Goal: Task Accomplishment & Management: Use online tool/utility

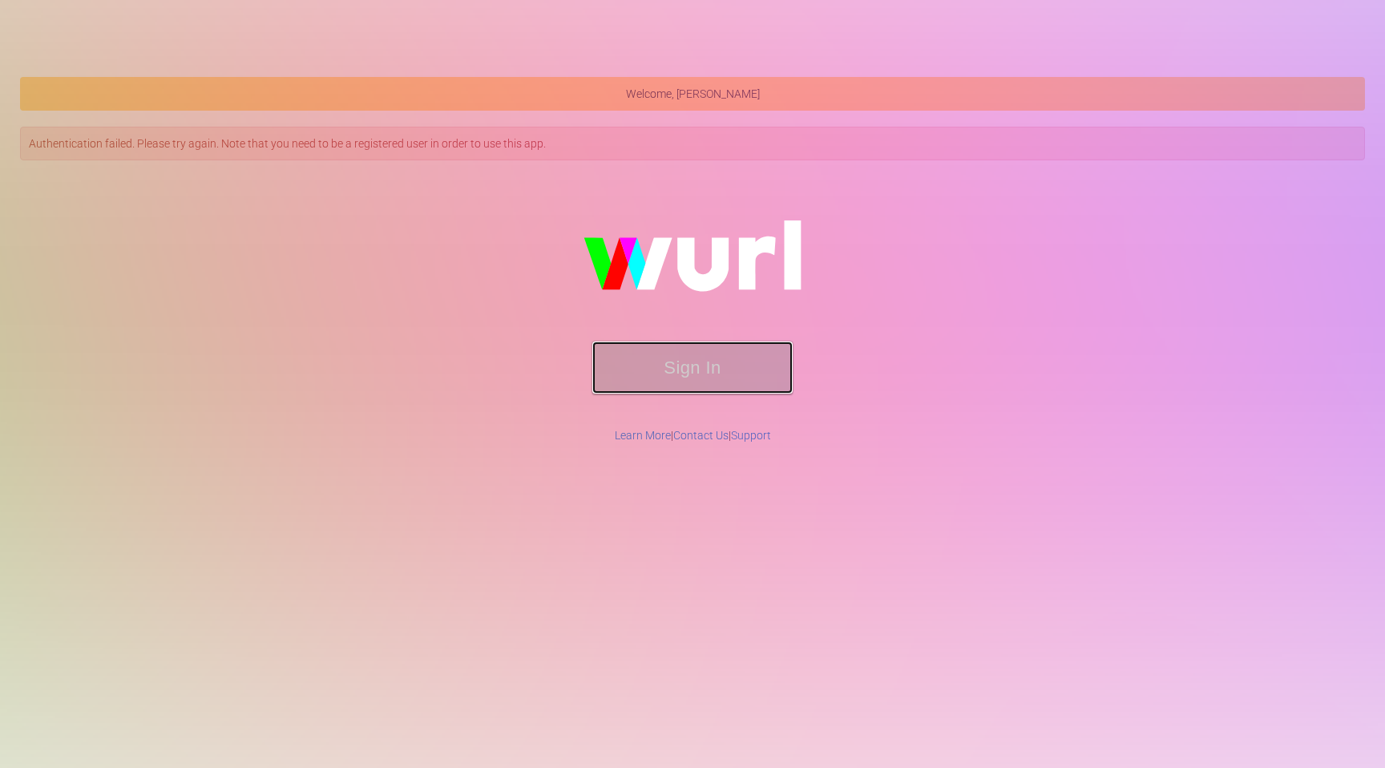
click at [735, 381] on button "Sign In" at bounding box center [692, 367] width 200 height 52
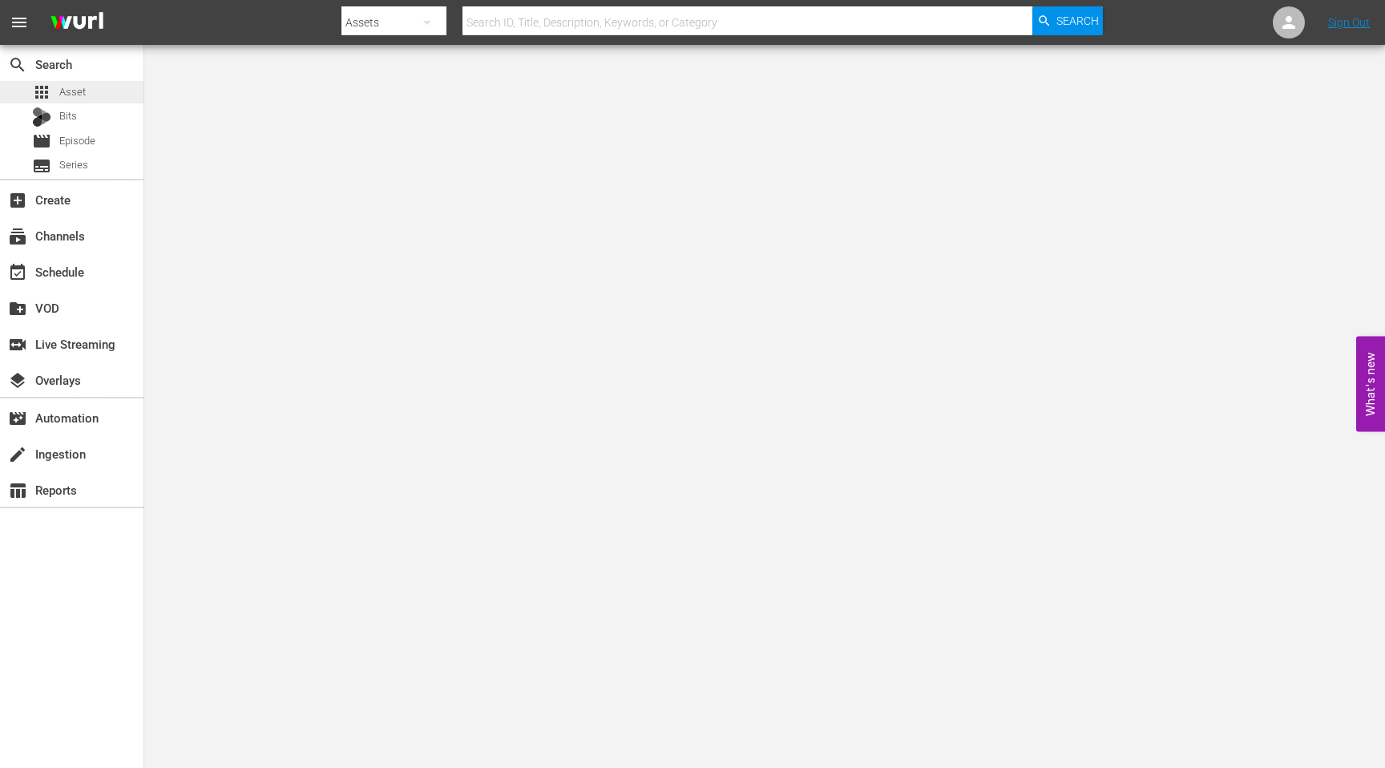
click at [81, 95] on span "Asset" at bounding box center [72, 92] width 26 height 16
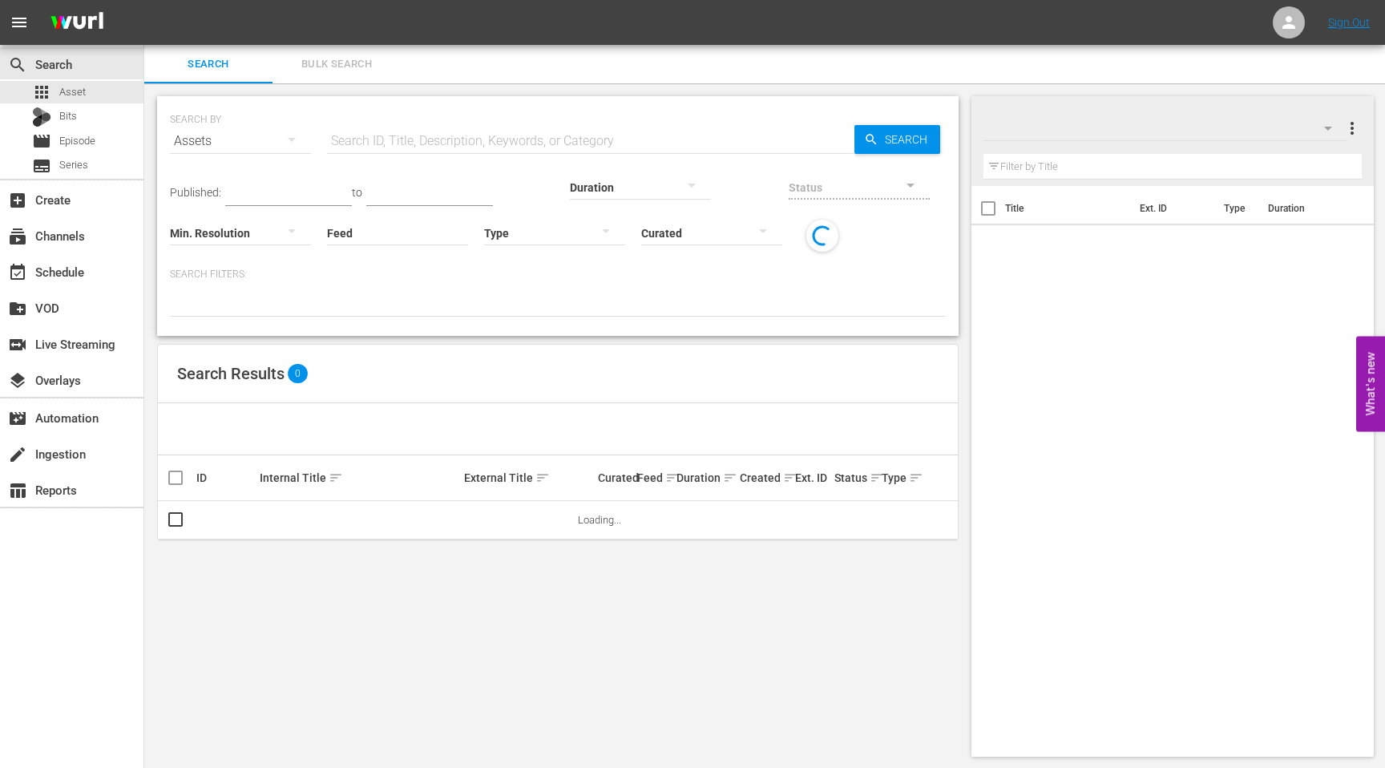
click at [424, 137] on input "text" at bounding box center [590, 141] width 527 height 38
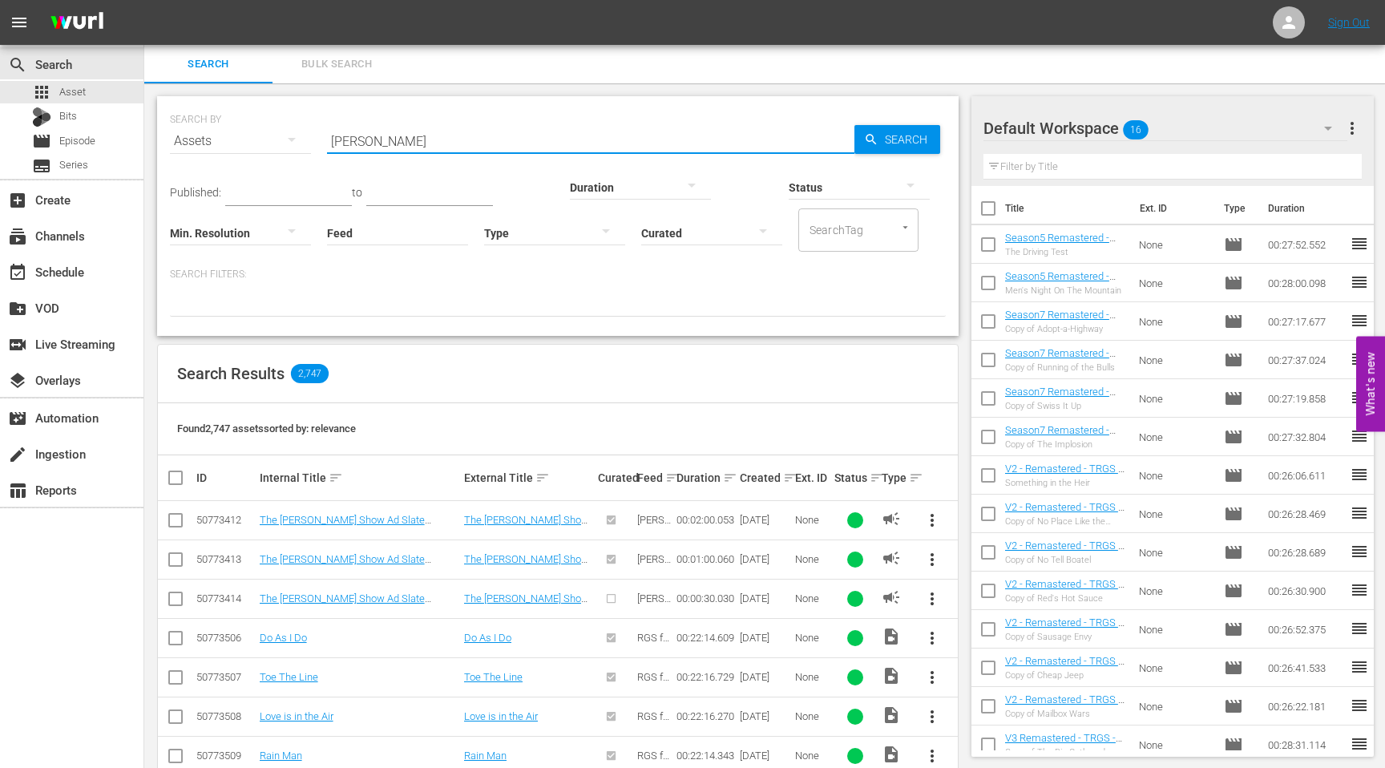
type input "[PERSON_NAME]"
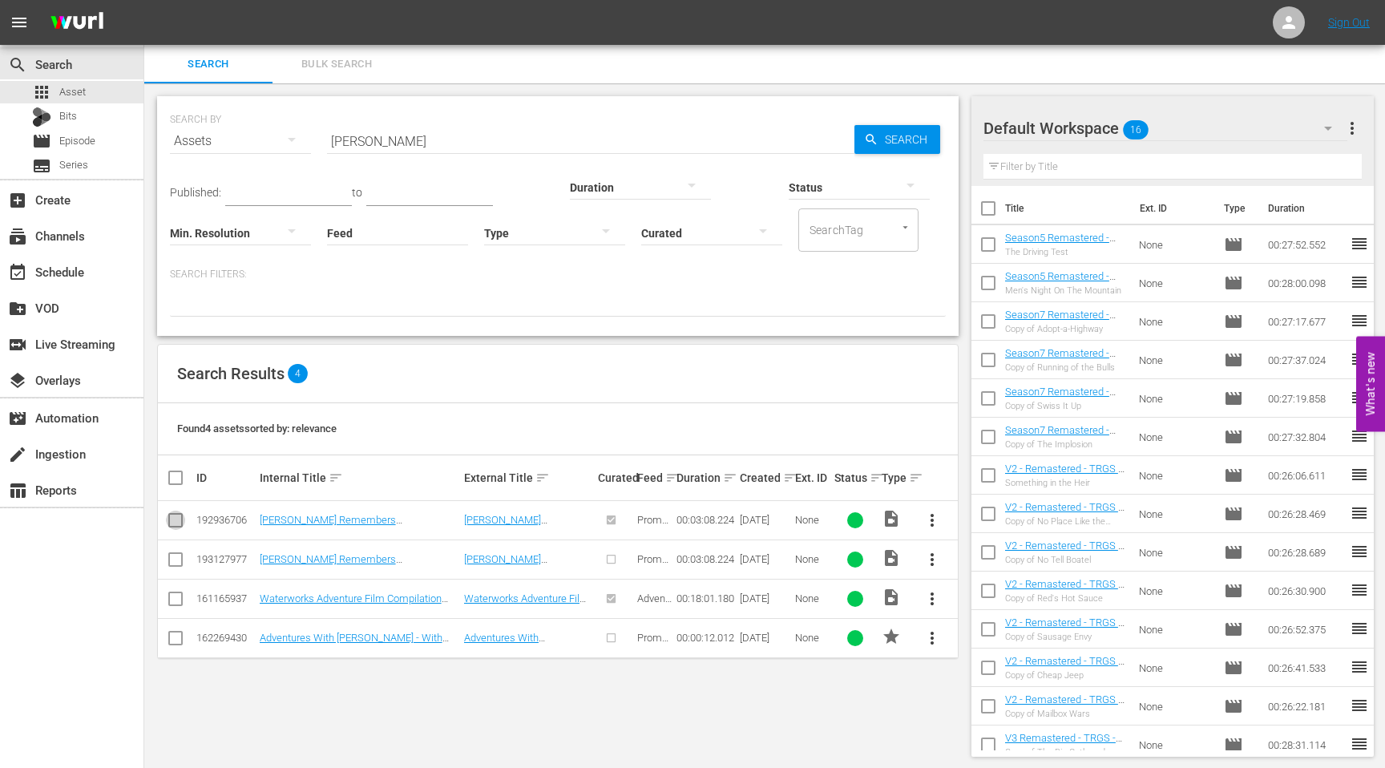
click at [168, 524] on input "checkbox" at bounding box center [175, 523] width 19 height 19
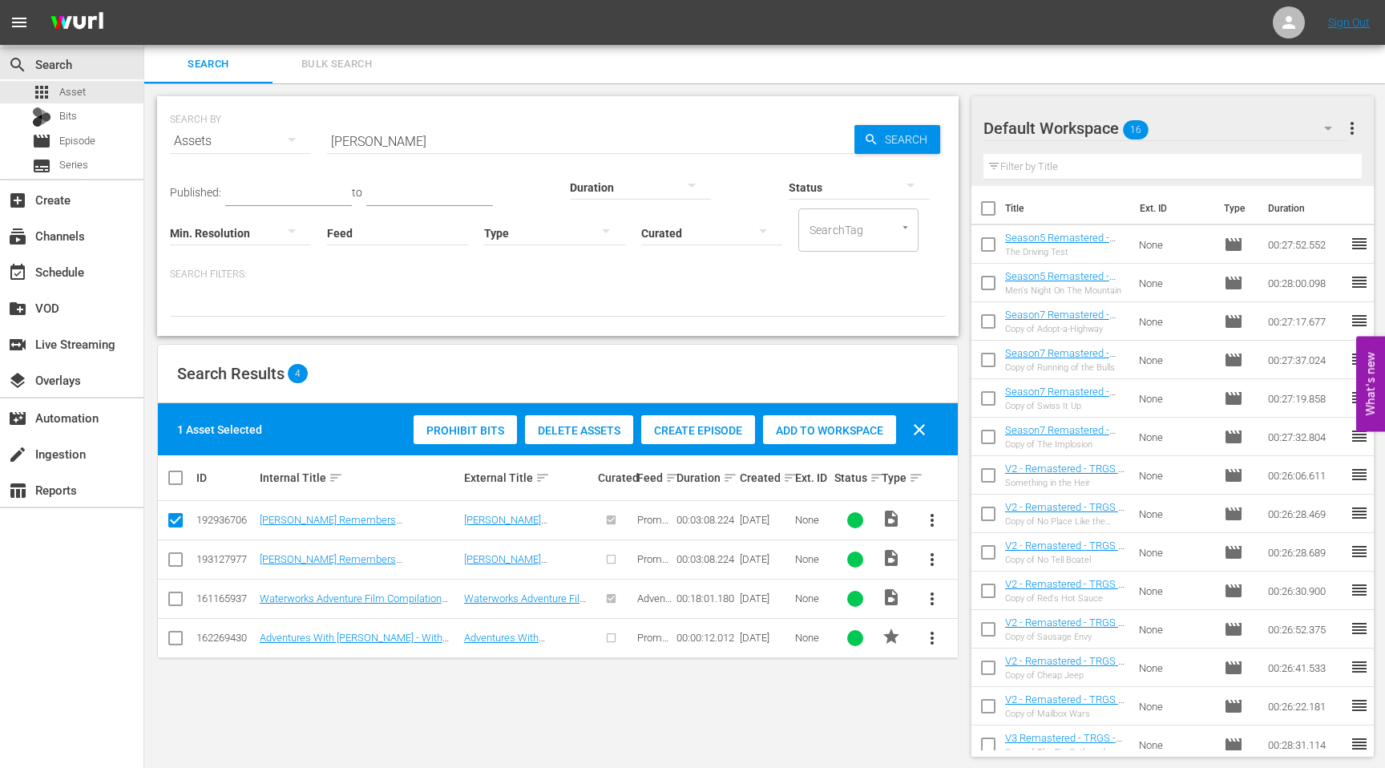
click at [1066, 127] on div at bounding box center [1040, 129] width 115 height 40
click at [1198, 127] on div "Default Workspace 16" at bounding box center [1165, 128] width 364 height 45
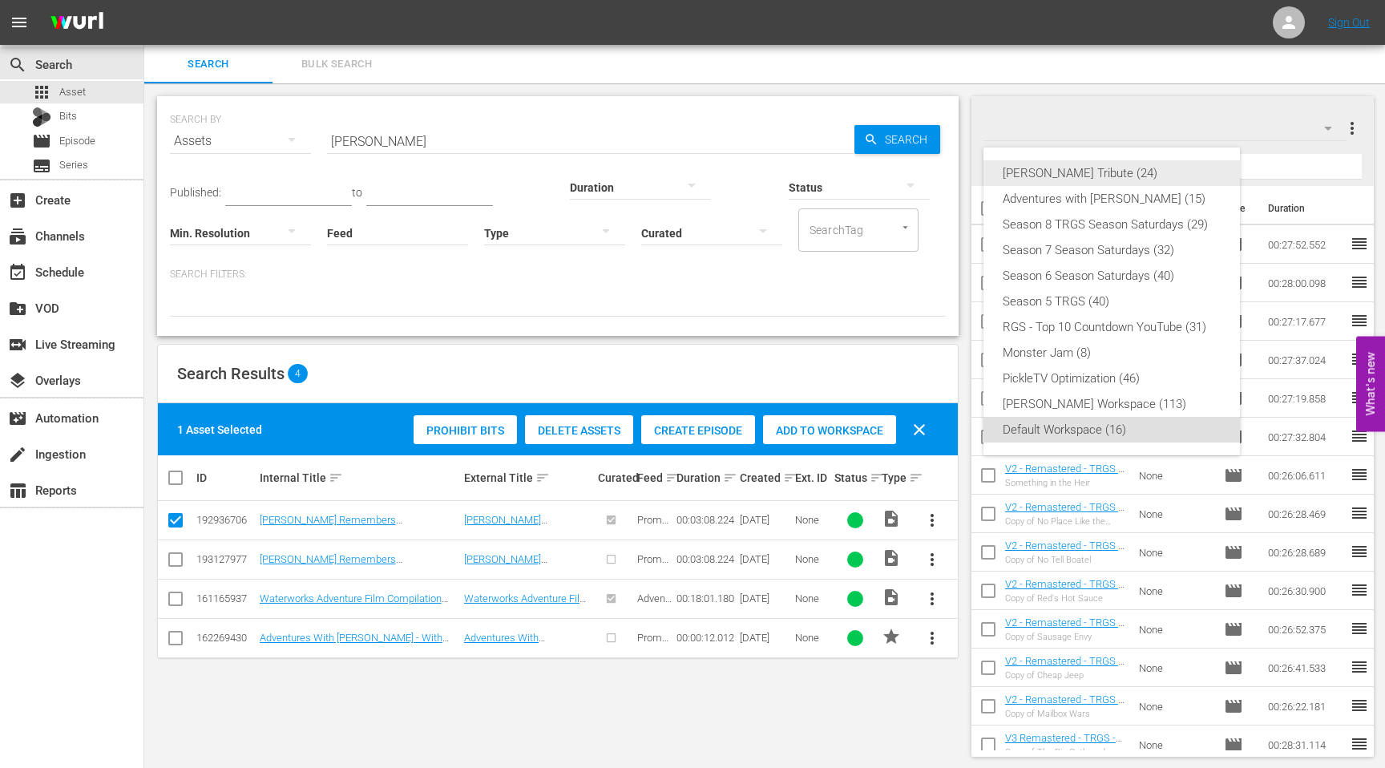
click at [1103, 177] on div "[PERSON_NAME] Tribute (24)" at bounding box center [1112, 173] width 218 height 26
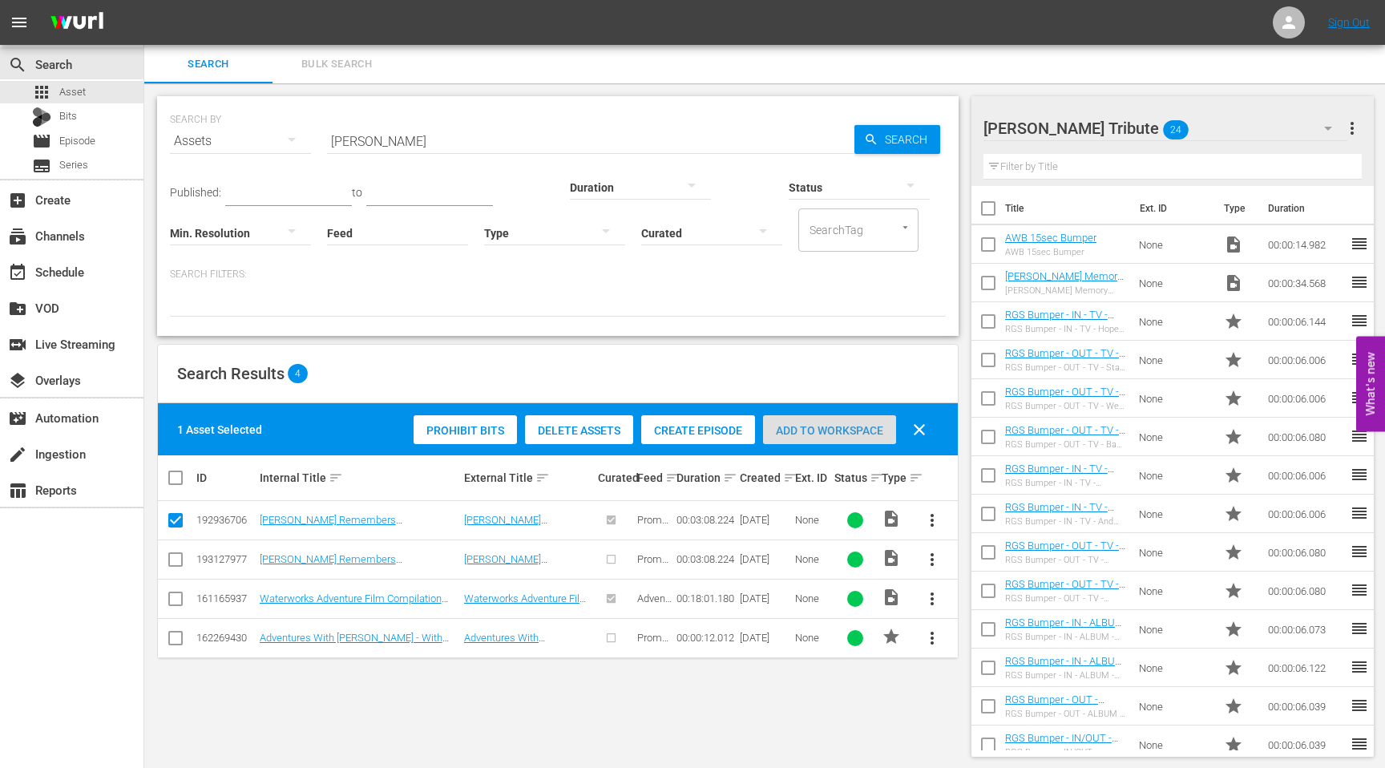
click at [822, 429] on span "Add to Workspace" at bounding box center [829, 430] width 133 height 13
click at [591, 676] on div "SEARCH BY Search By Assets Search ID, Title, Description, Keywords, or Category…" at bounding box center [557, 426] width 827 height 686
click at [801, 430] on span "Add to Workspace" at bounding box center [829, 430] width 133 height 13
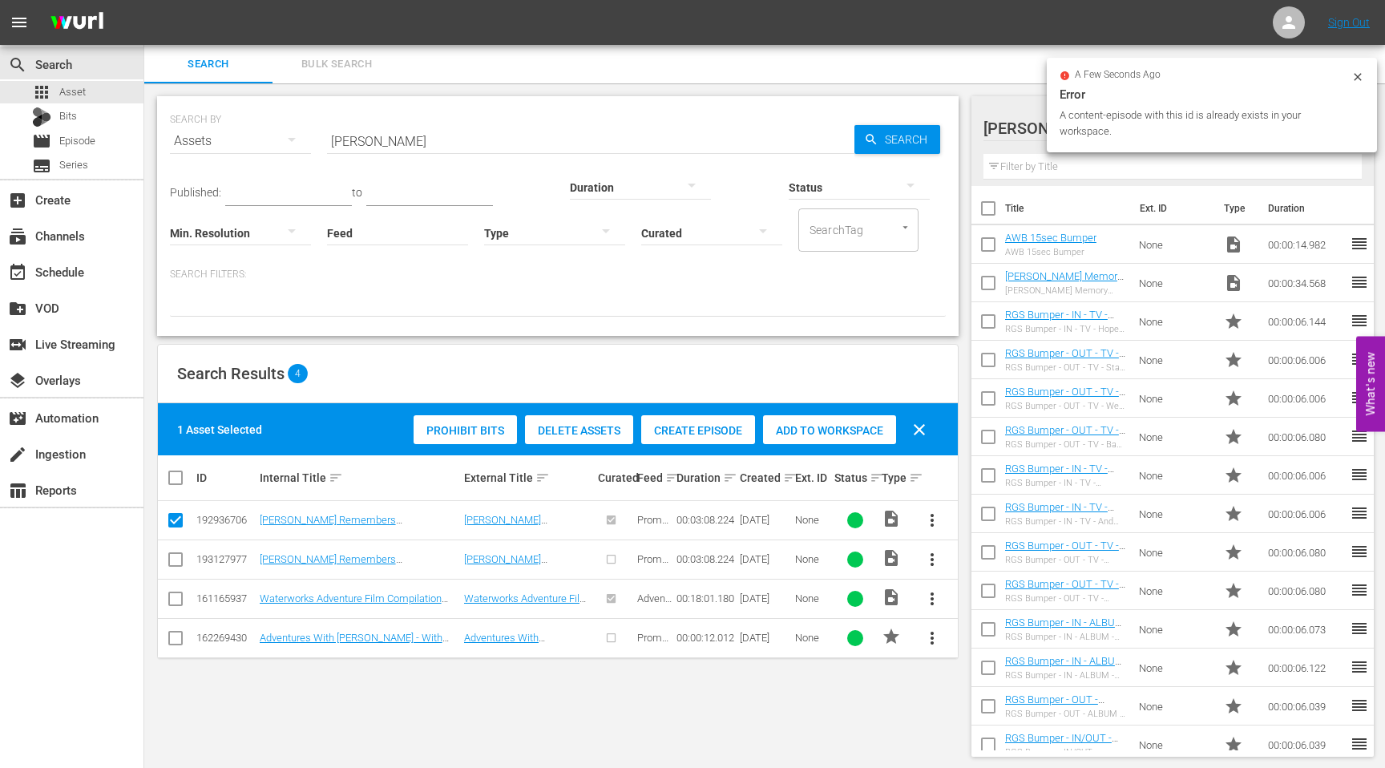
click at [1358, 77] on icon at bounding box center [1357, 76] width 7 height 7
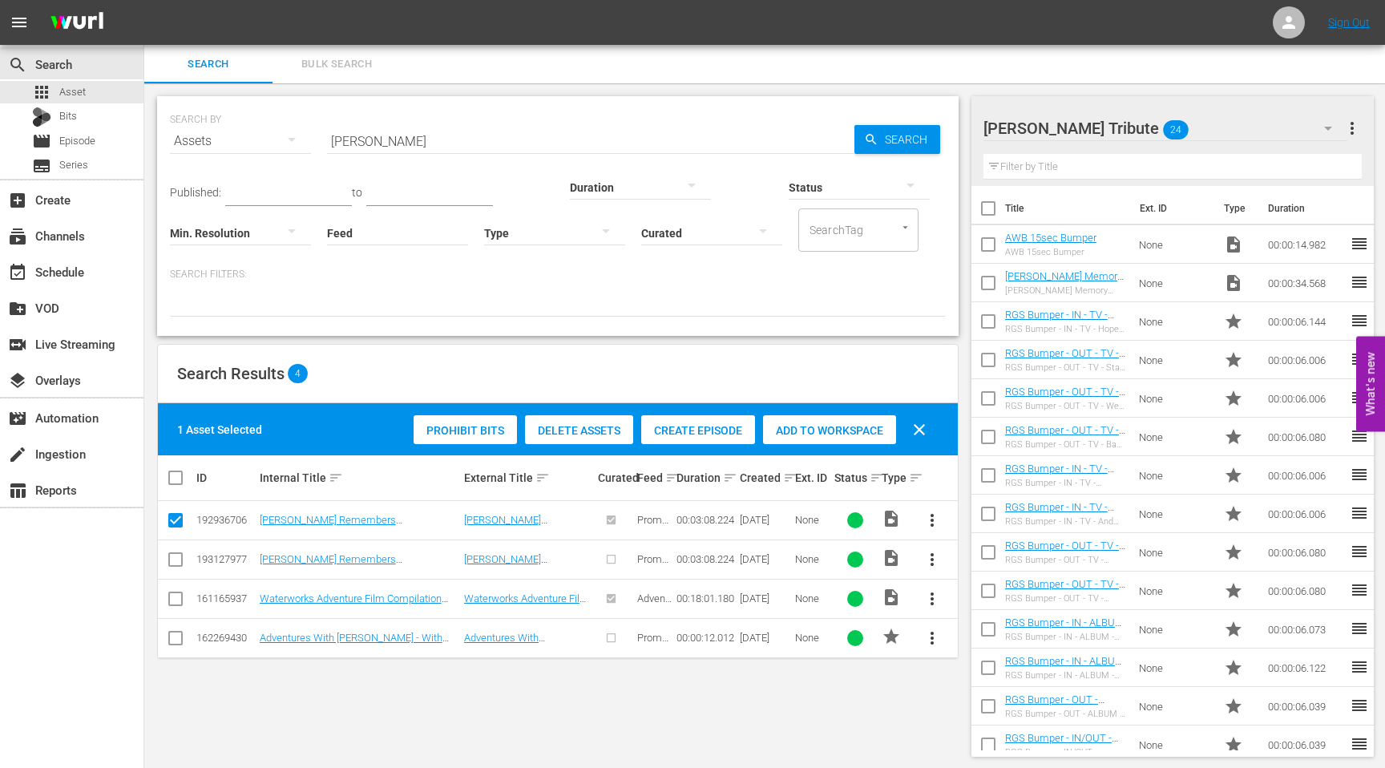
click at [615, 648] on div at bounding box center [615, 637] width 34 height 26
click at [172, 522] on input "checkbox" at bounding box center [175, 523] width 19 height 19
checkbox input "false"
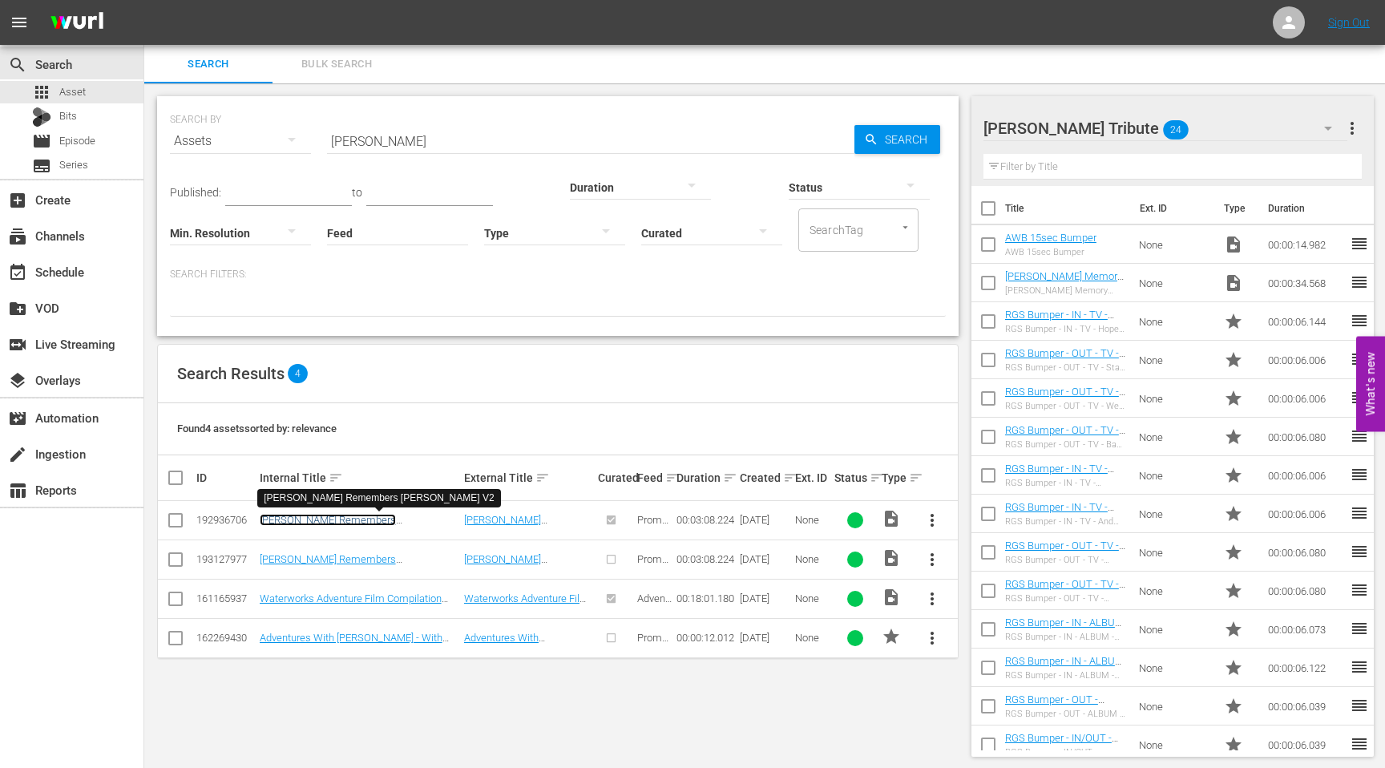
click at [338, 523] on link "[PERSON_NAME] Remembers [PERSON_NAME] V2" at bounding box center [328, 526] width 136 height 24
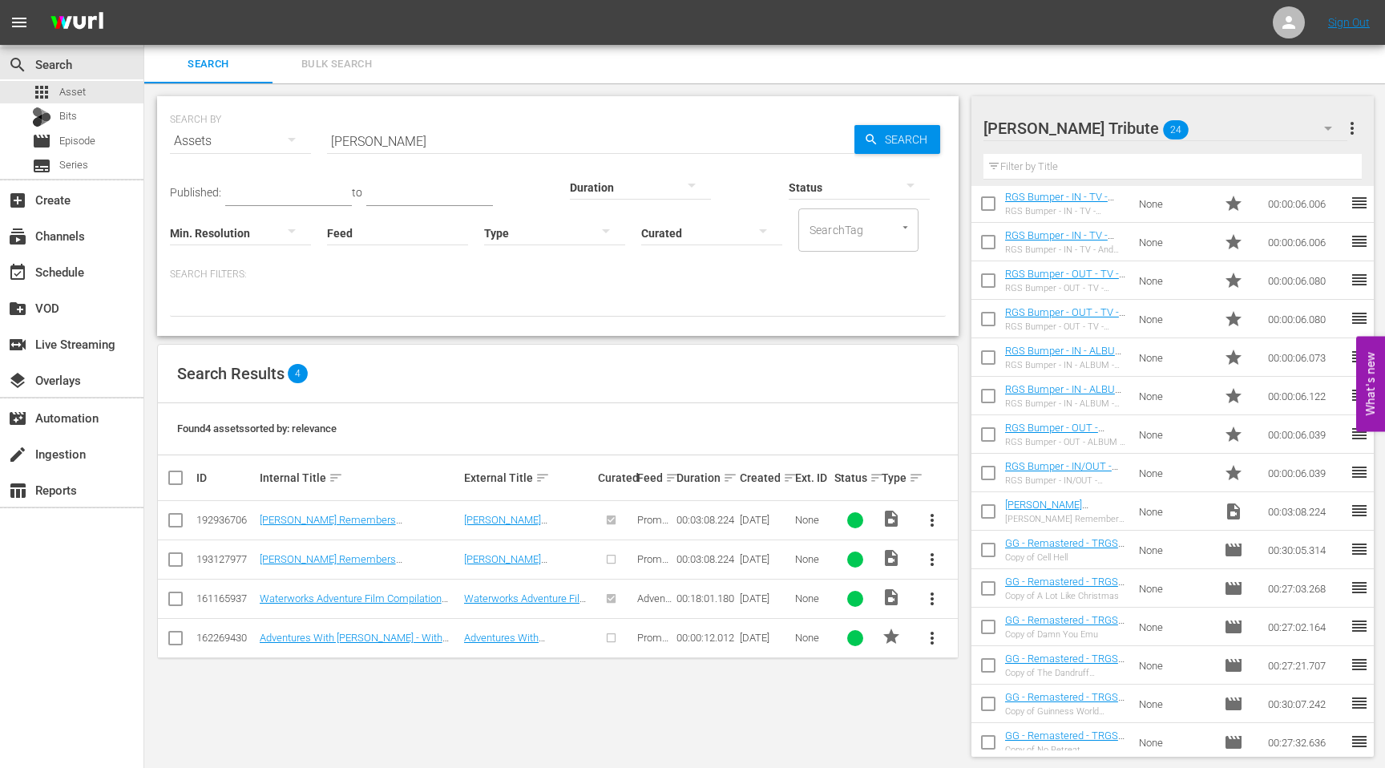
scroll to position [270, 0]
click at [1068, 512] on div "[PERSON_NAME] Remembers [PERSON_NAME] V2 [PERSON_NAME] Remembers [PERSON_NAME] …" at bounding box center [1066, 513] width 122 height 26
click at [1068, 509] on link "[PERSON_NAME] Remembers [PERSON_NAME] V2" at bounding box center [1050, 518] width 91 height 36
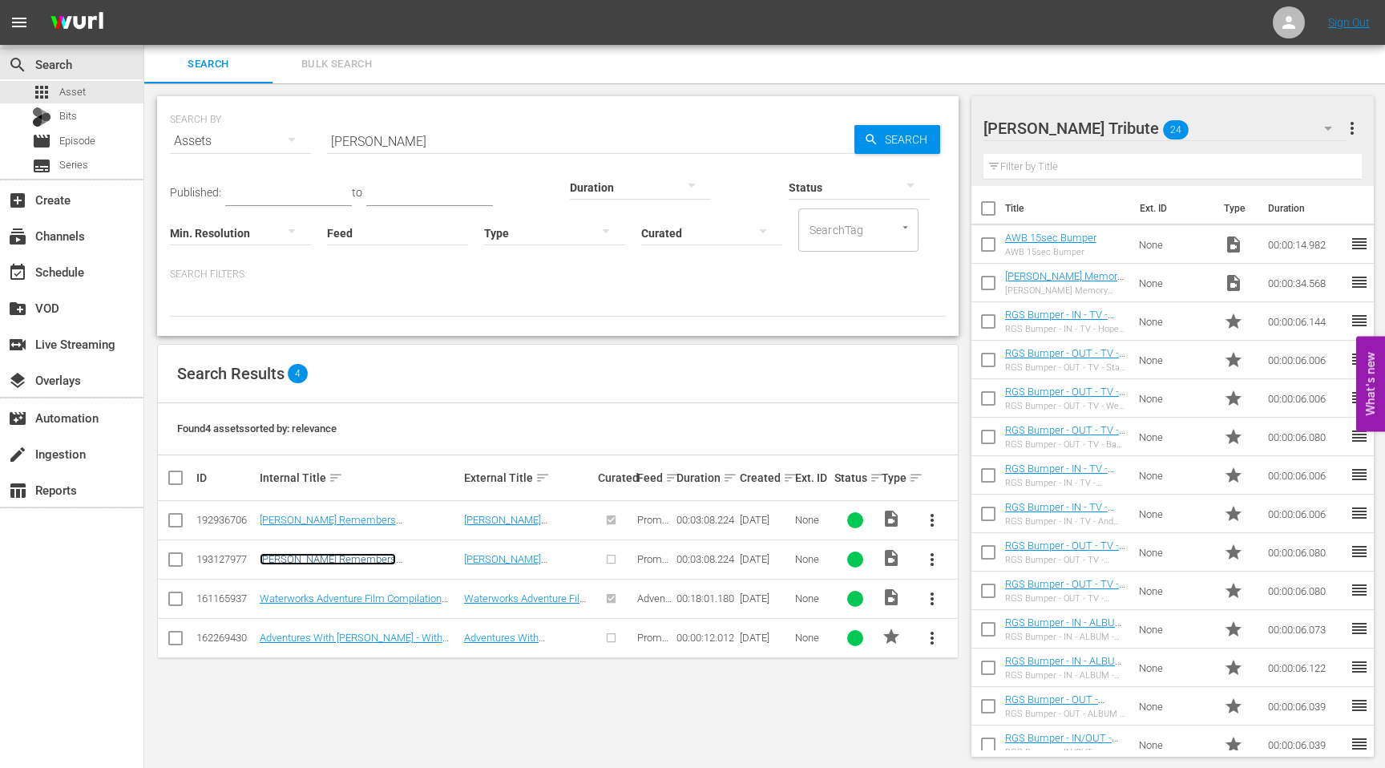
click at [363, 560] on link "[PERSON_NAME] Remembers [PERSON_NAME]" at bounding box center [328, 565] width 136 height 24
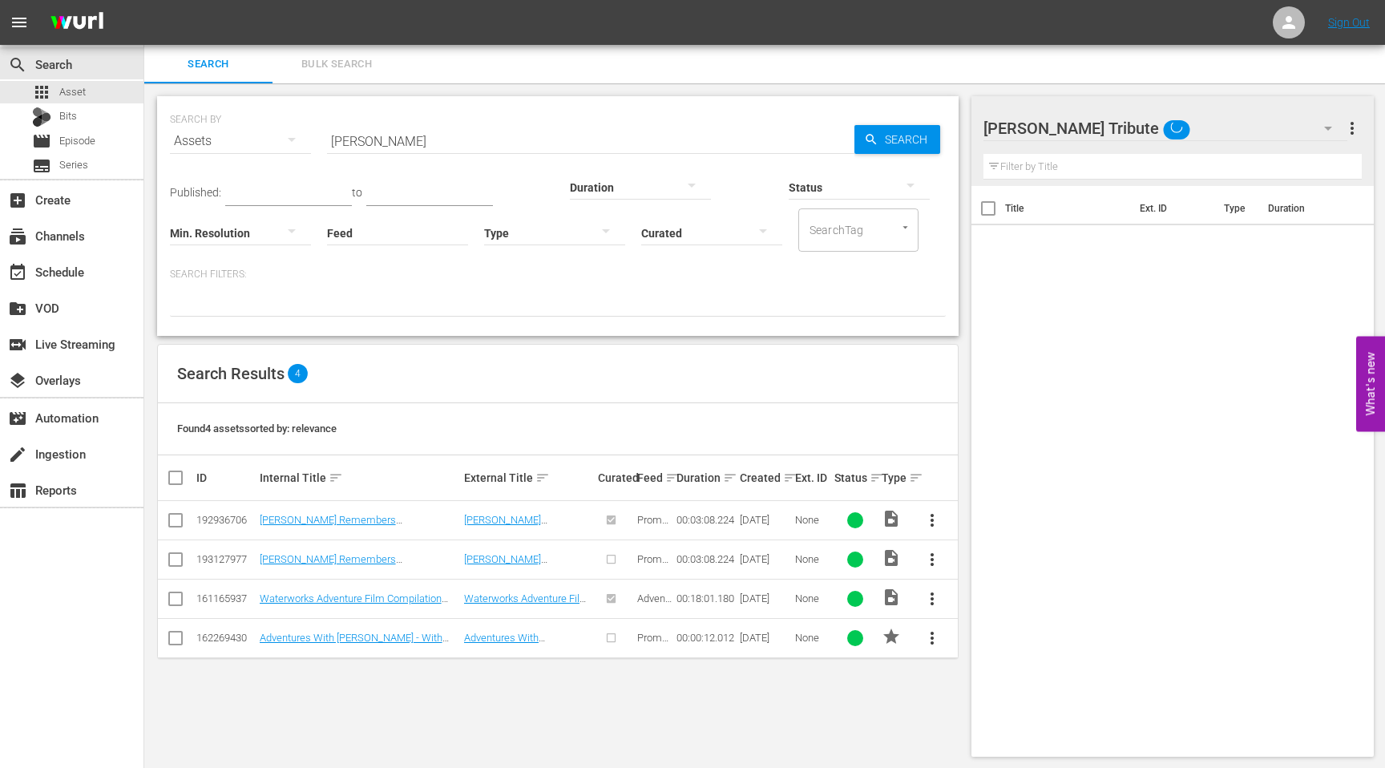
click at [410, 153] on hr at bounding box center [590, 153] width 527 height 1
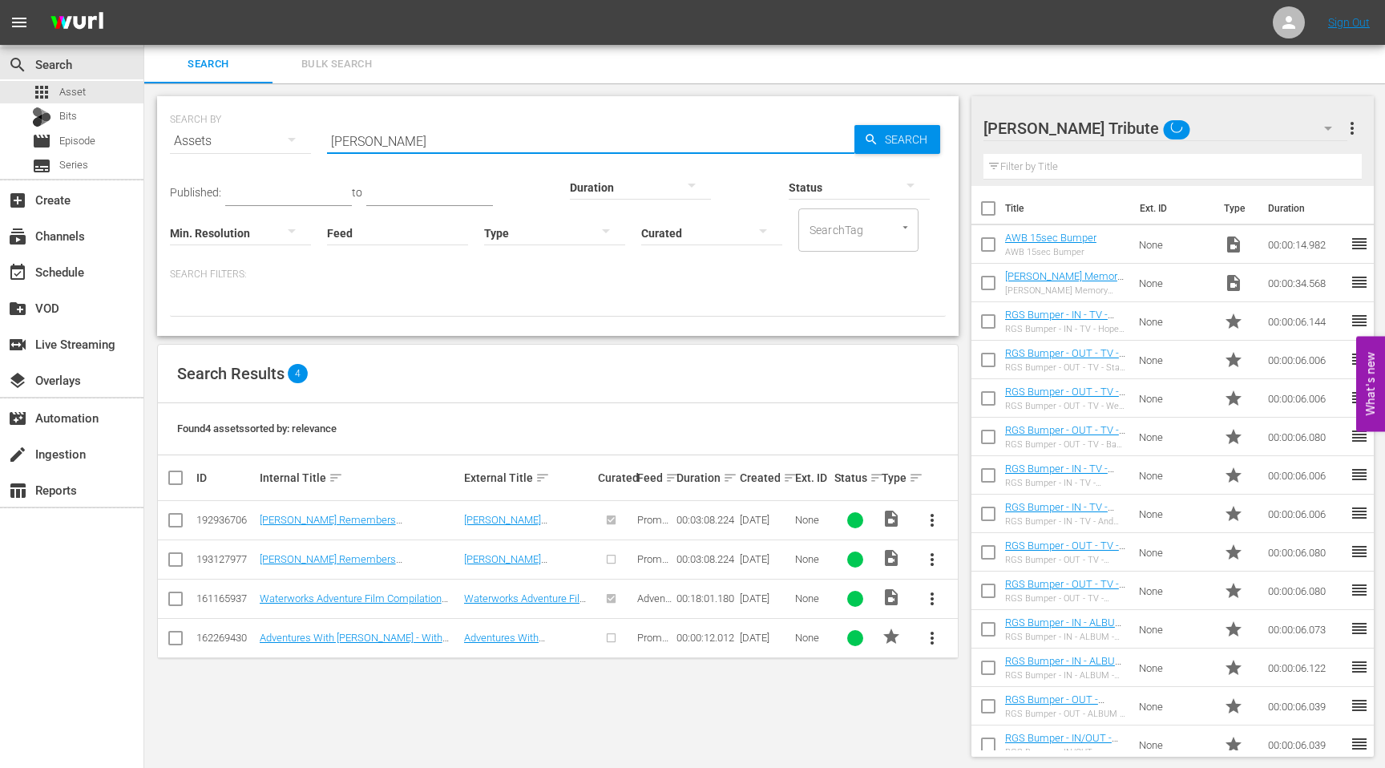
drag, startPoint x: 410, startPoint y: 142, endPoint x: 291, endPoint y: 144, distance: 118.6
click at [293, 144] on div "SEARCH BY Search By Assets Search ID, Title, Description, Keywords, or Category…" at bounding box center [558, 132] width 776 height 58
type input "Adopt-a-Highway"
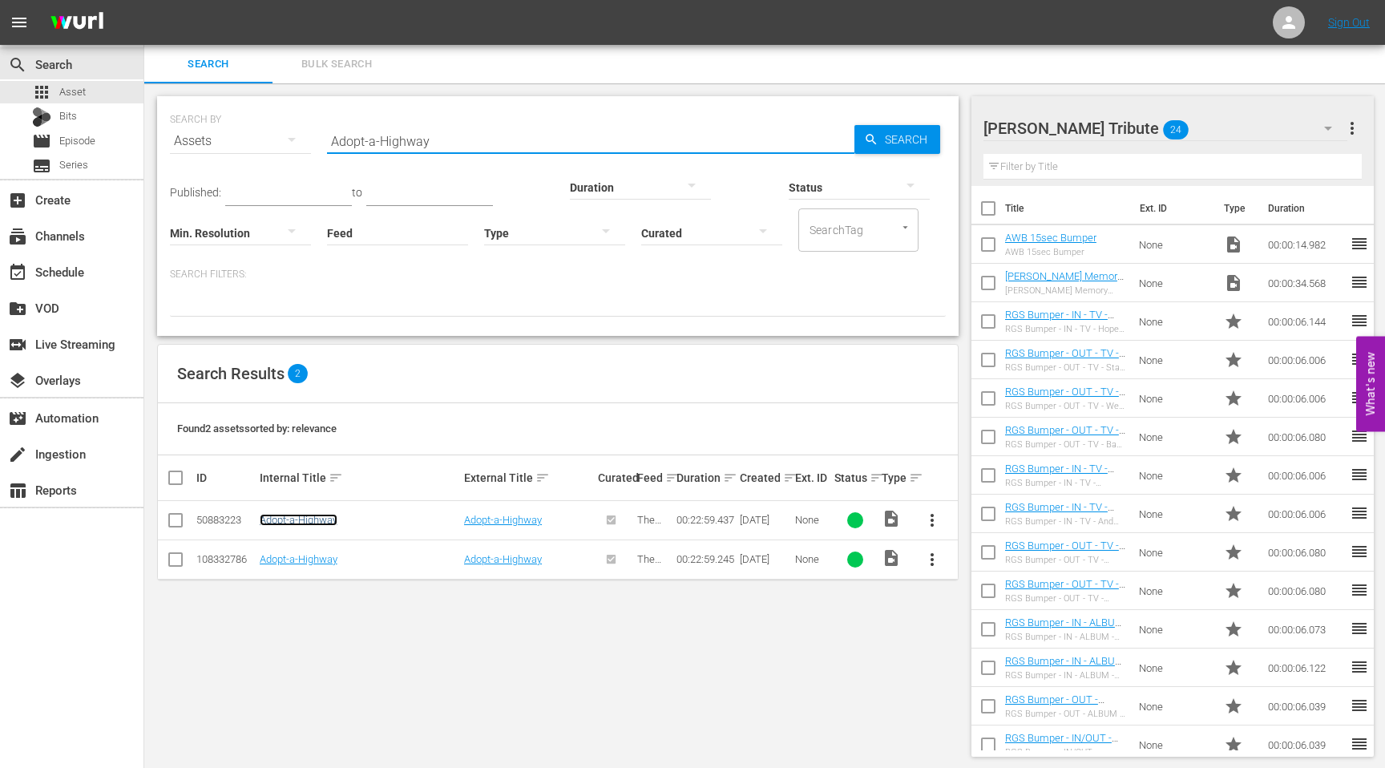
click at [320, 520] on link "Adopt-a-Highway" at bounding box center [299, 520] width 78 height 12
click at [430, 145] on input "Adopt-a-Highway" at bounding box center [590, 141] width 527 height 38
drag, startPoint x: 430, startPoint y: 145, endPoint x: 382, endPoint y: 145, distance: 48.1
click at [382, 145] on input "Adopt-a-Highway" at bounding box center [590, 141] width 527 height 38
type input "Adopt"
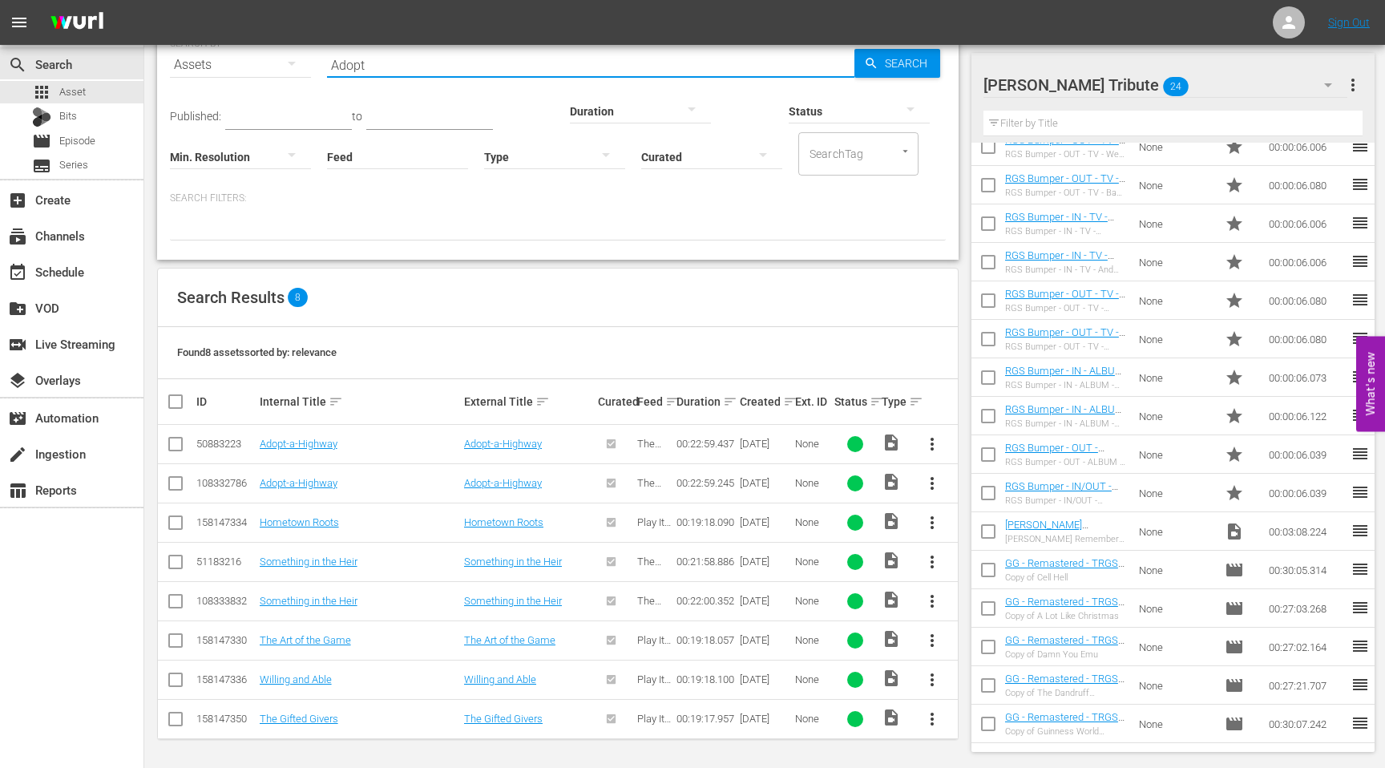
scroll to position [360, 0]
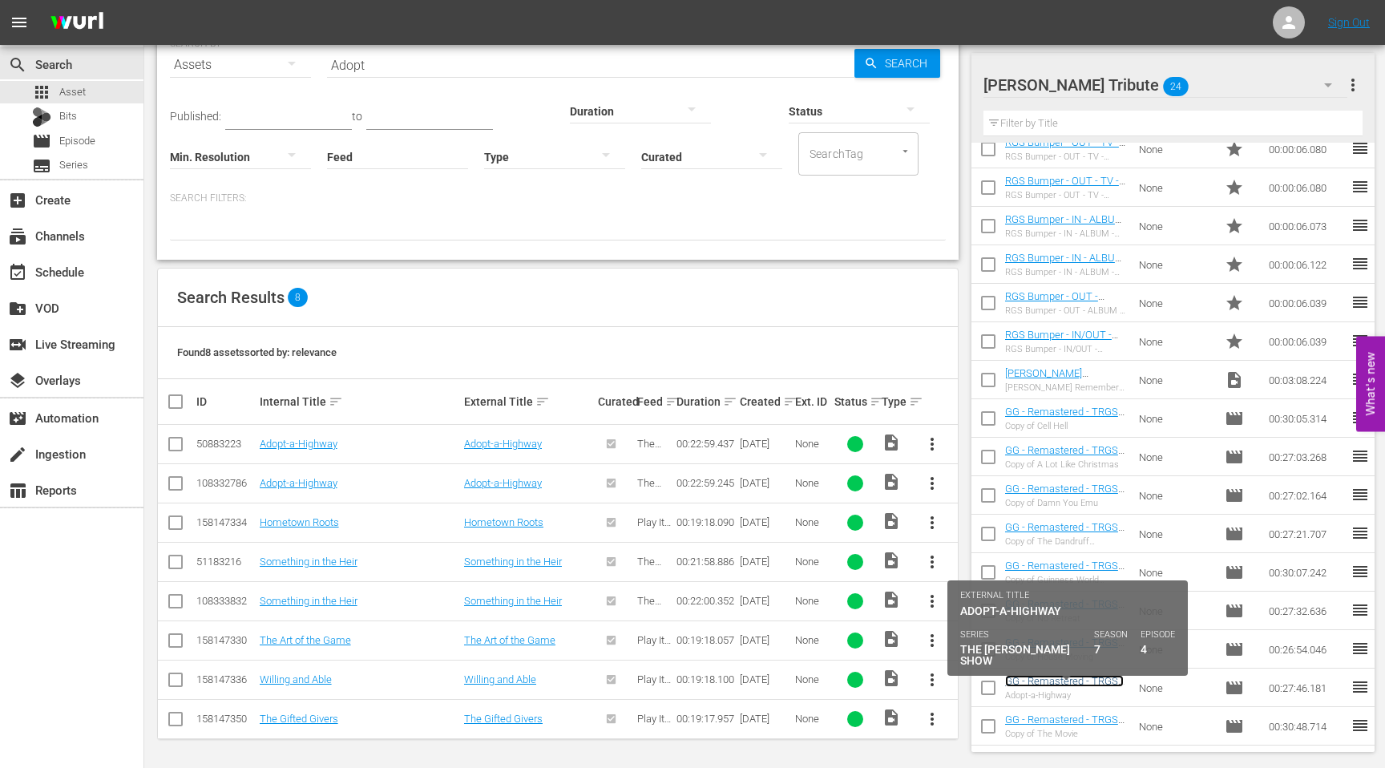
click at [1045, 683] on link "GG - Remastered - TRGS - S07E04 - Adopt-a-Highway" at bounding box center [1065, 687] width 120 height 24
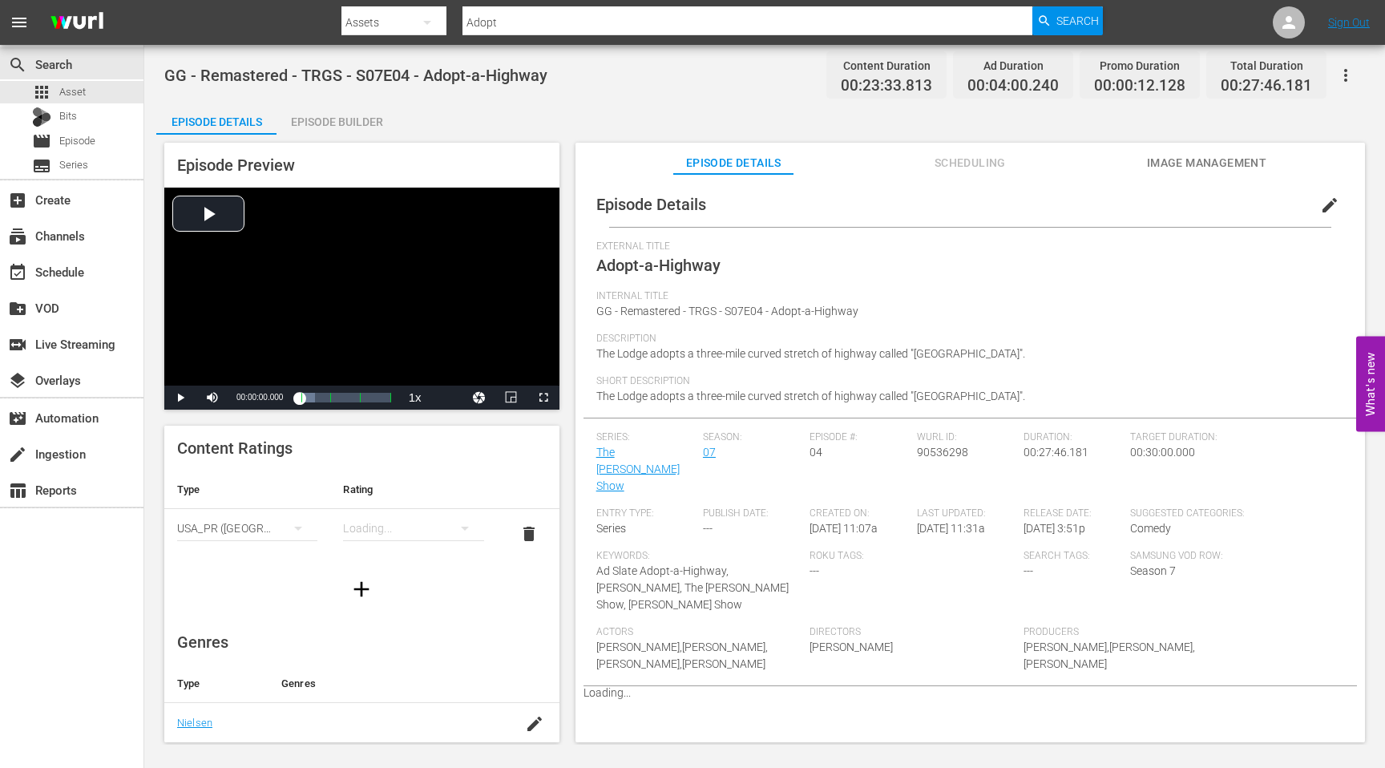
click at [371, 123] on div "Episode Builder" at bounding box center [336, 122] width 120 height 38
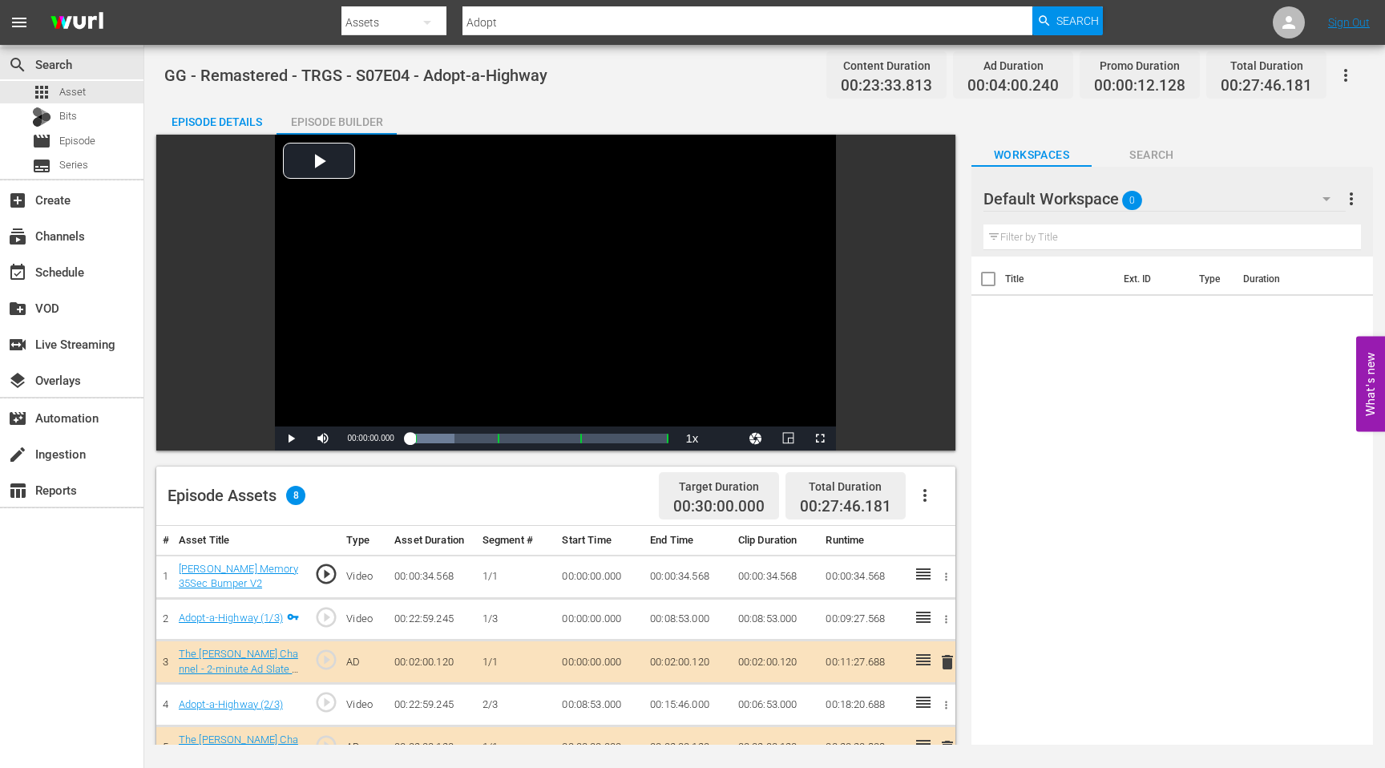
click at [662, 22] on input "Adopt" at bounding box center [747, 22] width 570 height 38
type input "the movie"
click at [549, 26] on input "the movie" at bounding box center [747, 22] width 570 height 38
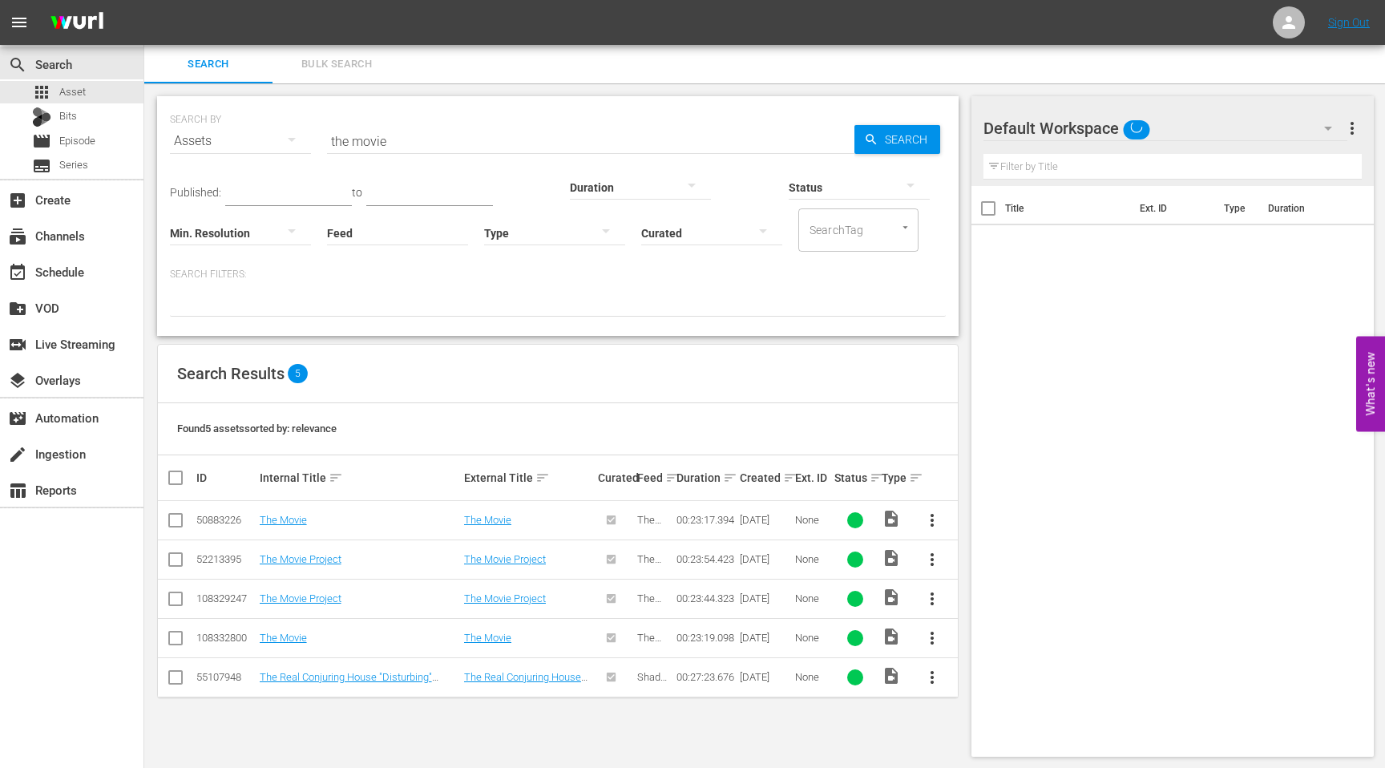
click at [72, 152] on div "apps Asset Bits movie Episode subtitles Series" at bounding box center [71, 129] width 143 height 96
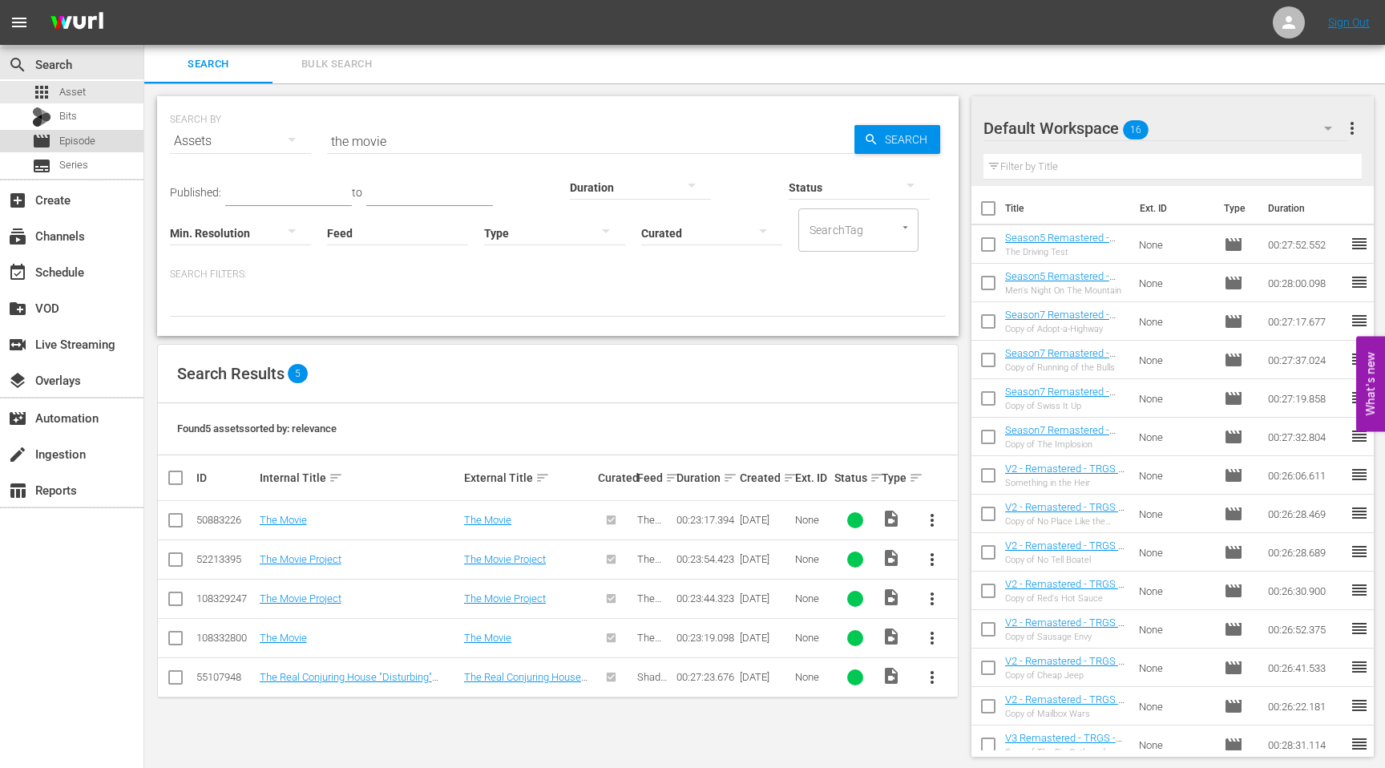
click at [82, 136] on span "Episode" at bounding box center [77, 141] width 36 height 16
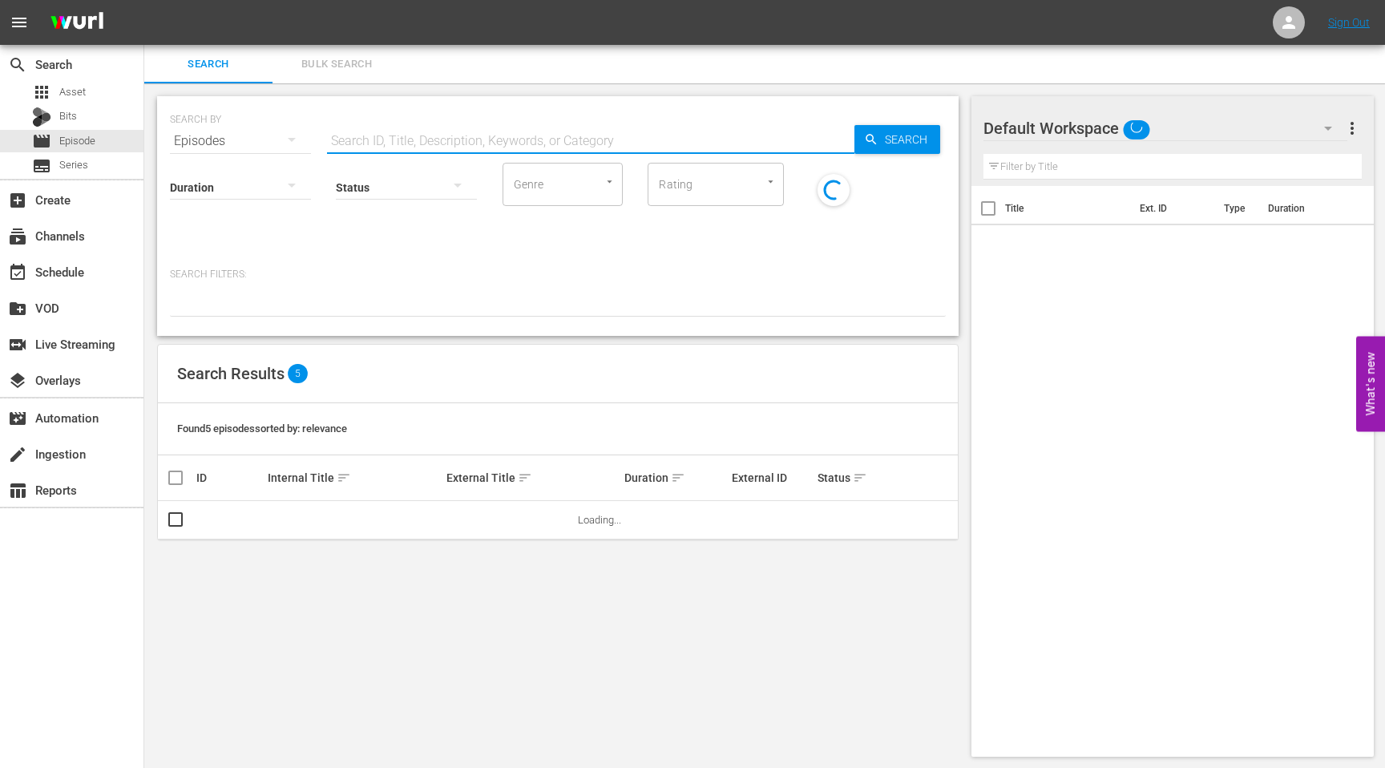
click at [348, 139] on input "text" at bounding box center [590, 141] width 527 height 38
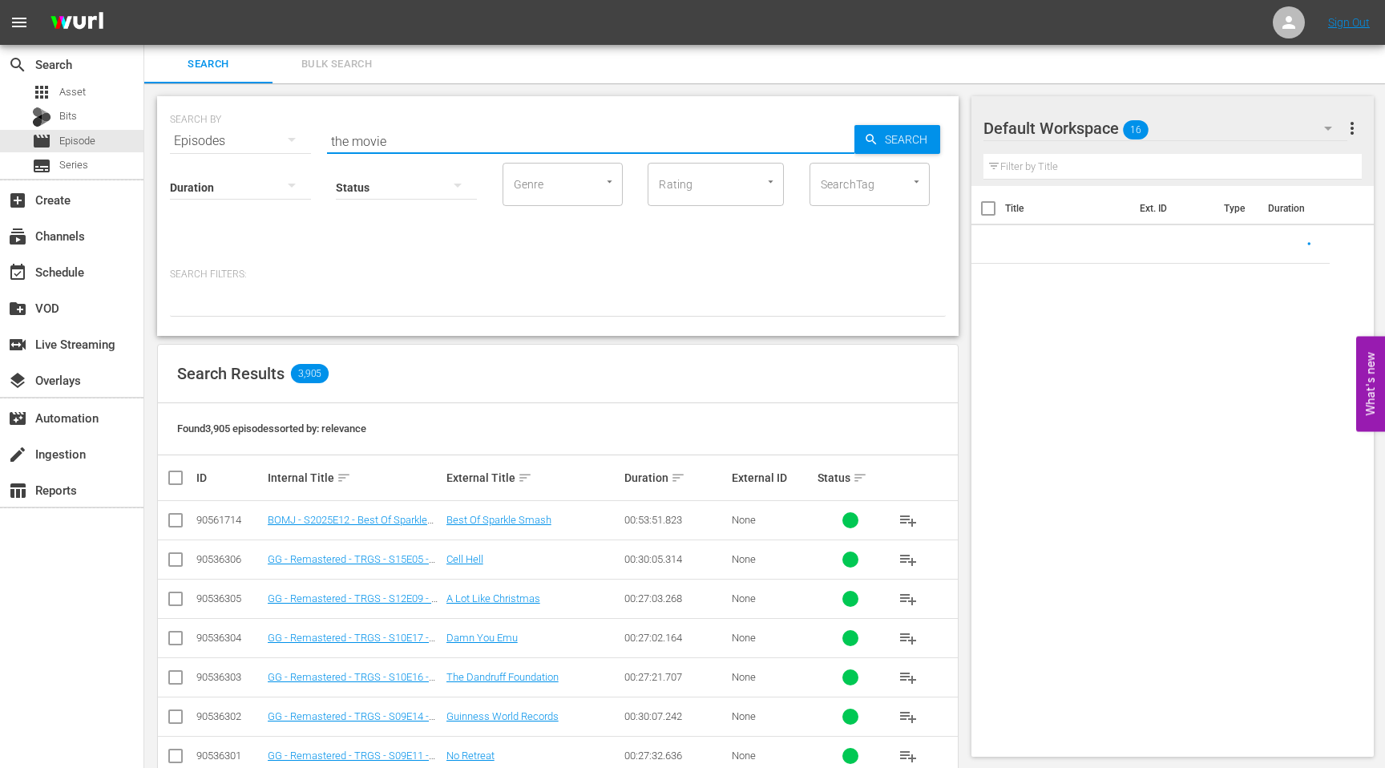
type input "the movie"
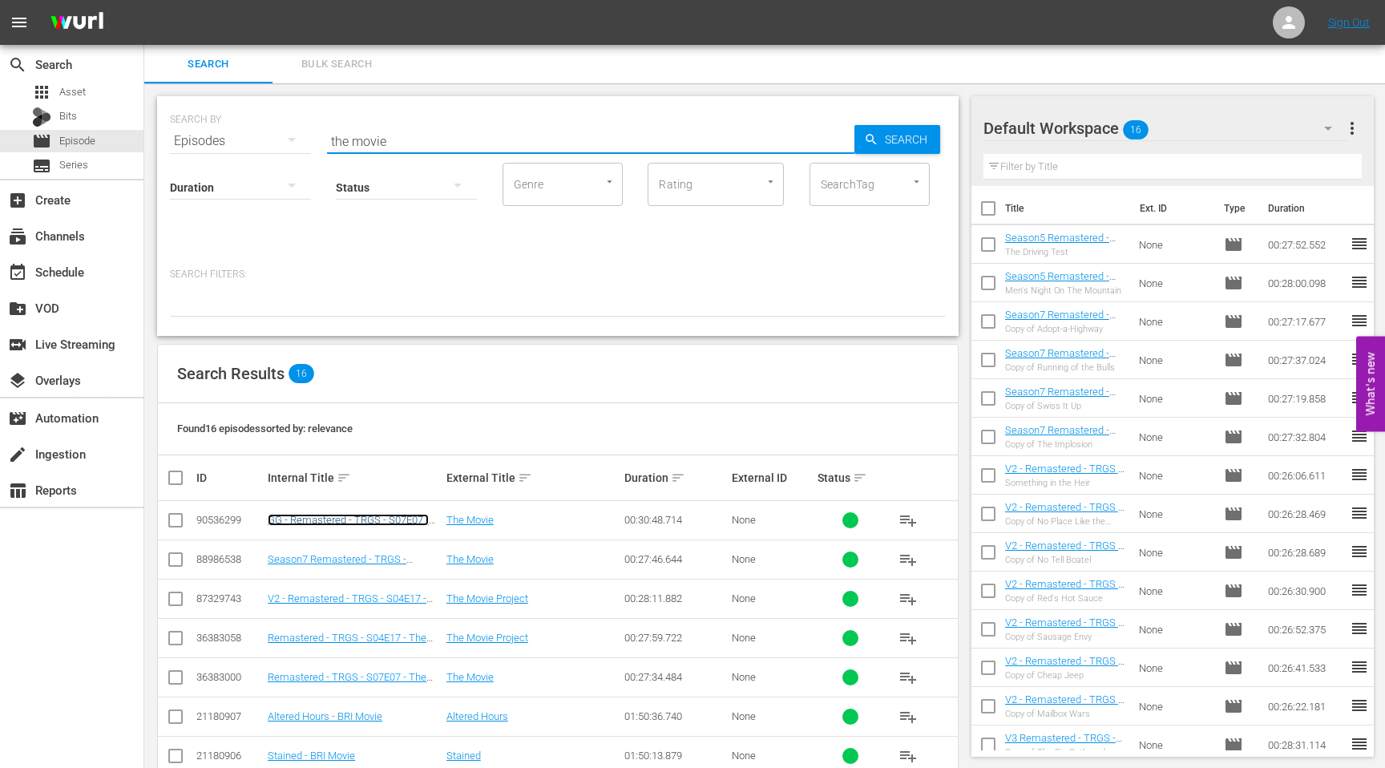
click at [372, 523] on link "GG - Remastered - TRGS - S07E07 - The Movie" at bounding box center [348, 526] width 161 height 24
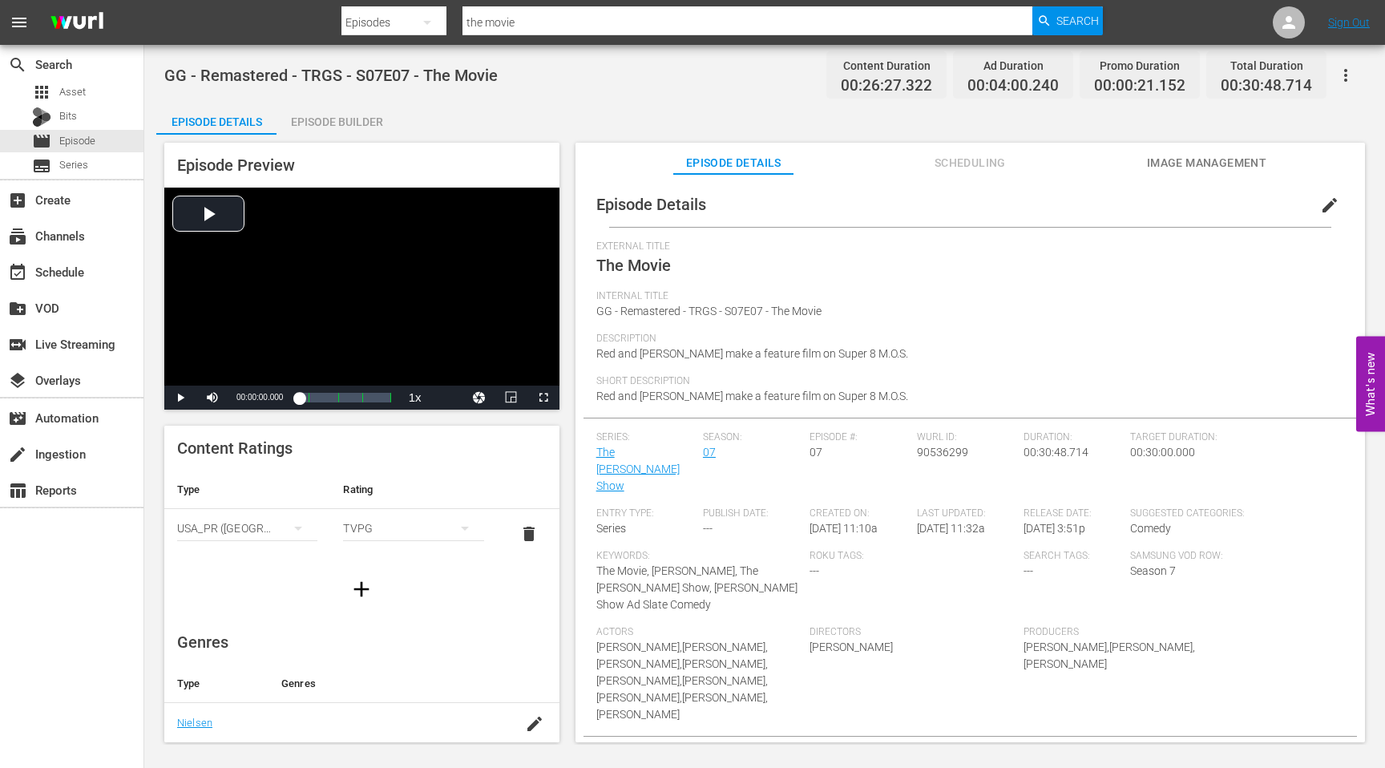
click at [633, 97] on div "GG - Remastered - TRGS - S07E07 - The Movie Content Duration 00:26:27.322 Ad Du…" at bounding box center [764, 395] width 1241 height 700
click at [346, 127] on div "Episode Builder" at bounding box center [336, 122] width 120 height 38
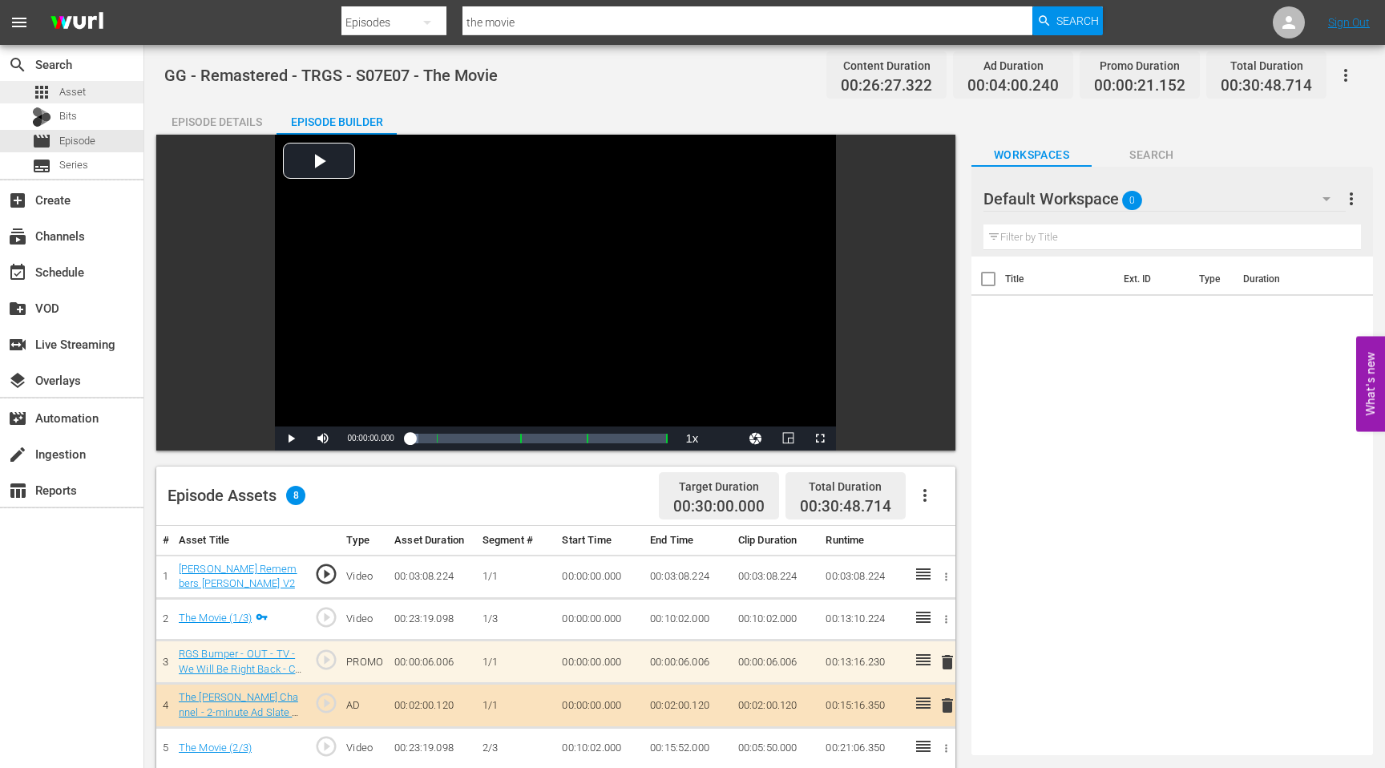
click at [77, 94] on span "Asset" at bounding box center [72, 92] width 26 height 16
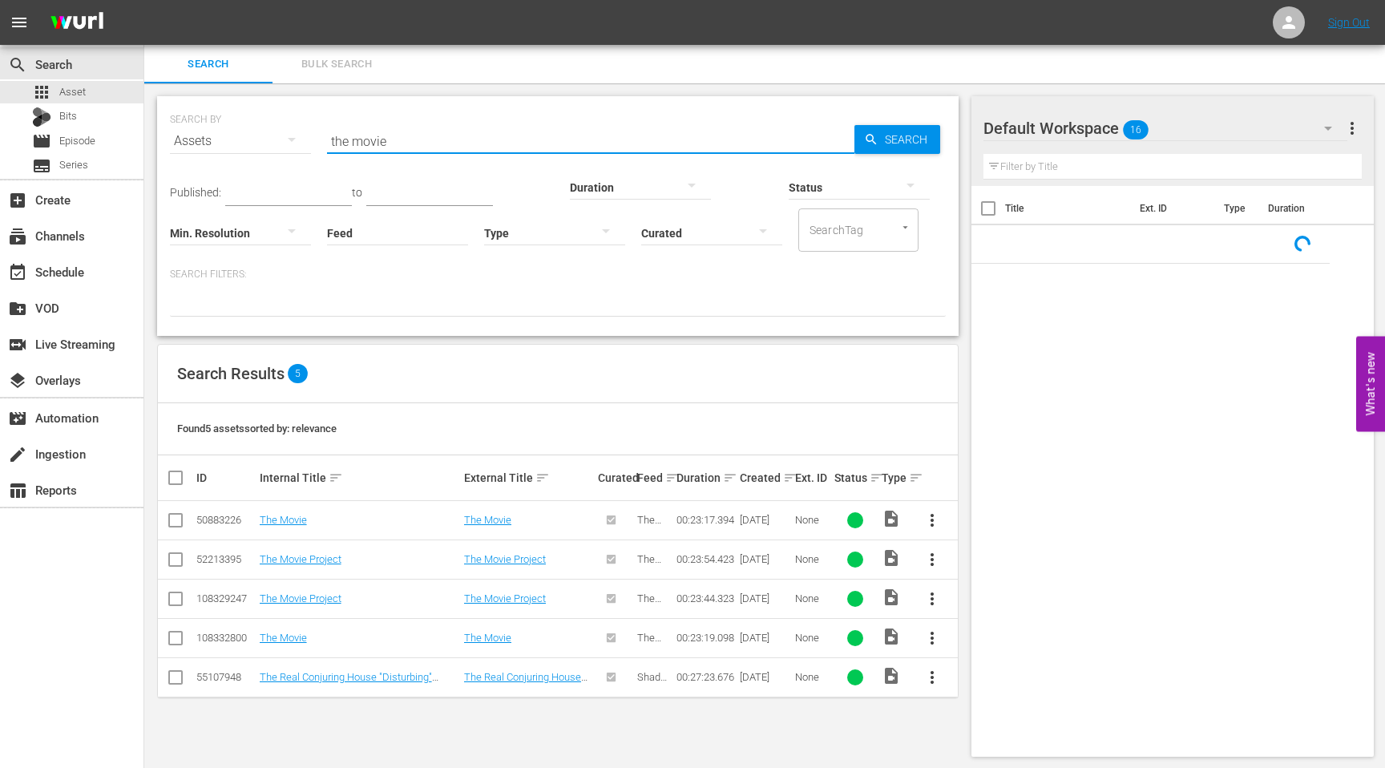
drag, startPoint x: 410, startPoint y: 136, endPoint x: 268, endPoint y: 138, distance: 141.1
click at [269, 138] on div "SEARCH BY Search By Assets Search ID, Title, Description, Keywords, or Category…" at bounding box center [558, 132] width 776 height 58
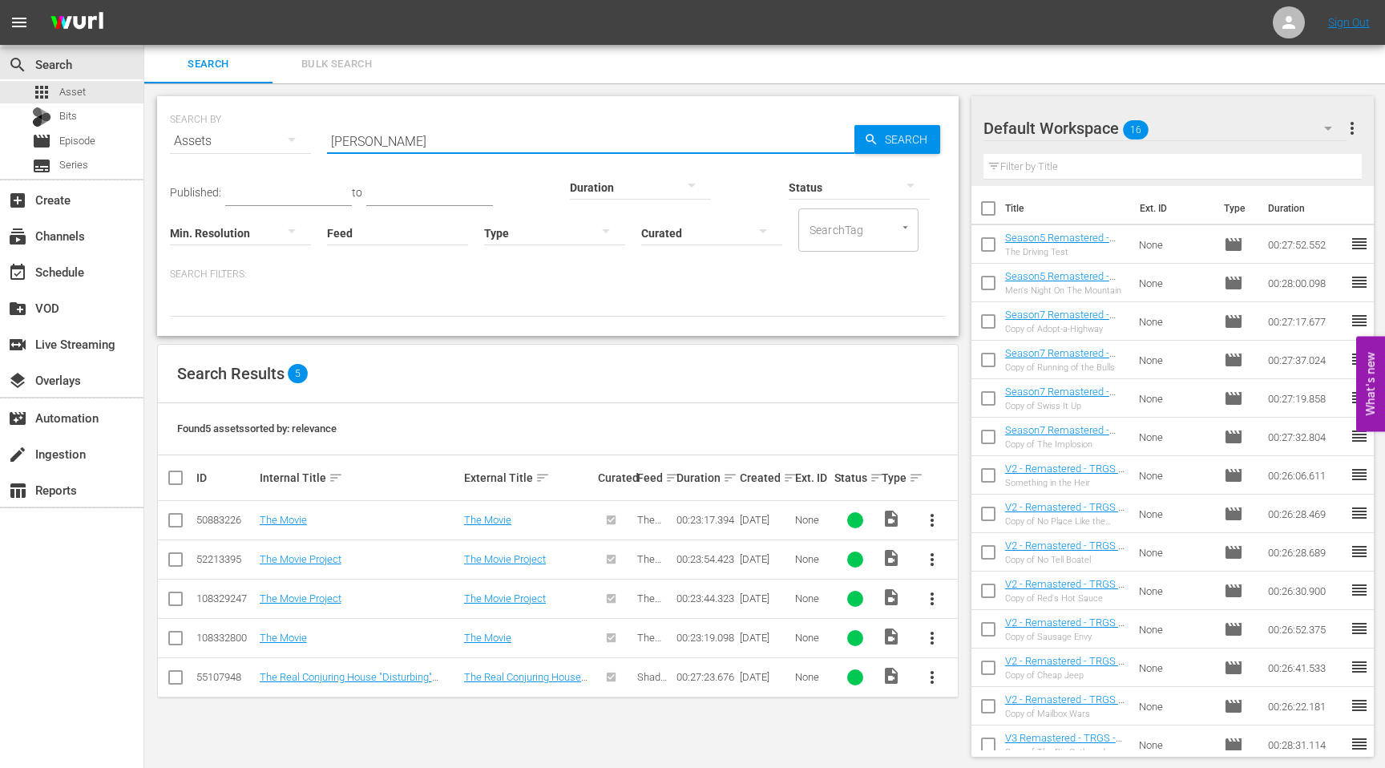
type input "[PERSON_NAME]"
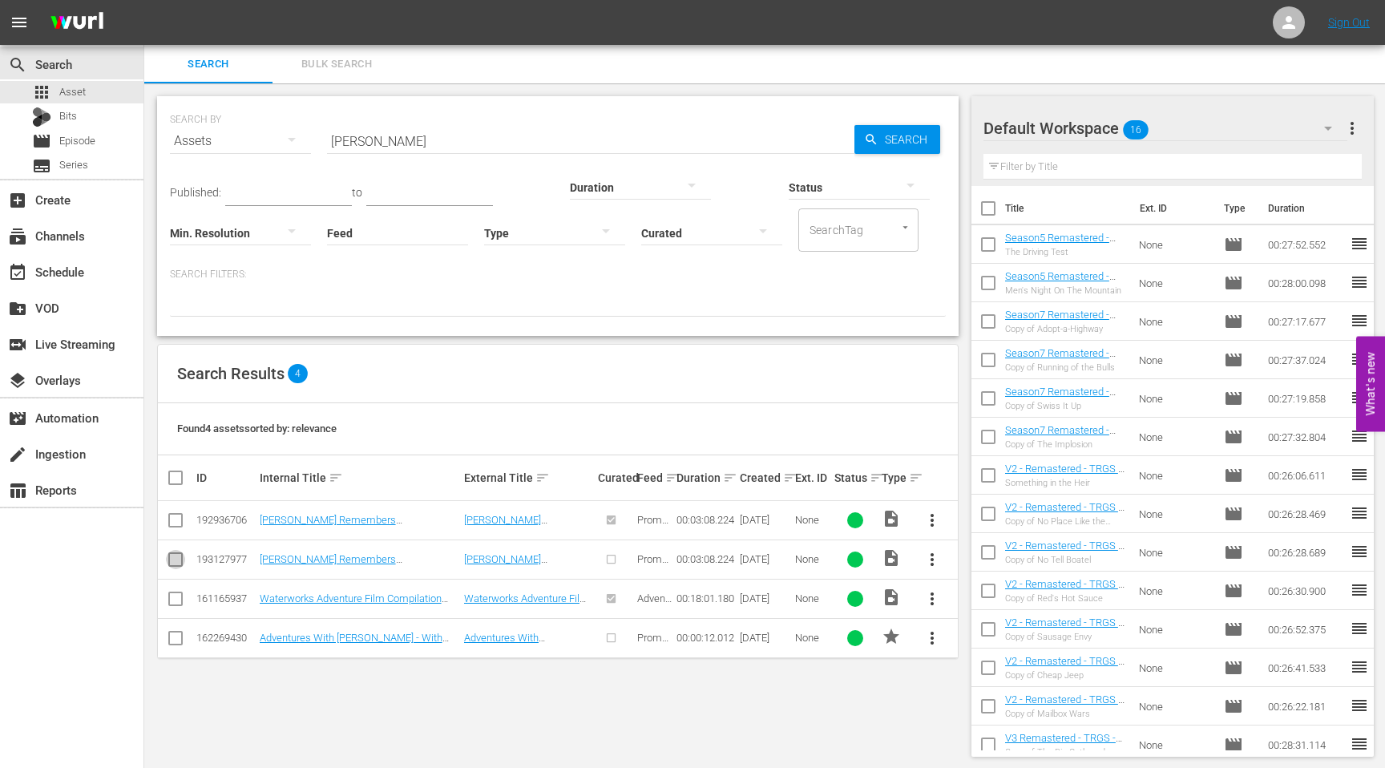
click at [176, 559] on input "checkbox" at bounding box center [175, 562] width 19 height 19
checkbox input "true"
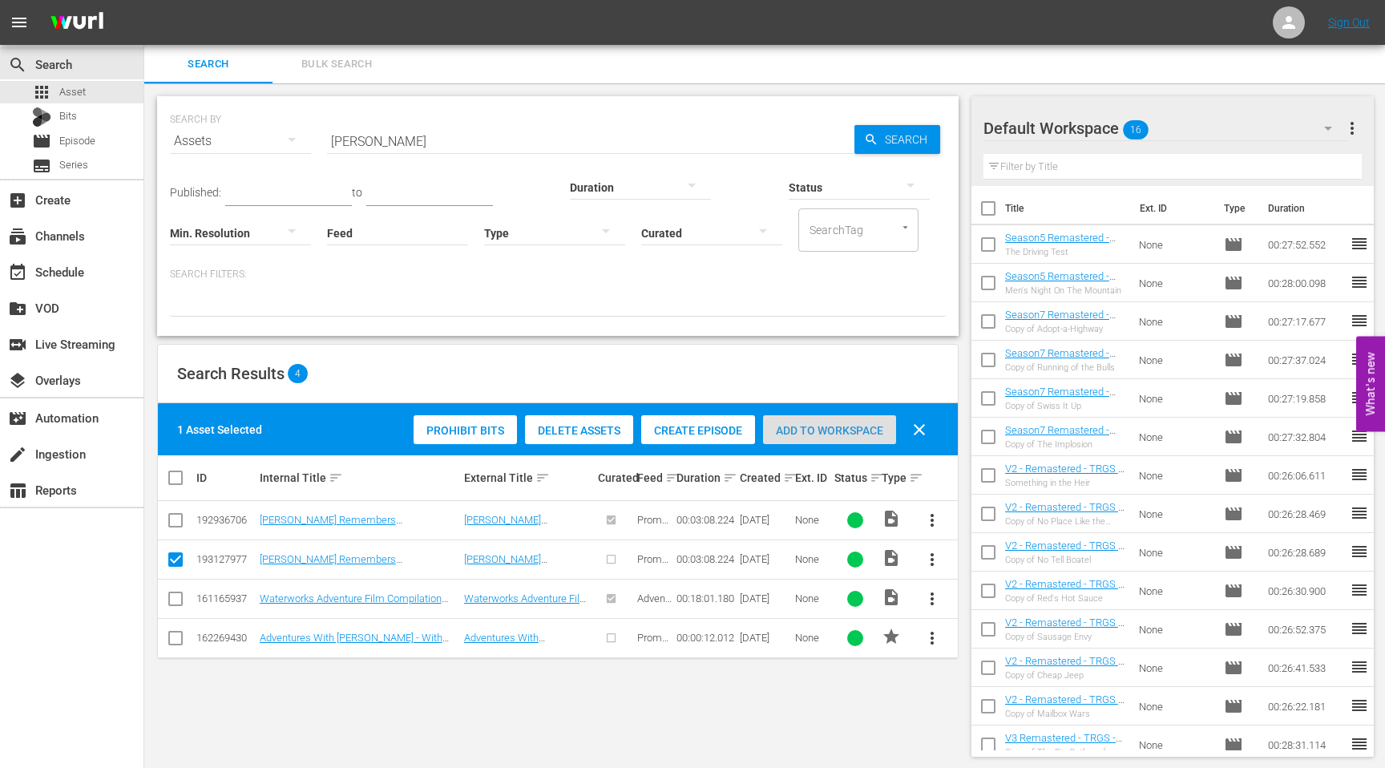
click at [839, 426] on span "Add to Workspace" at bounding box center [829, 430] width 133 height 13
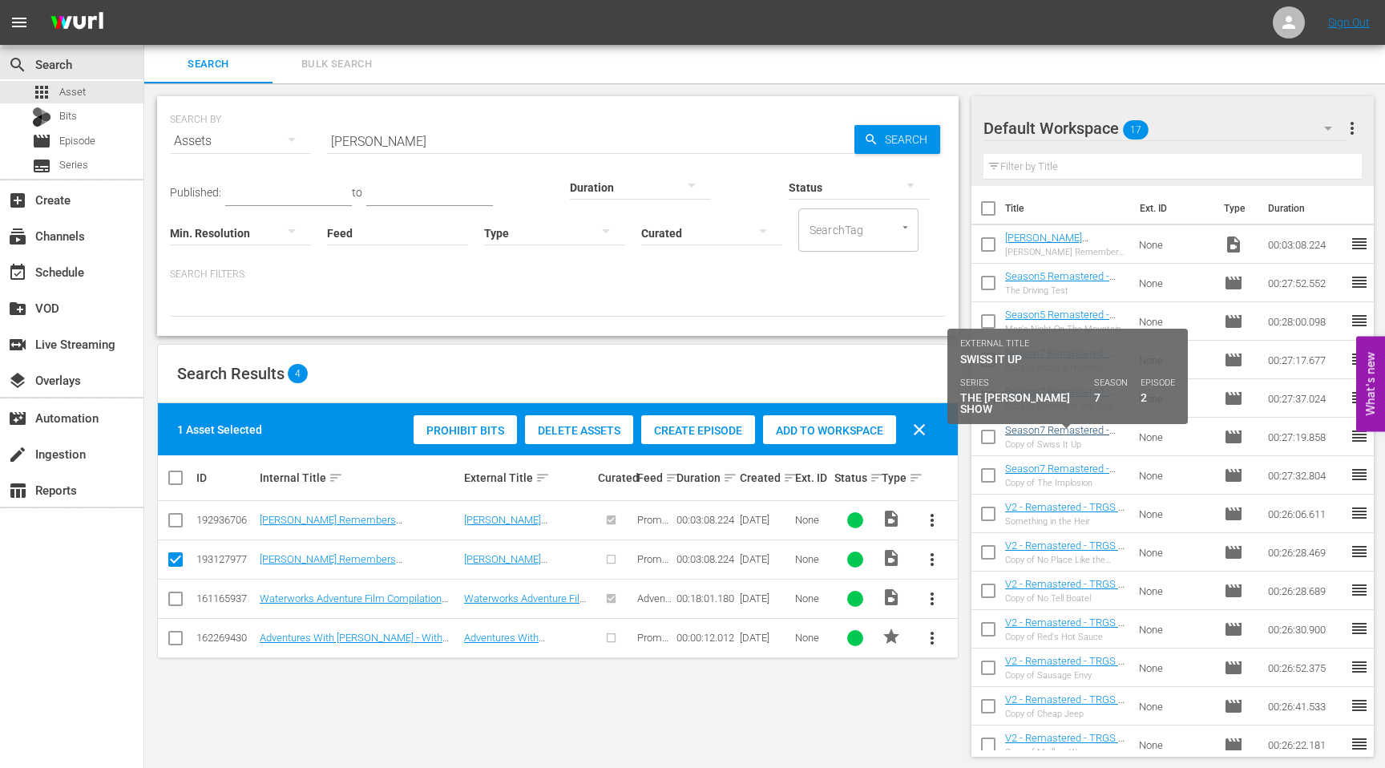
scroll to position [129, 0]
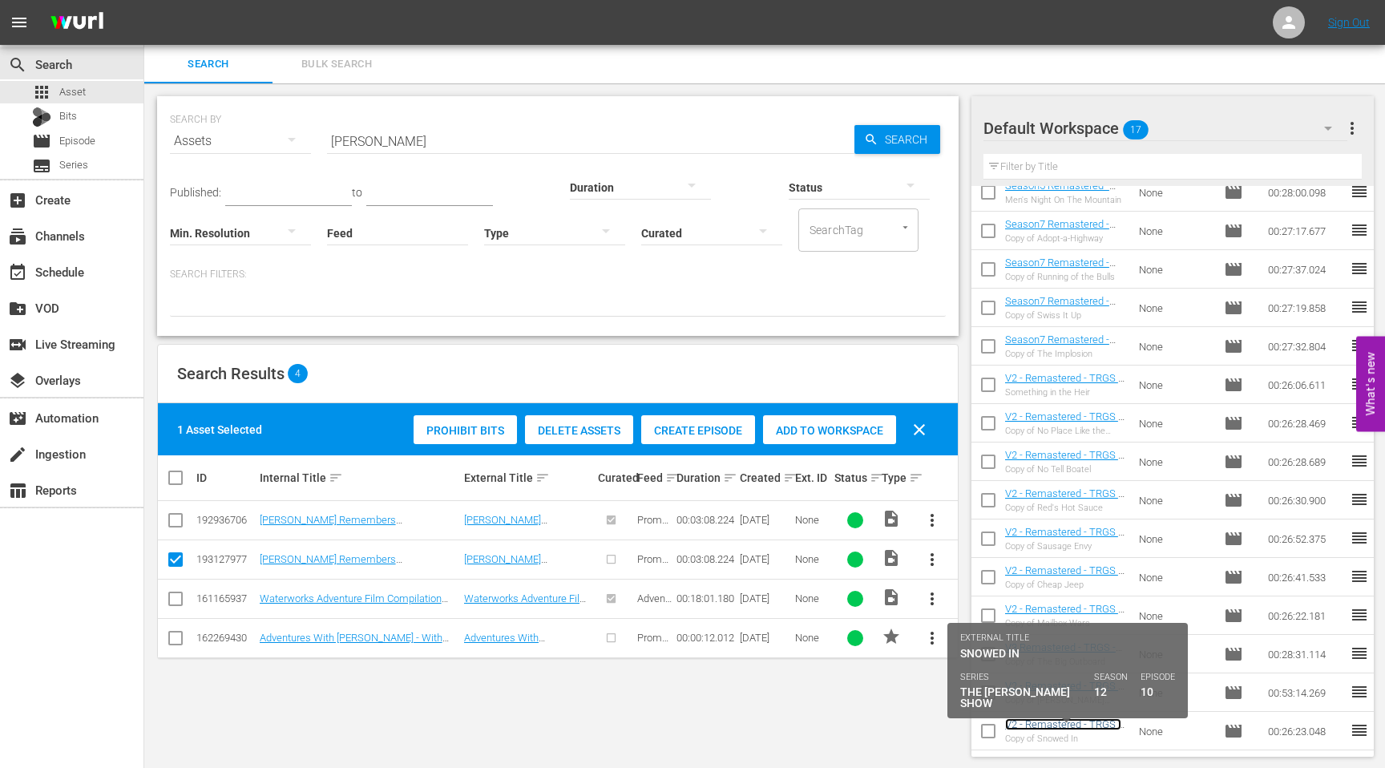
click at [1039, 720] on link "V2 - Remastered - TRGS - S12E10 - Snowed In" at bounding box center [1063, 730] width 116 height 24
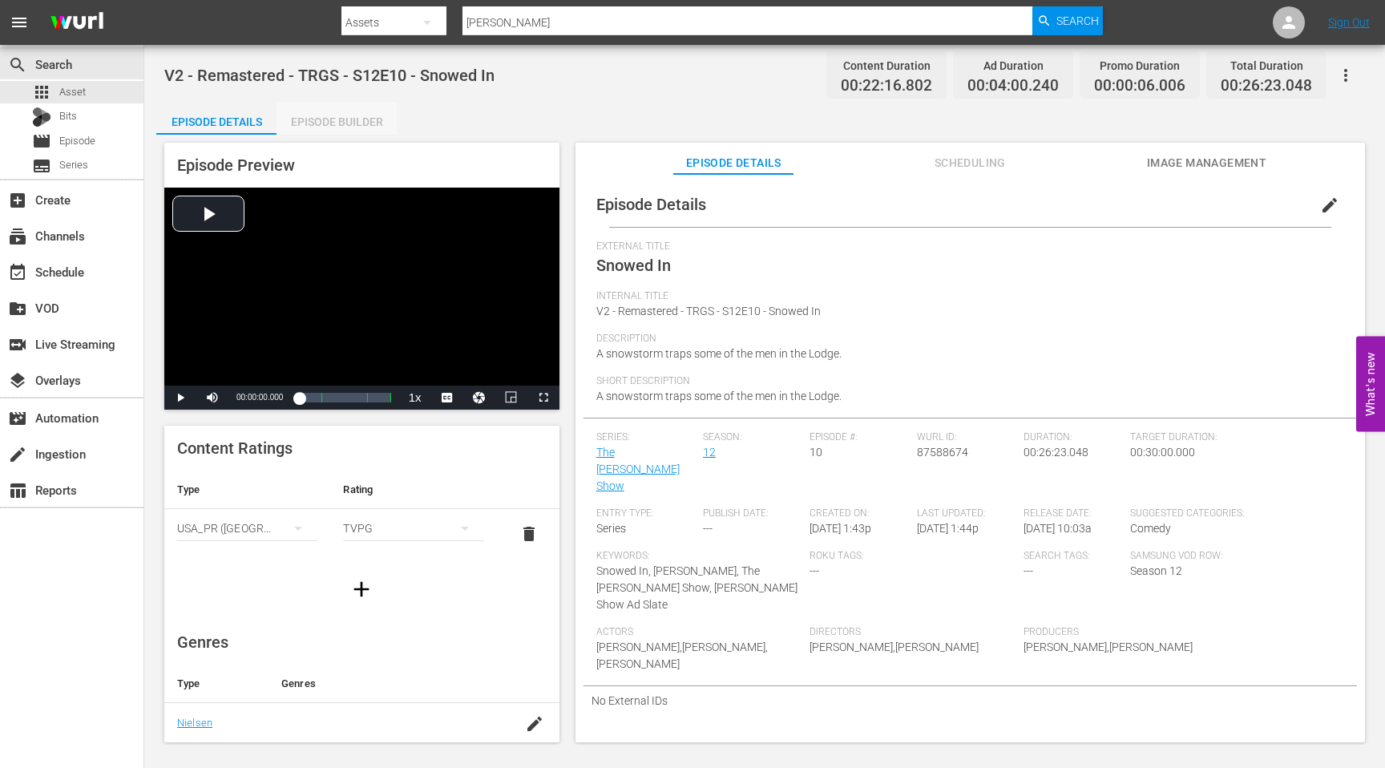
click at [343, 122] on div "Episode Builder" at bounding box center [336, 122] width 120 height 38
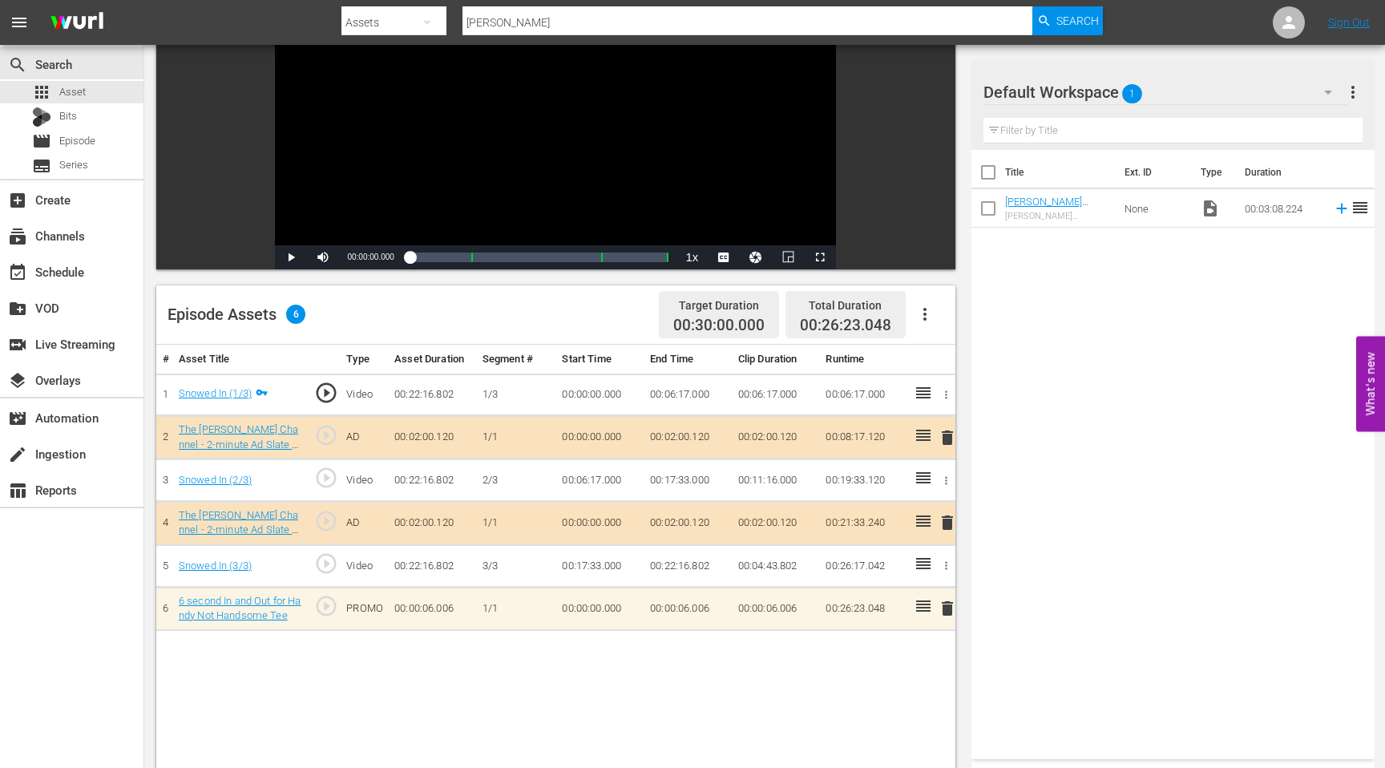
scroll to position [185, 0]
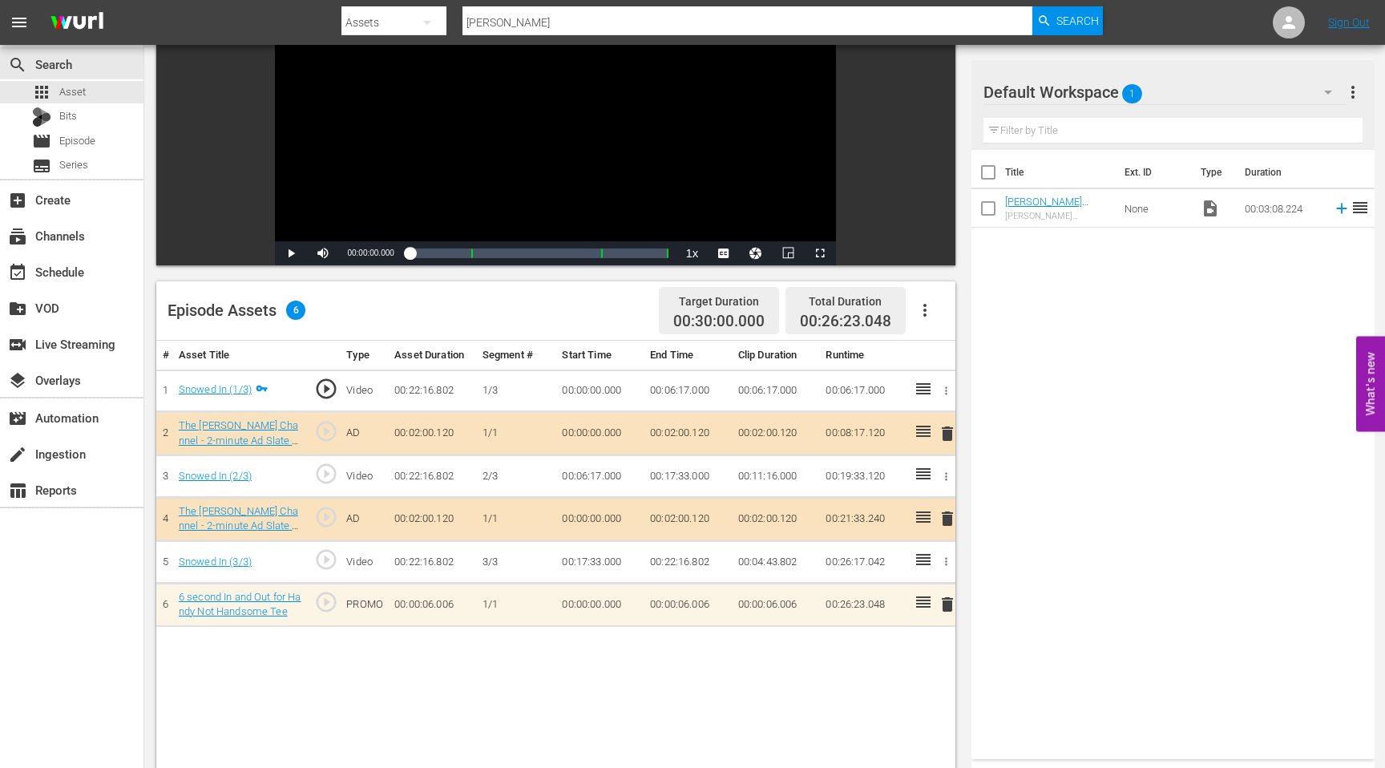
click at [1125, 259] on div "Title Ext. ID Type Duration [PERSON_NAME] Remembers [PERSON_NAME] [PERSON_NAME]…" at bounding box center [1172, 451] width 403 height 603
click at [1062, 98] on div at bounding box center [1040, 93] width 115 height 40
click at [1072, 90] on div at bounding box center [1040, 93] width 115 height 40
click at [1327, 90] on icon "button" at bounding box center [1327, 92] width 19 height 19
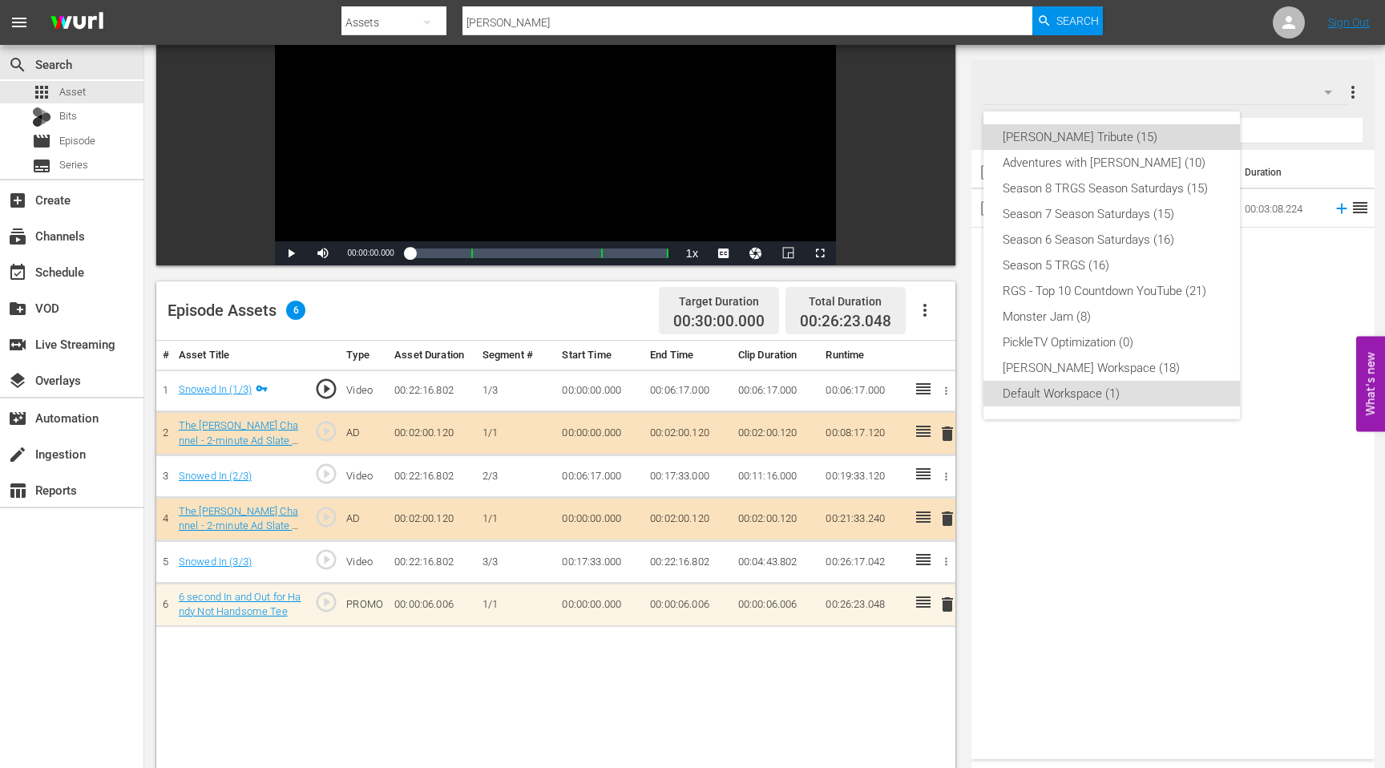
click at [1094, 139] on div "[PERSON_NAME] Tribute (15)" at bounding box center [1112, 137] width 218 height 26
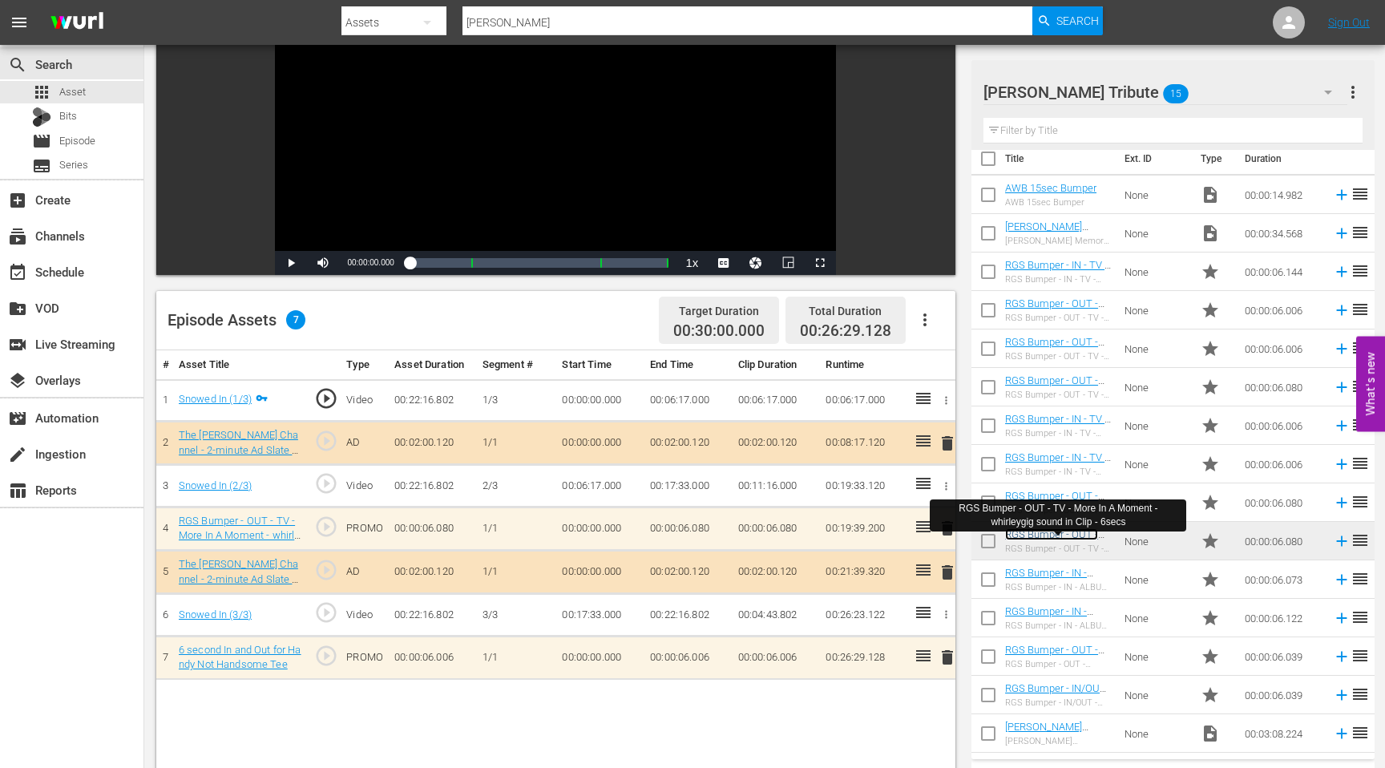
scroll to position [176, 0]
click at [1245, 89] on div "[PERSON_NAME] Tribute 15" at bounding box center [1165, 92] width 364 height 45
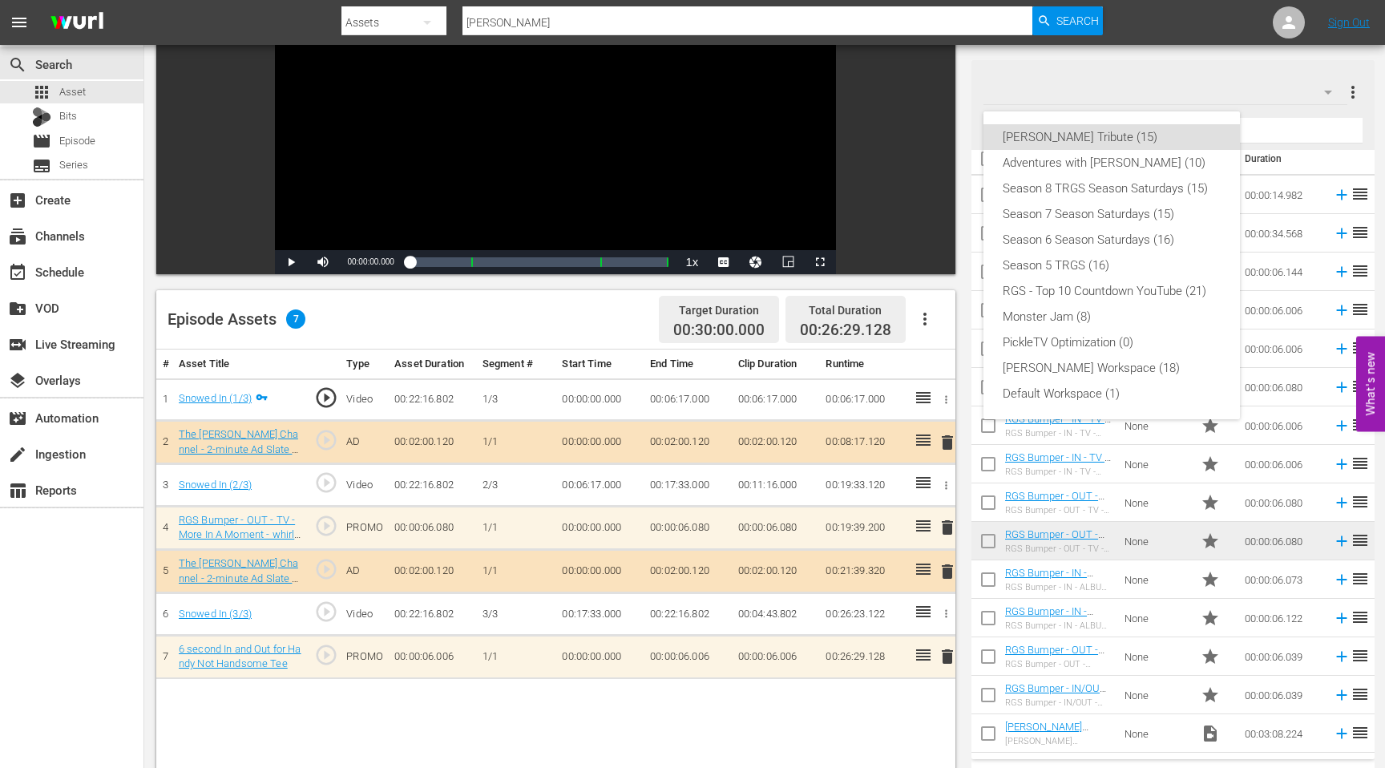
click at [292, 712] on div "[PERSON_NAME] Tribute (15) Adventures with [PERSON_NAME] (10) Season 8 TRGS Sea…" at bounding box center [692, 384] width 1385 height 768
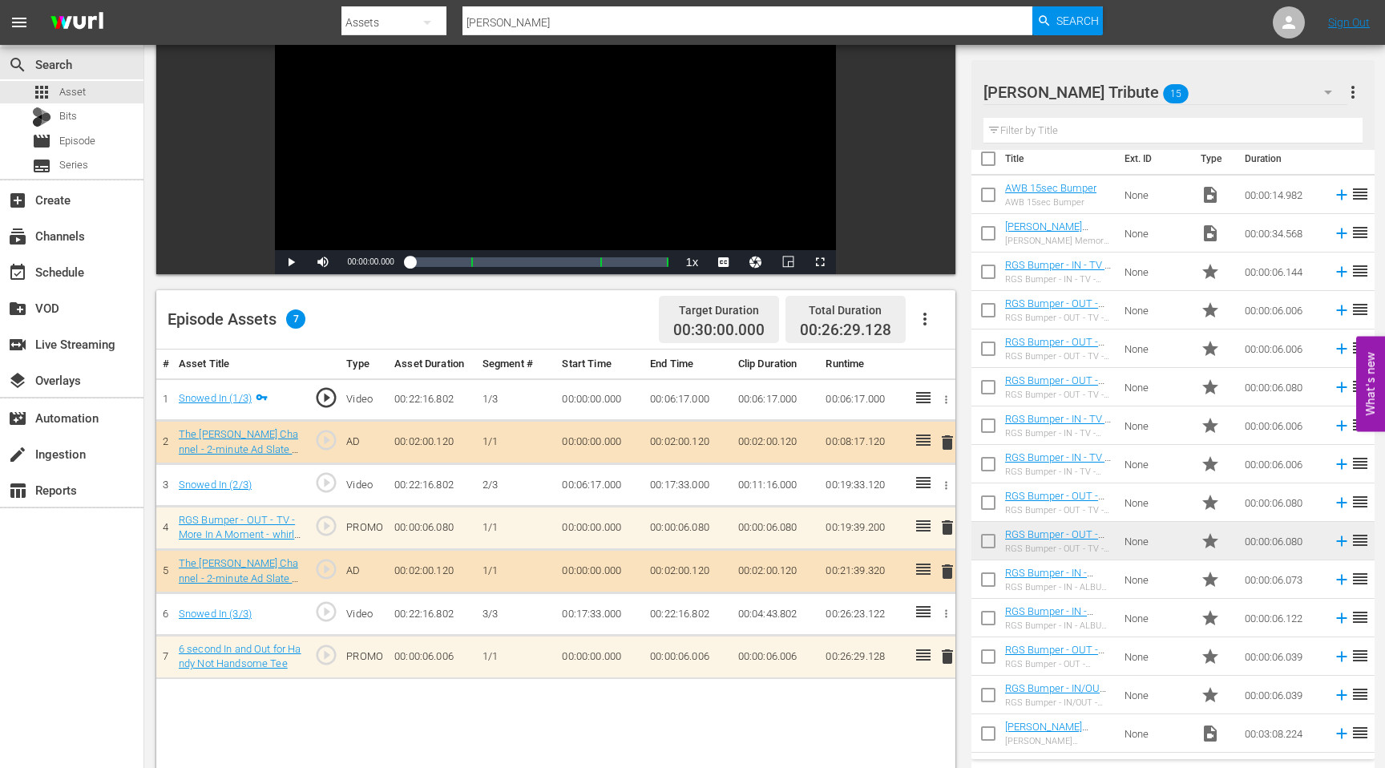
scroll to position [0, 0]
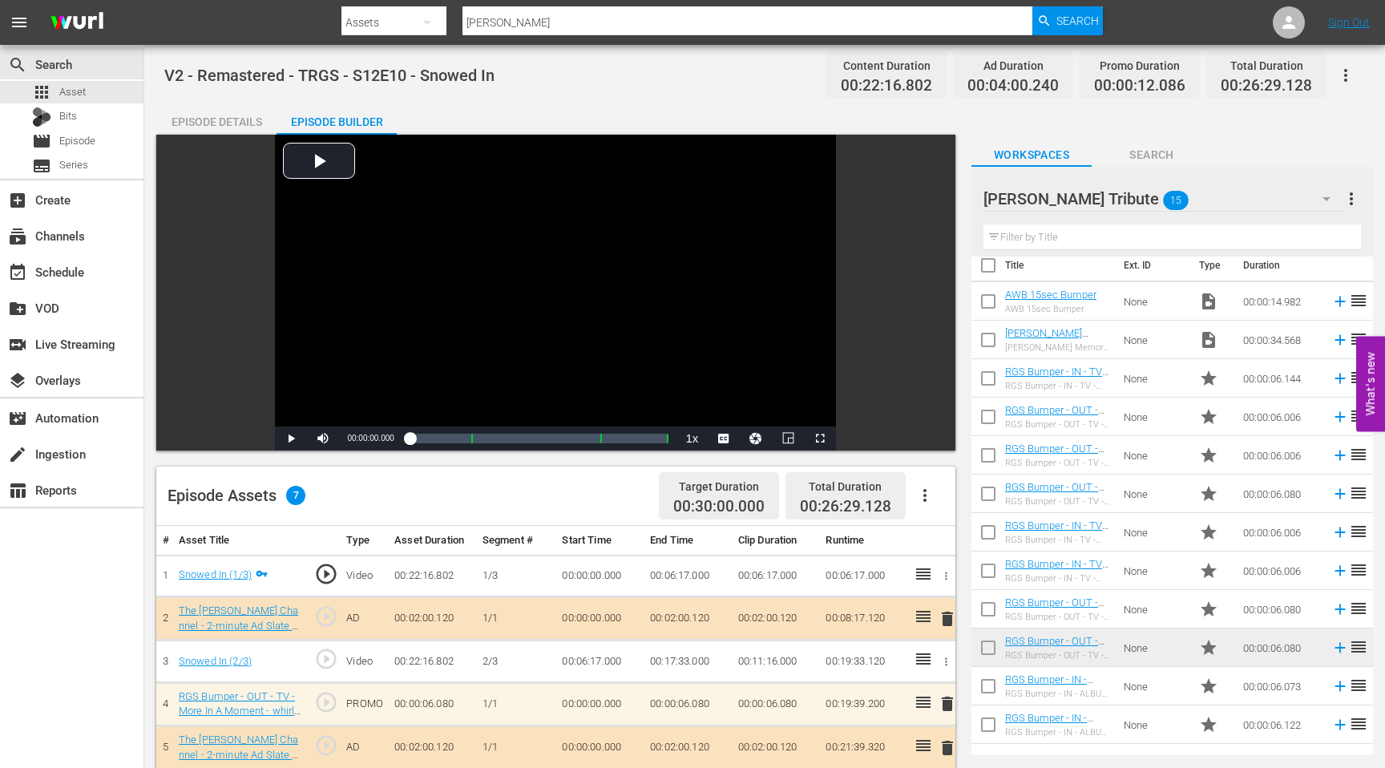
click at [547, 16] on input "[PERSON_NAME]" at bounding box center [747, 22] width 570 height 38
drag, startPoint x: 547, startPoint y: 16, endPoint x: 432, endPoint y: 19, distance: 114.7
click at [436, 19] on div "Search By Assets Search ID, Title, Description, Keywords, or Category [PERSON_N…" at bounding box center [721, 22] width 761 height 38
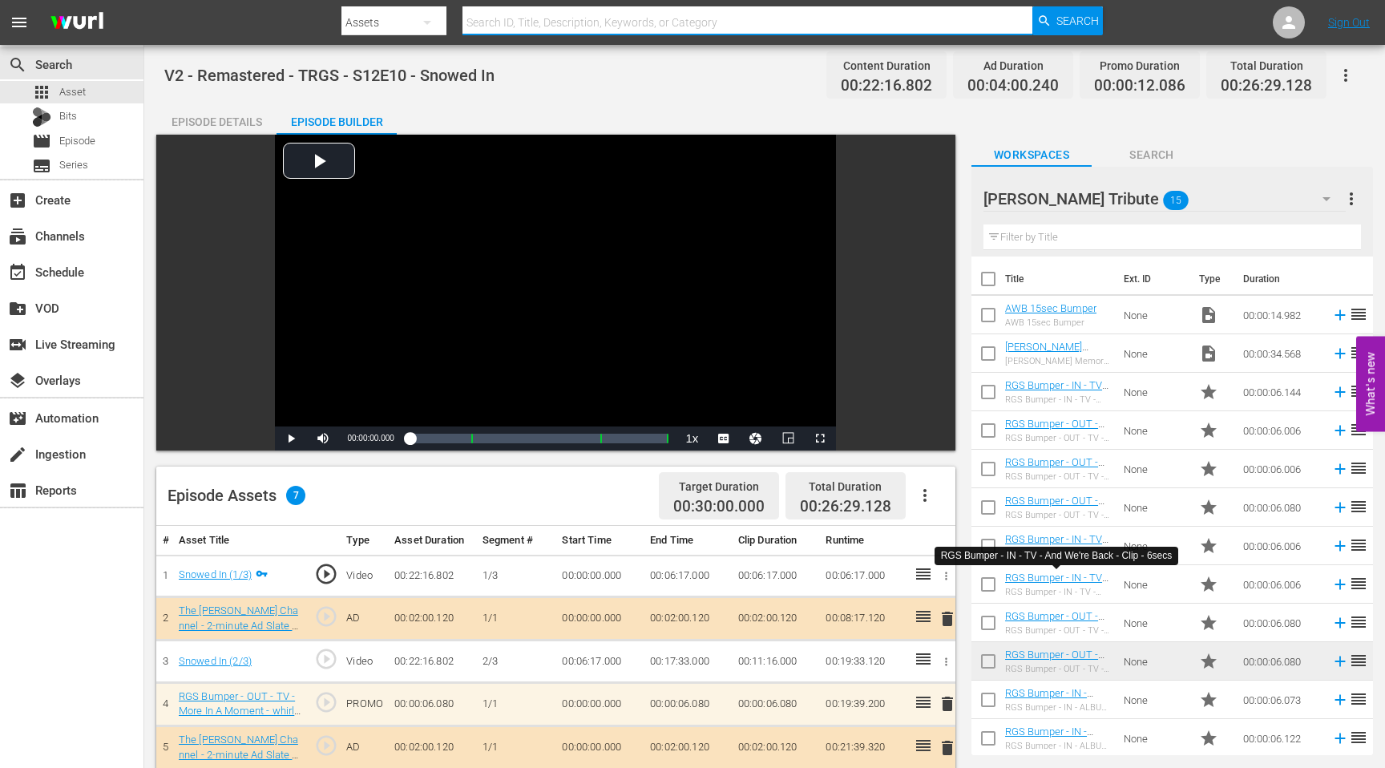
scroll to position [124, 0]
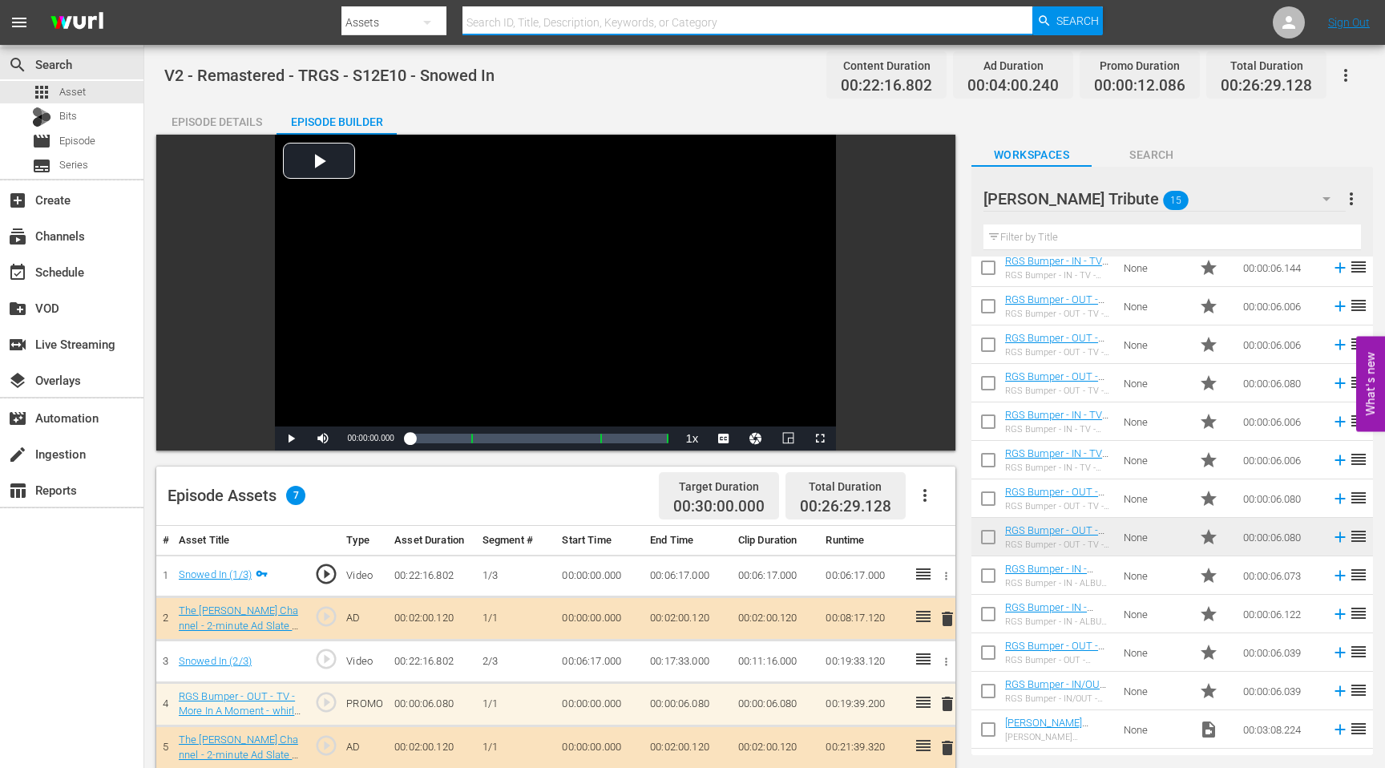
click at [1275, 195] on div "[PERSON_NAME] Tribute 15" at bounding box center [1164, 198] width 362 height 45
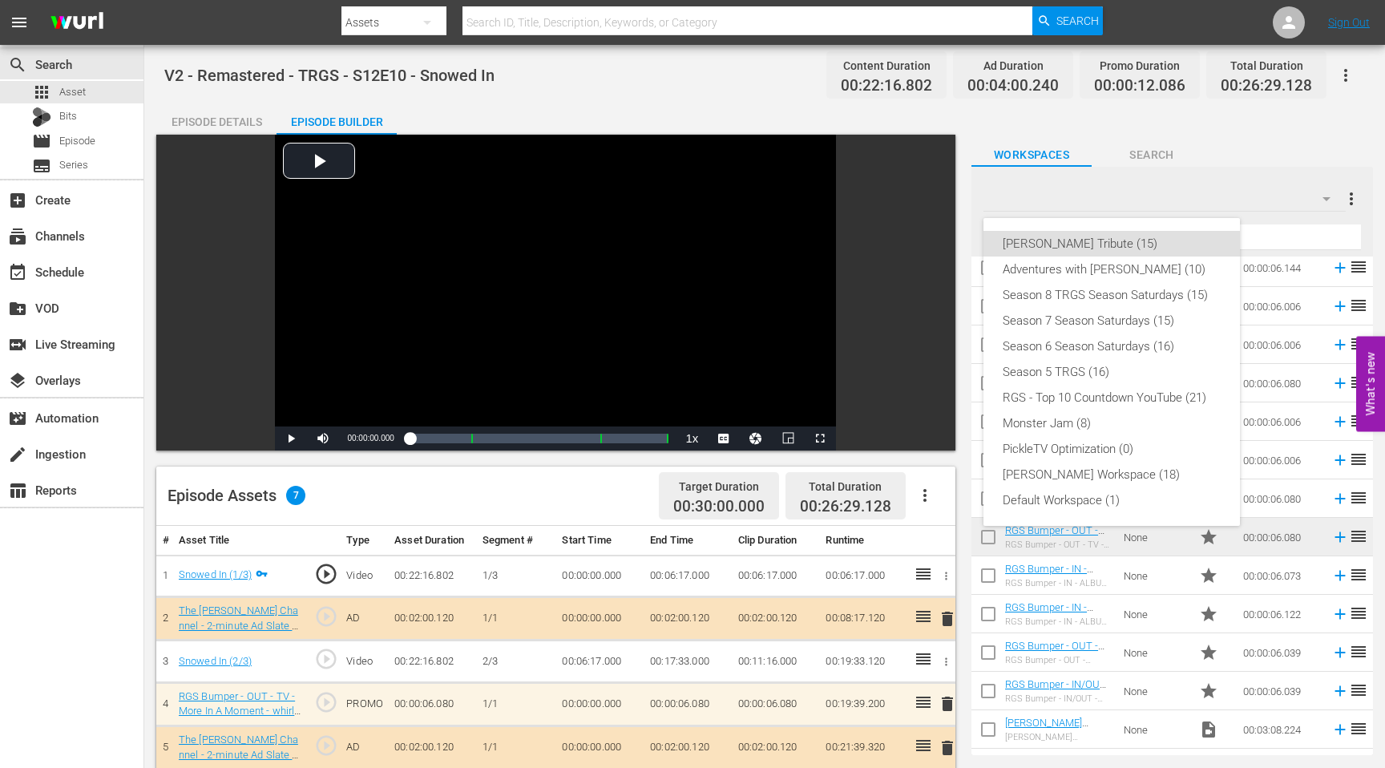
click at [629, 28] on div "[PERSON_NAME] Tribute (15) Adventures with [PERSON_NAME] (10) Season 8 TRGS Sea…" at bounding box center [692, 384] width 1385 height 768
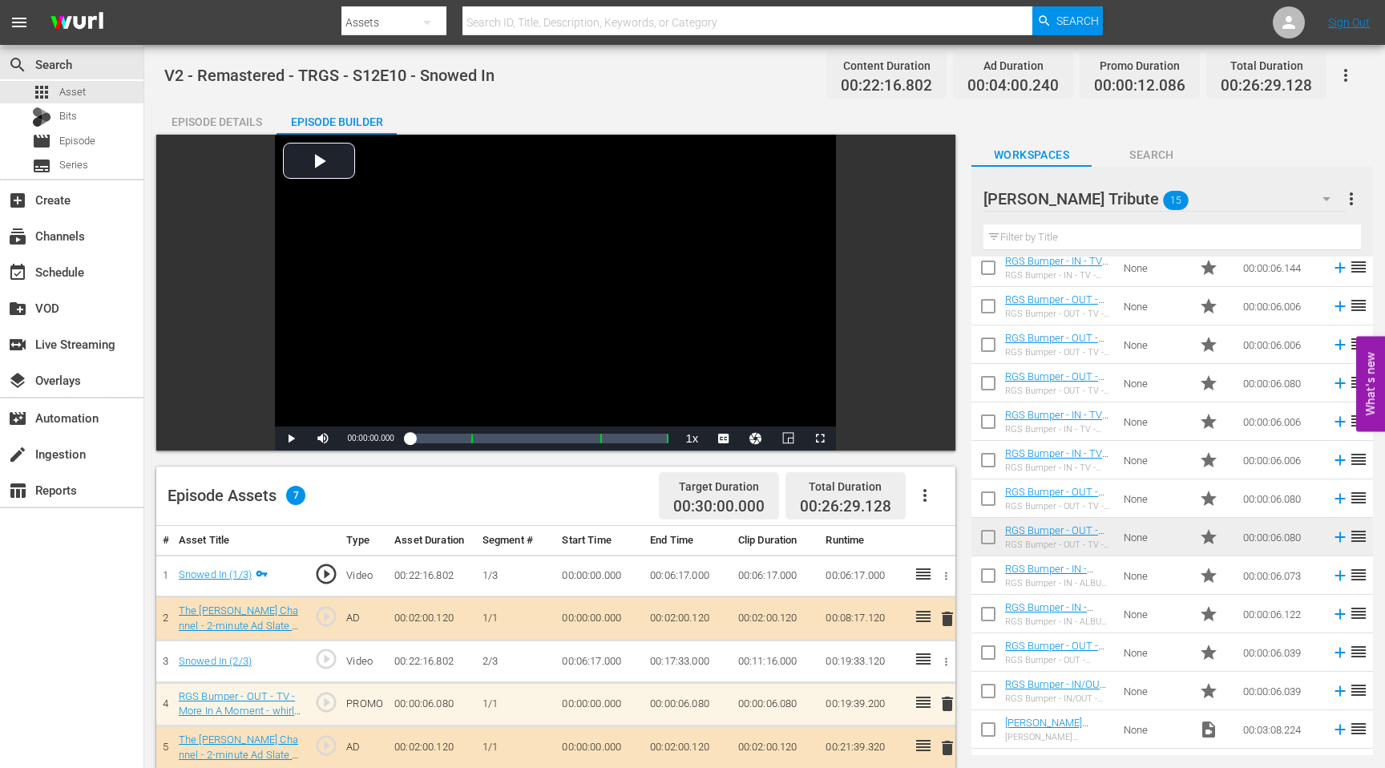
click at [629, 28] on div "[PERSON_NAME] Tribute (15) Adventures with [PERSON_NAME] (10) Season 8 TRGS Sea…" at bounding box center [692, 384] width 1385 height 768
click at [629, 24] on input "text" at bounding box center [747, 22] width 570 height 38
type input "the moviie"
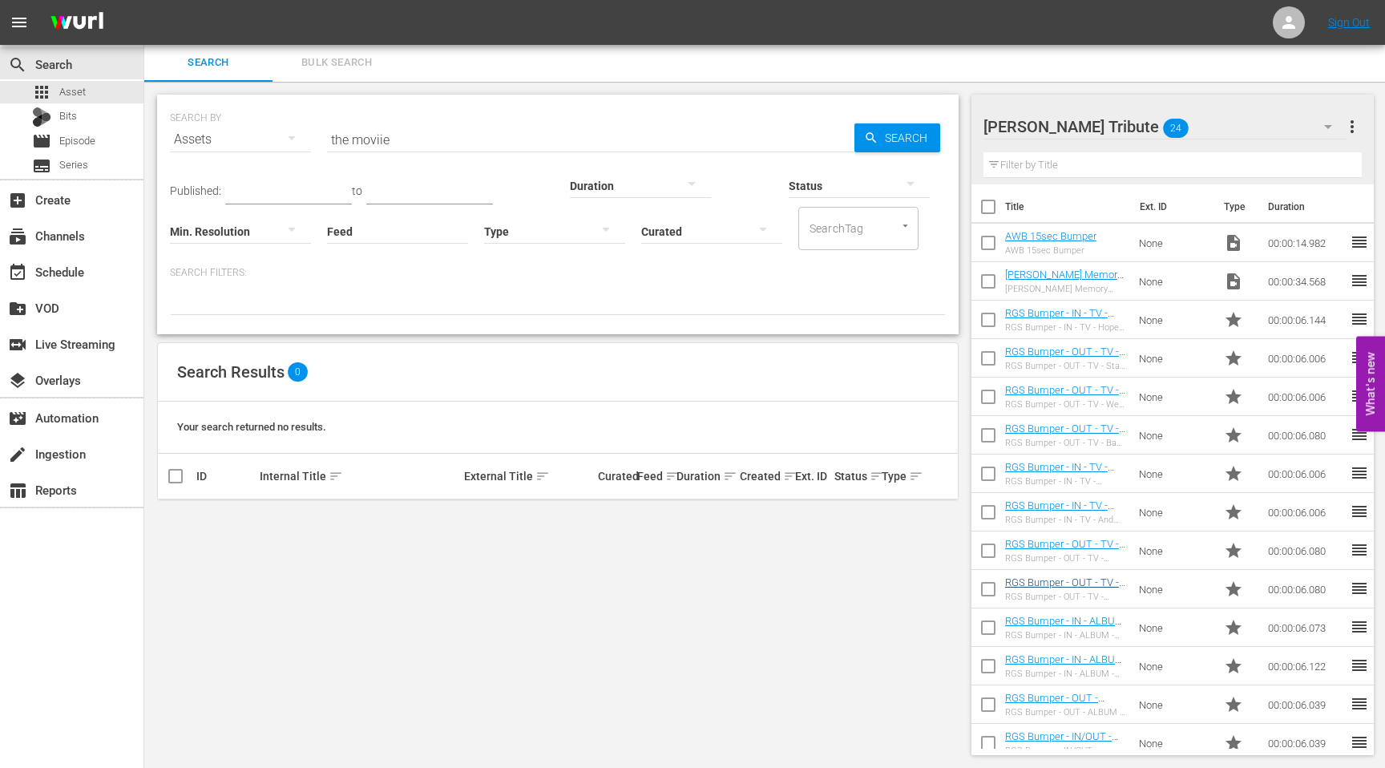
scroll to position [398, 0]
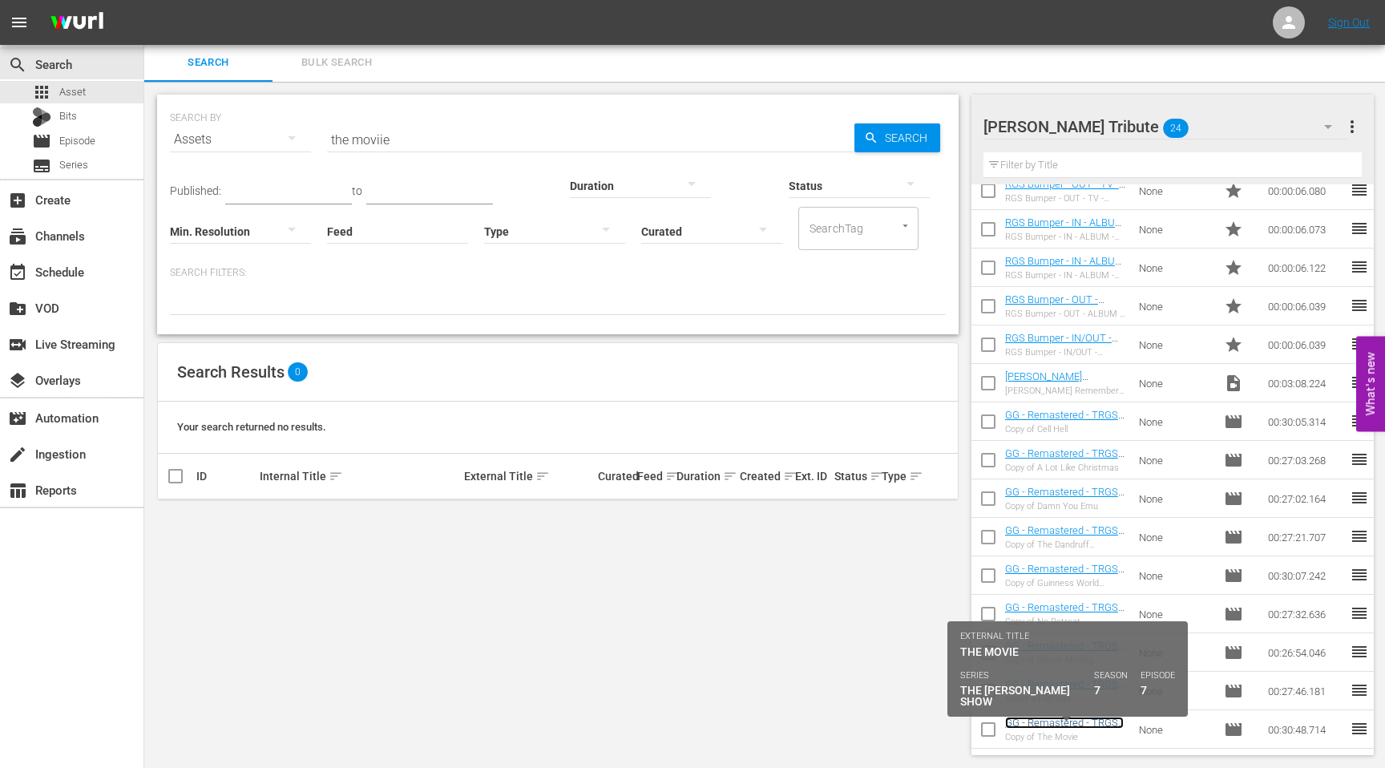
click at [1039, 725] on link "GG - Remastered - TRGS - S07E07 - The Movie" at bounding box center [1064, 728] width 119 height 24
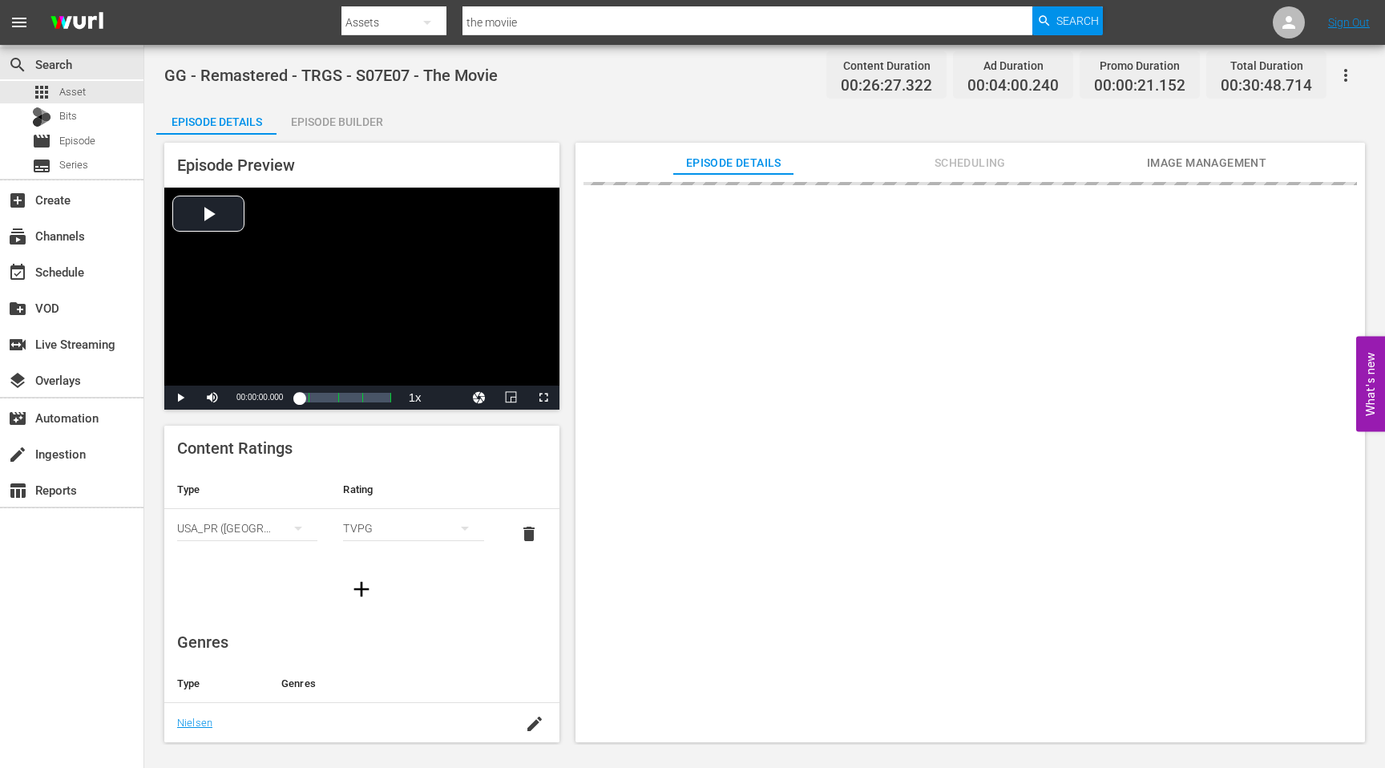
click at [349, 119] on div "Episode Builder" at bounding box center [336, 122] width 120 height 38
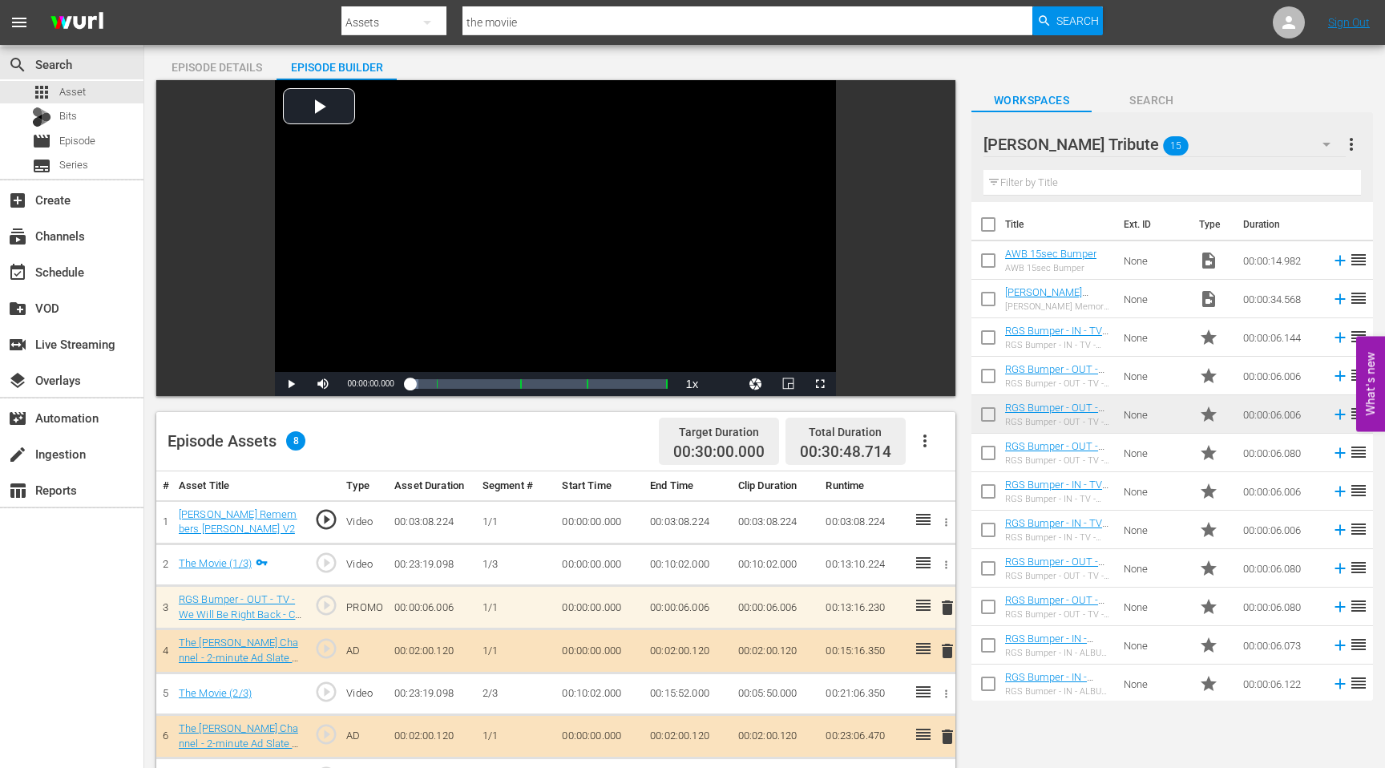
scroll to position [58, 0]
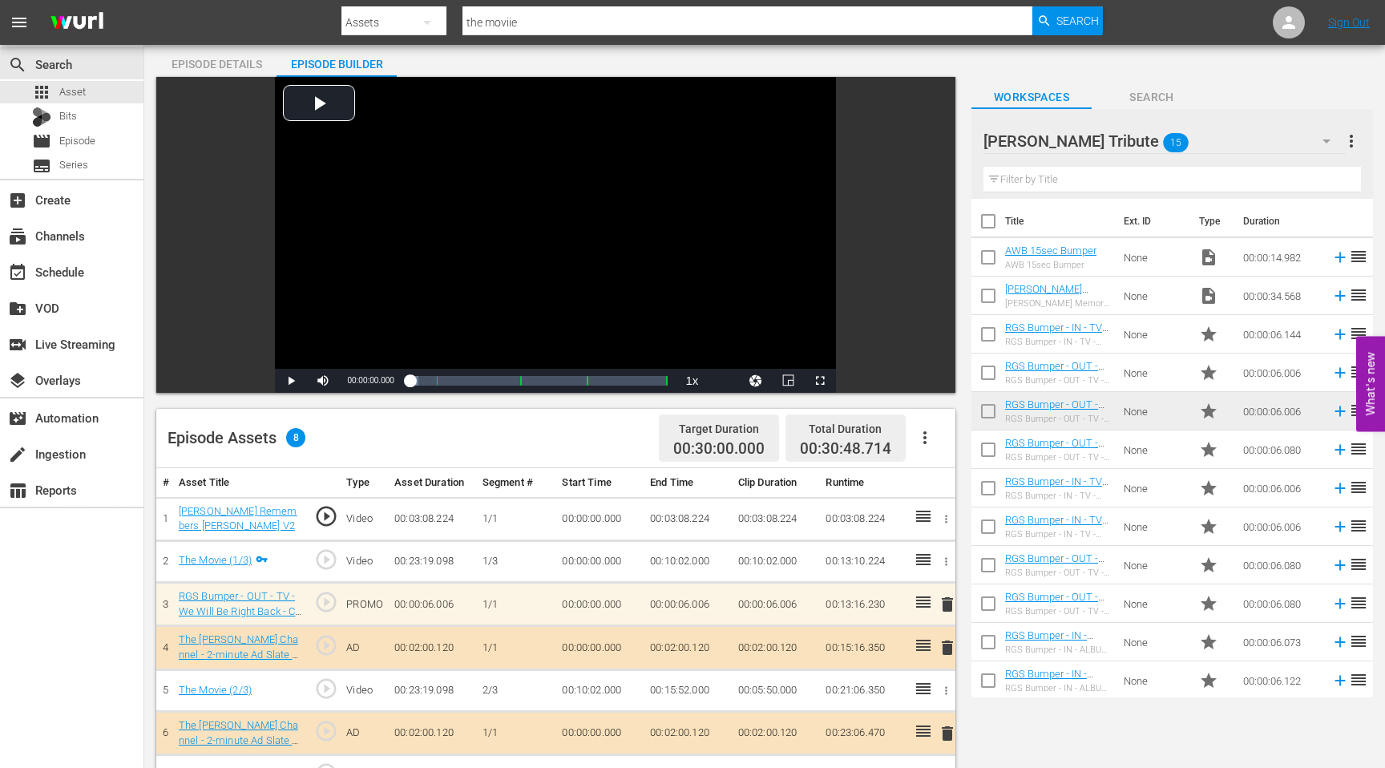
click at [941, 517] on icon "button" at bounding box center [946, 519] width 12 height 12
click at [901, 574] on span "DELETE ASSET" at bounding box center [893, 574] width 99 height 14
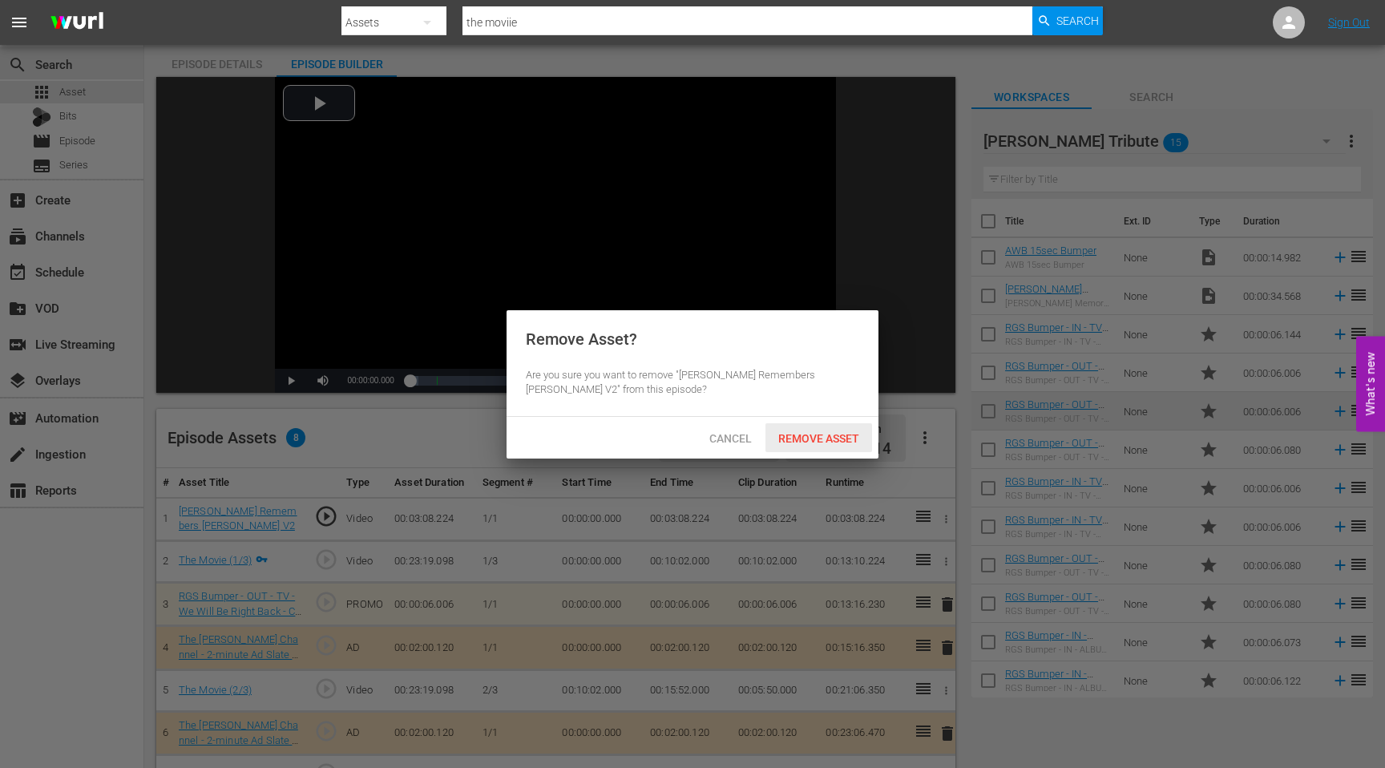
click at [827, 441] on span "Remove Asset" at bounding box center [818, 438] width 107 height 13
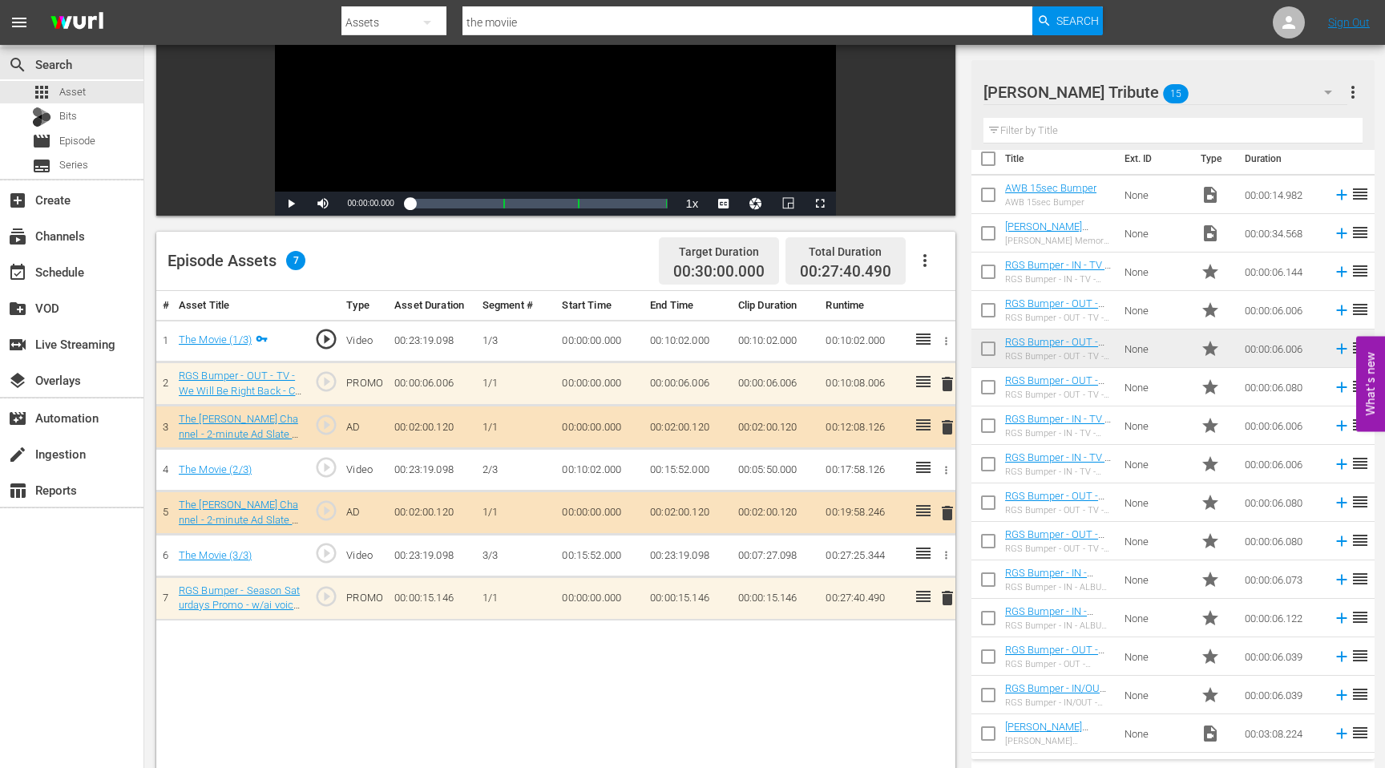
scroll to position [0, 0]
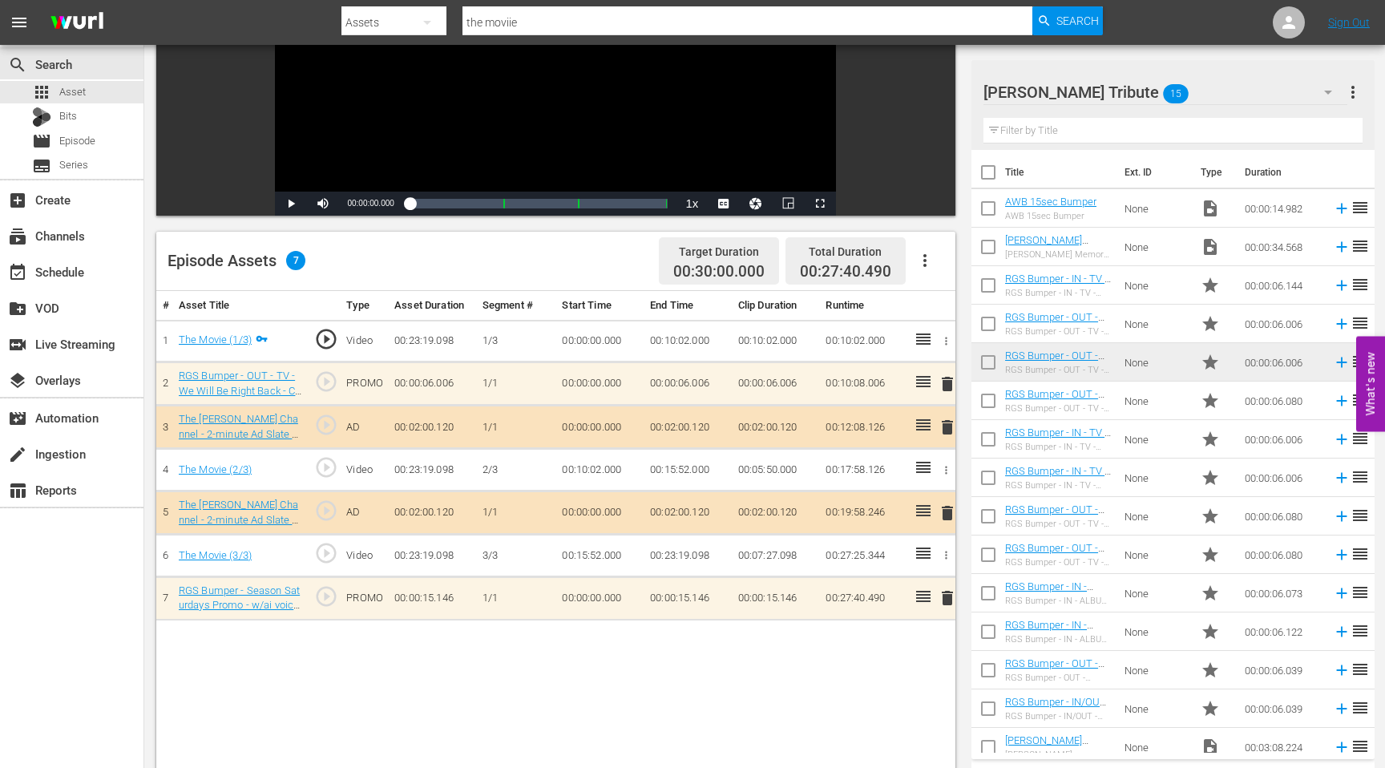
click at [526, 26] on input "the moviie" at bounding box center [747, 22] width 570 height 38
drag, startPoint x: 537, startPoint y: 26, endPoint x: 417, endPoint y: 22, distance: 120.3
click at [417, 22] on div "Search By Assets Search ID, Title, Description, Keywords, or Category the movii…" at bounding box center [721, 22] width 761 height 38
type input "[PERSON_NAME]"
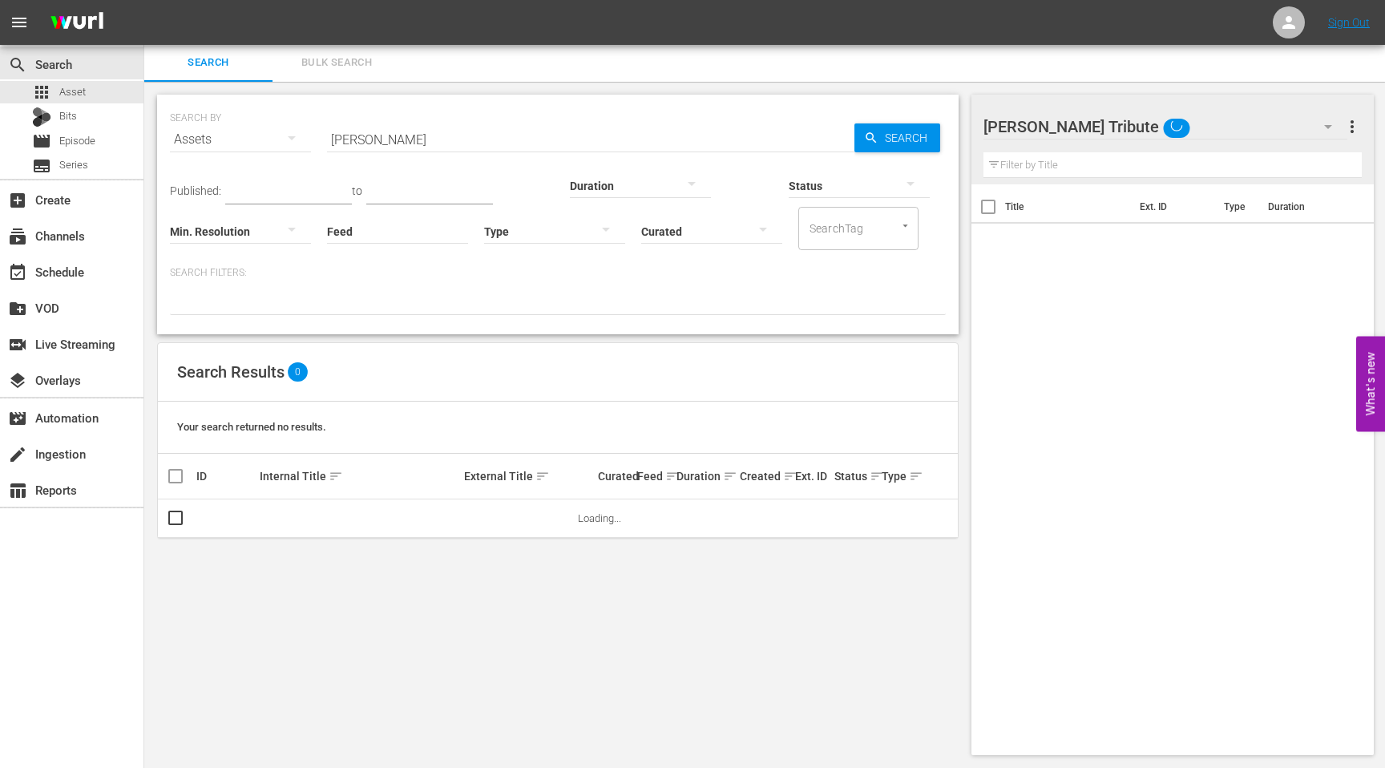
scroll to position [2, 0]
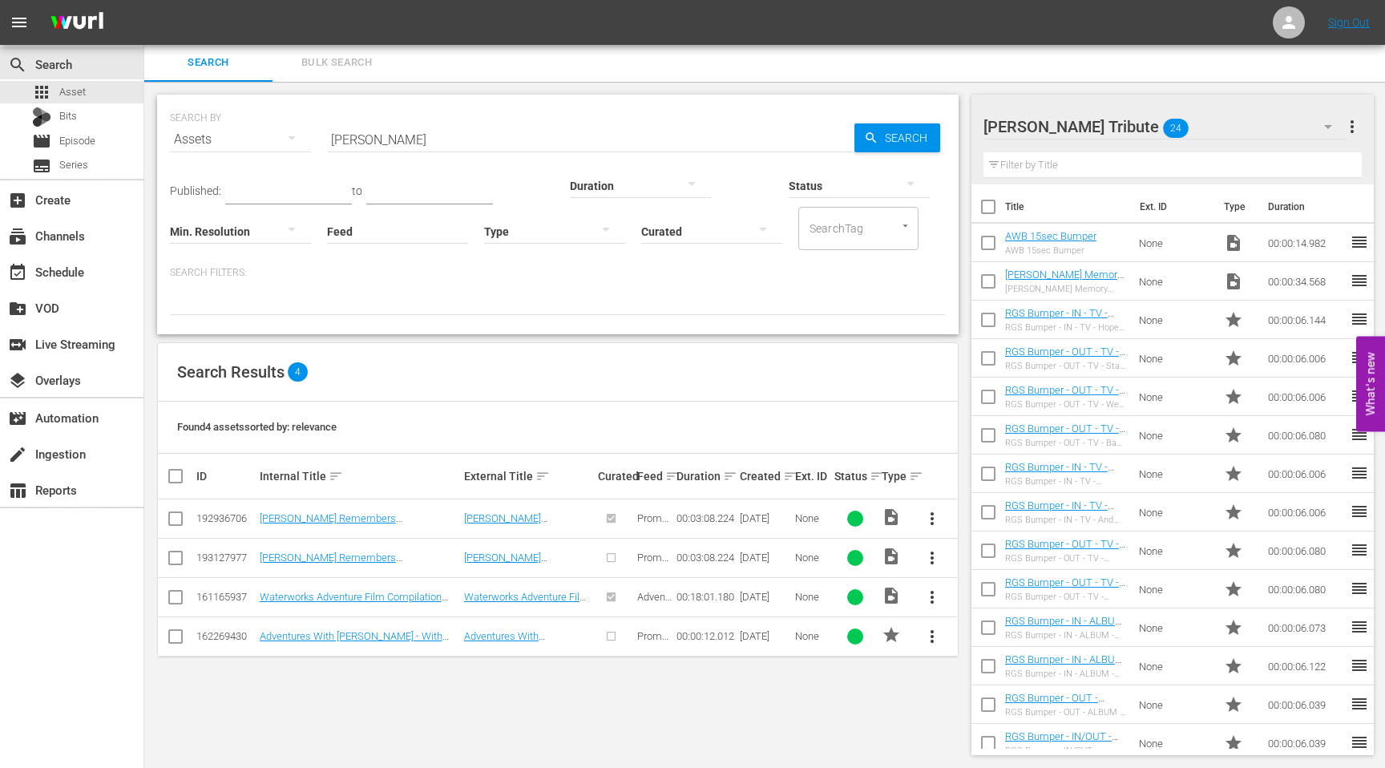
click at [174, 555] on input "checkbox" at bounding box center [175, 560] width 19 height 19
checkbox input "true"
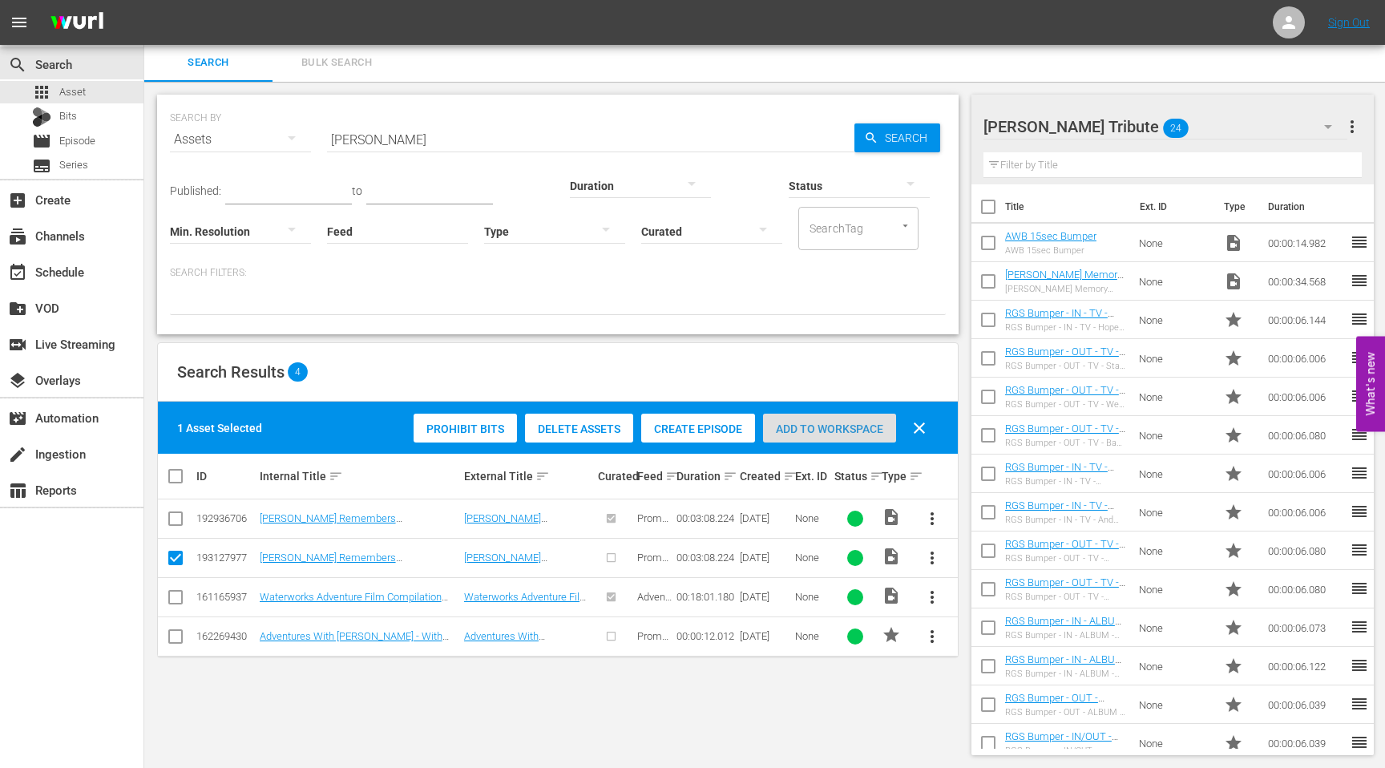
click at [812, 420] on div "Add to Workspace" at bounding box center [829, 429] width 133 height 30
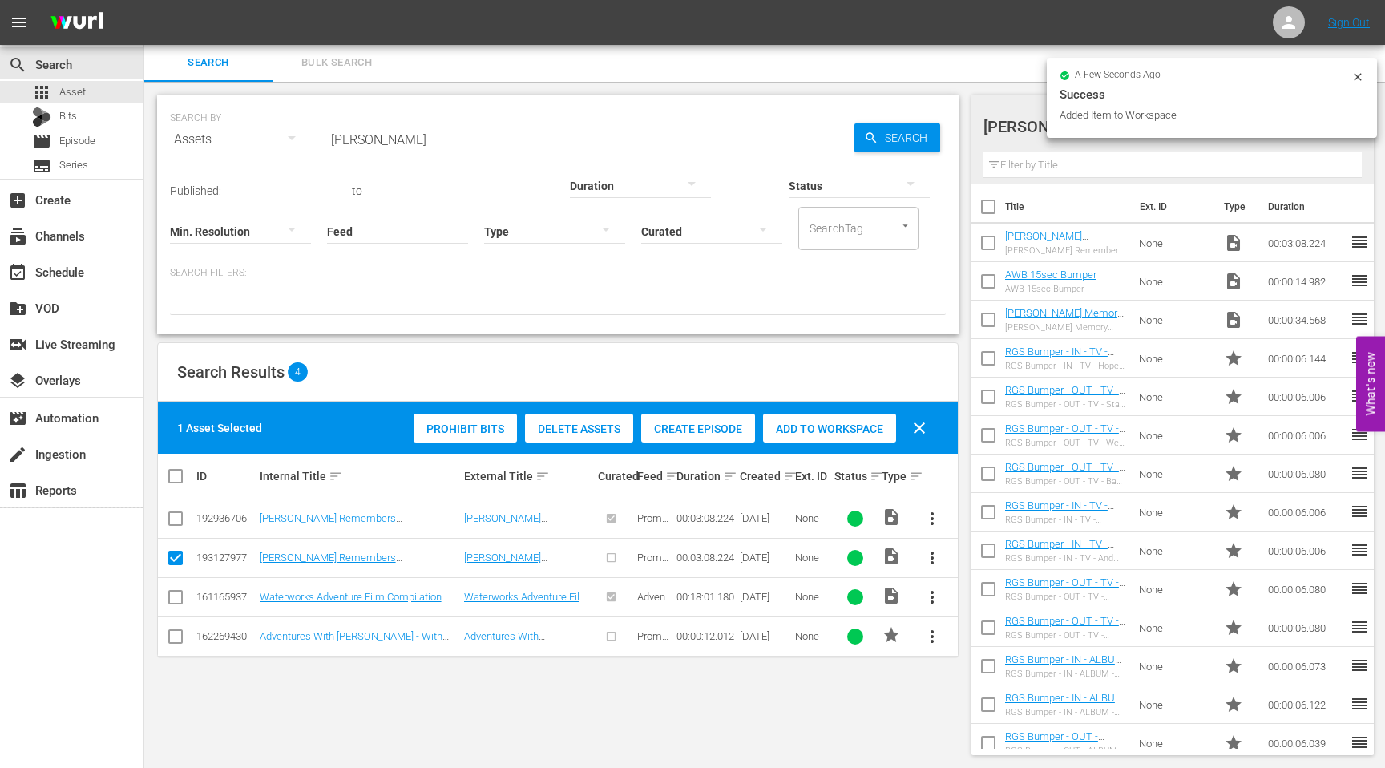
click at [798, 109] on div "SEARCH BY Search By Assets Search ID, Title, Description, Keywords, or Category…" at bounding box center [558, 130] width 776 height 58
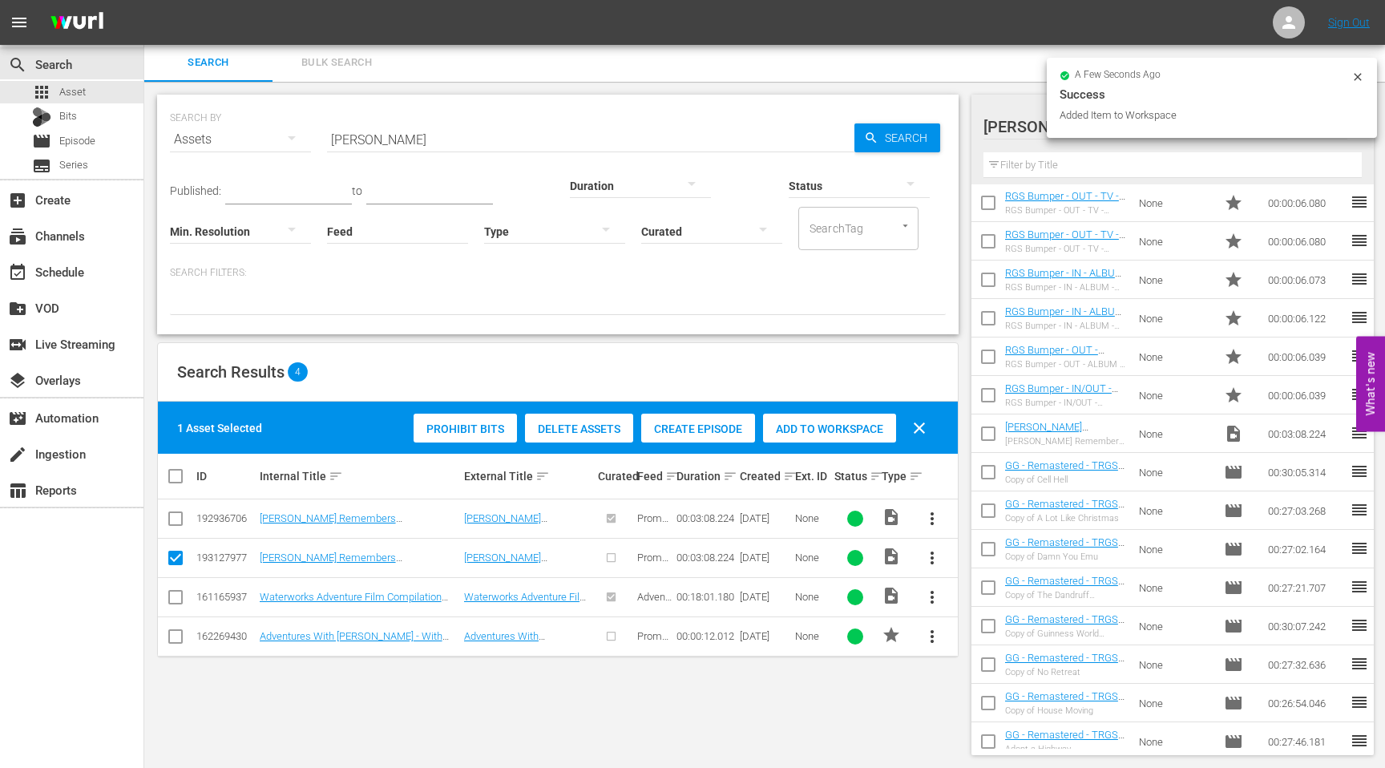
scroll to position [437, 0]
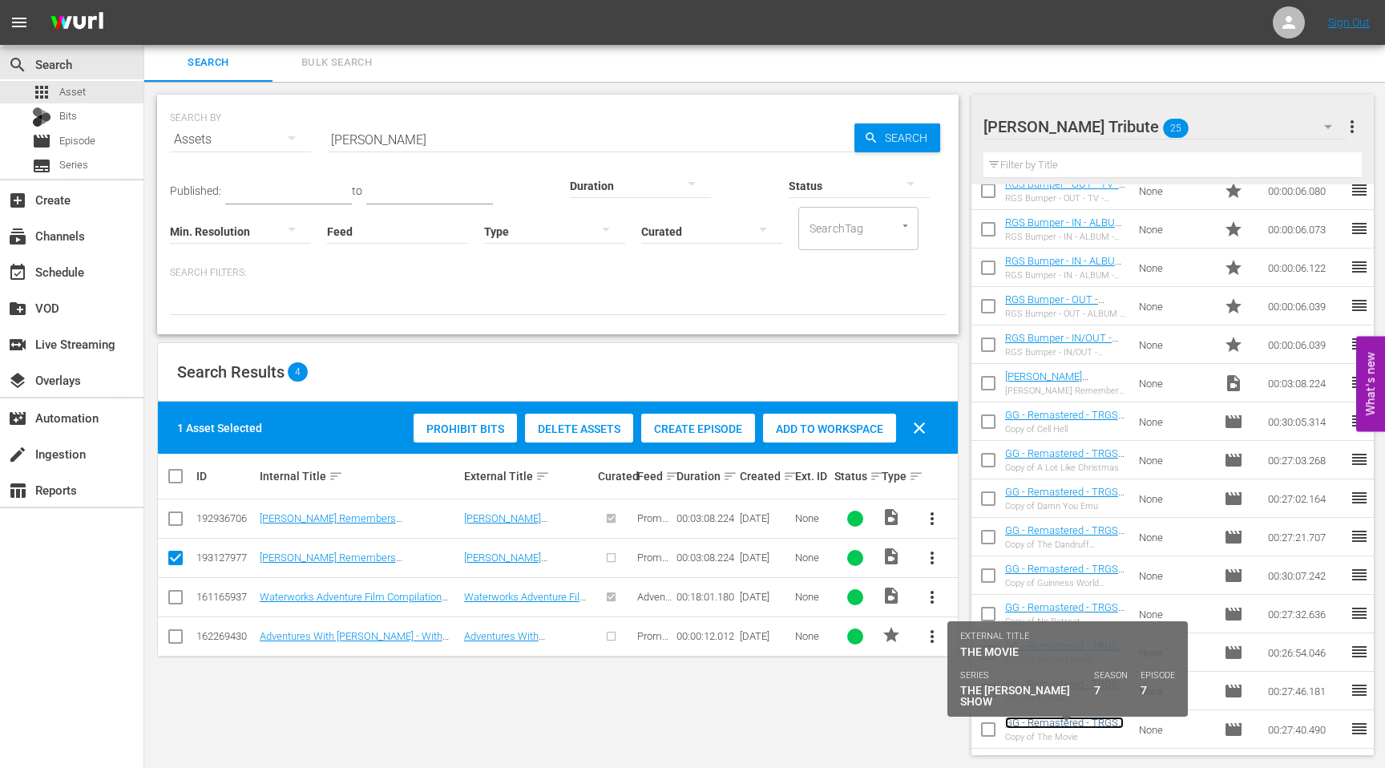
click at [1054, 724] on link "GG - Remastered - TRGS - S07E07 - The Movie" at bounding box center [1064, 728] width 119 height 24
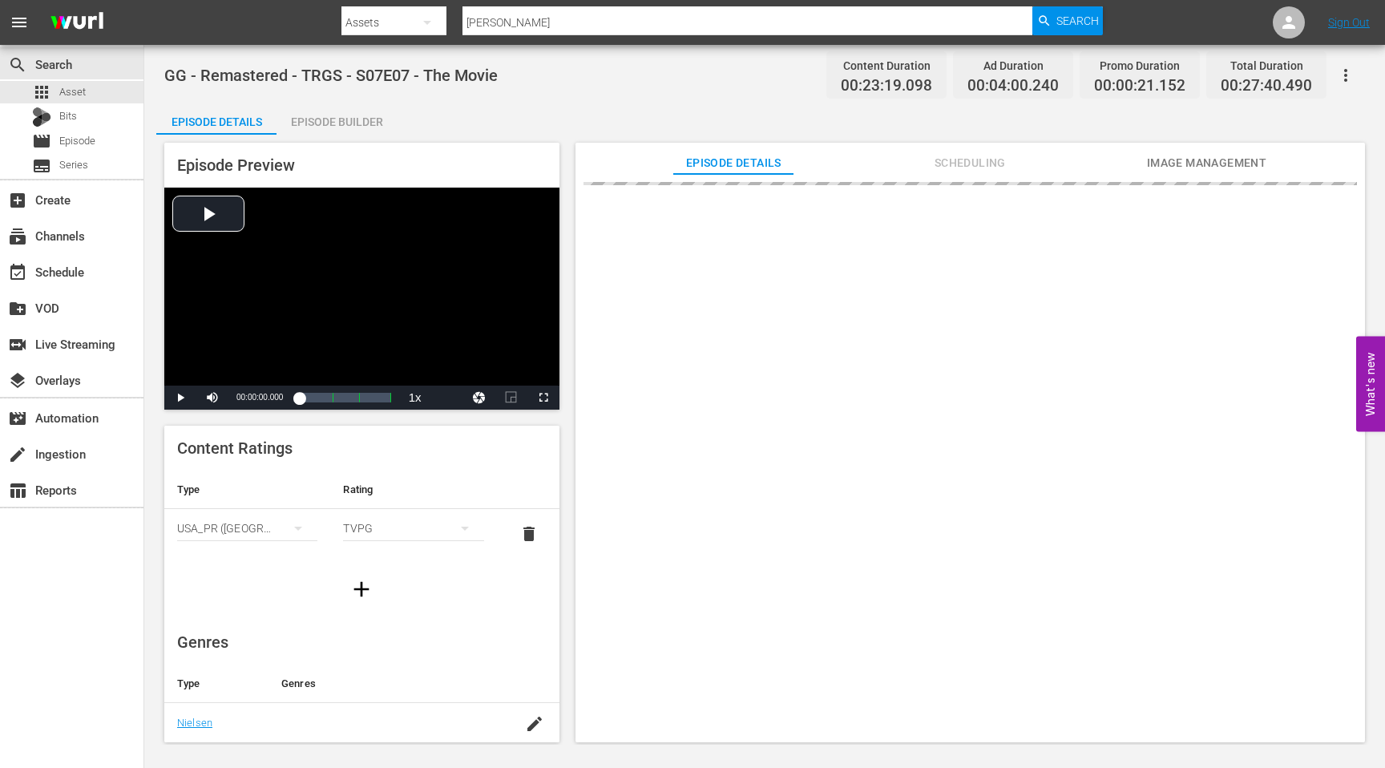
click at [340, 119] on div "Episode Builder" at bounding box center [336, 122] width 120 height 38
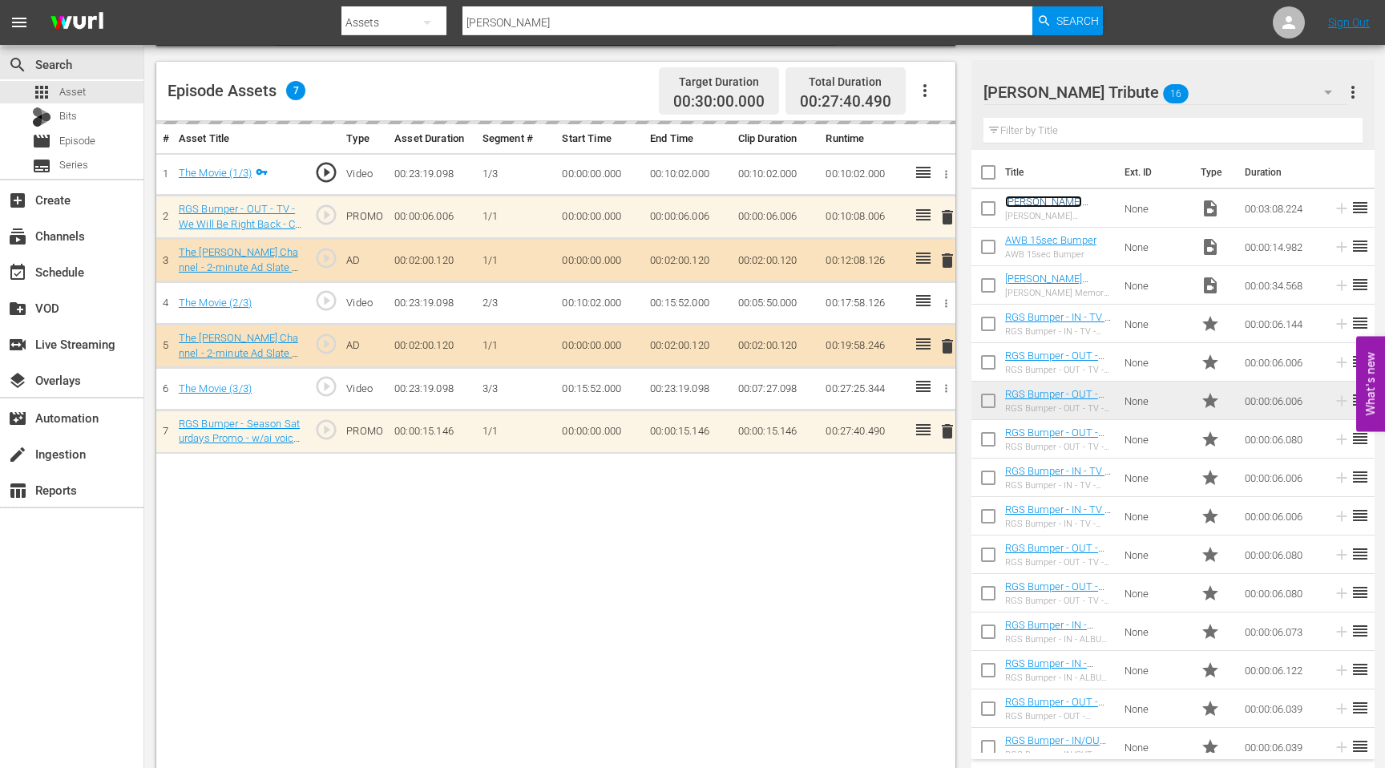
scroll to position [417, 0]
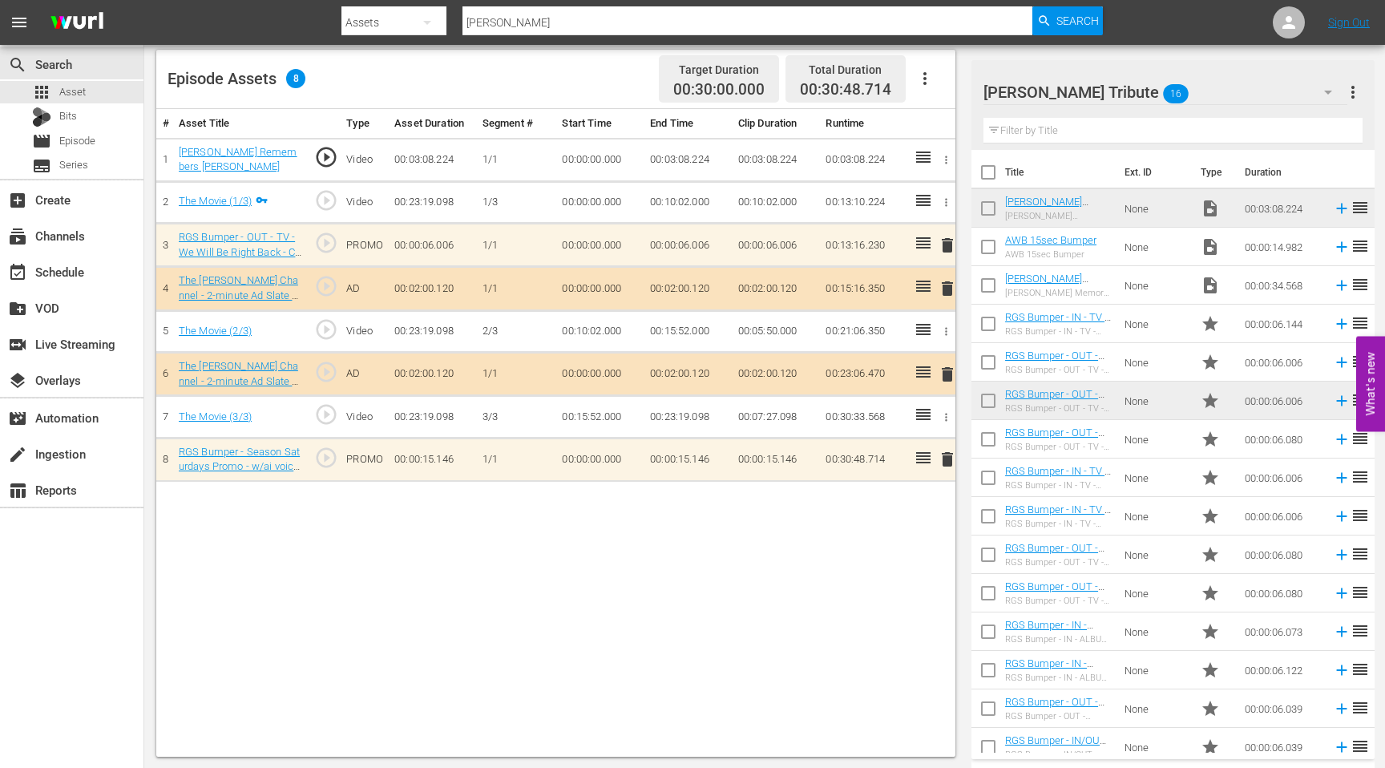
click at [530, 21] on input "[PERSON_NAME]" at bounding box center [747, 22] width 570 height 38
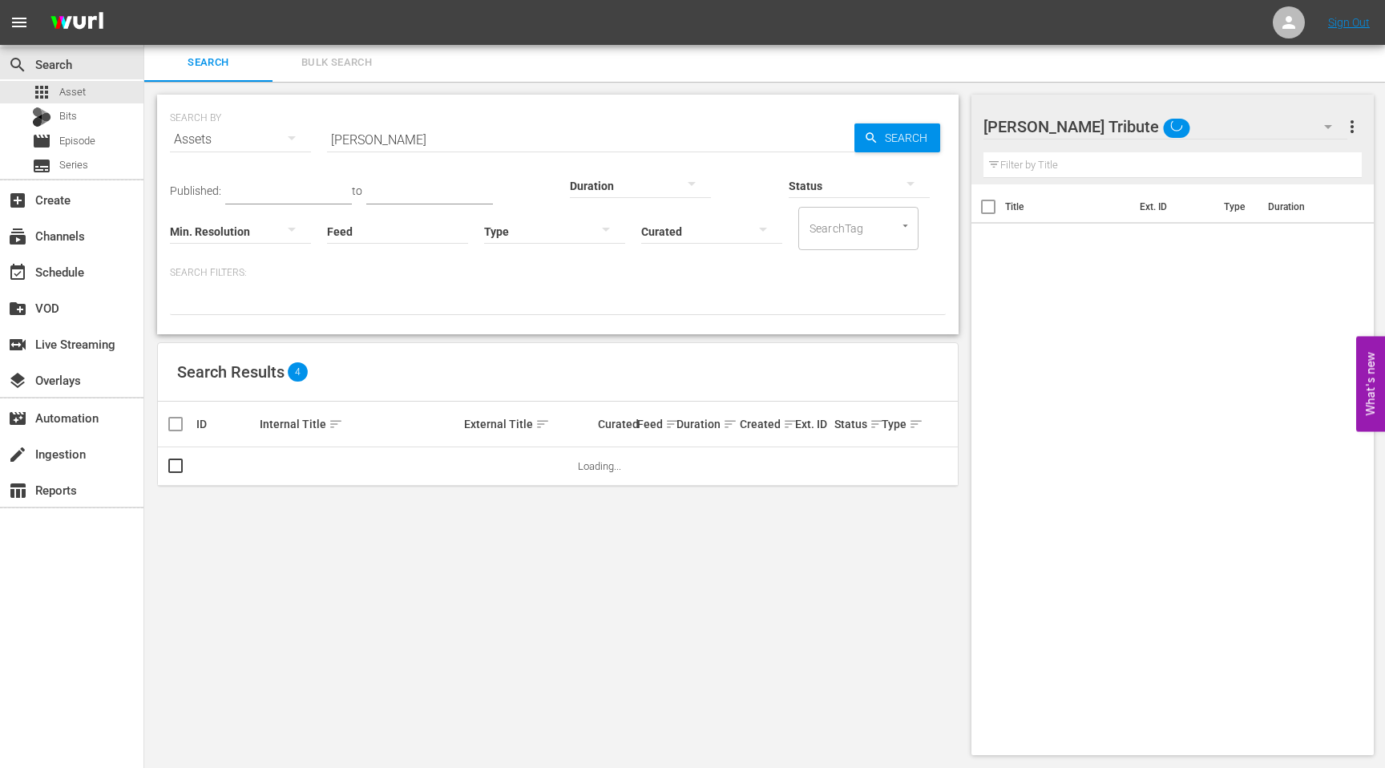
scroll to position [2, 0]
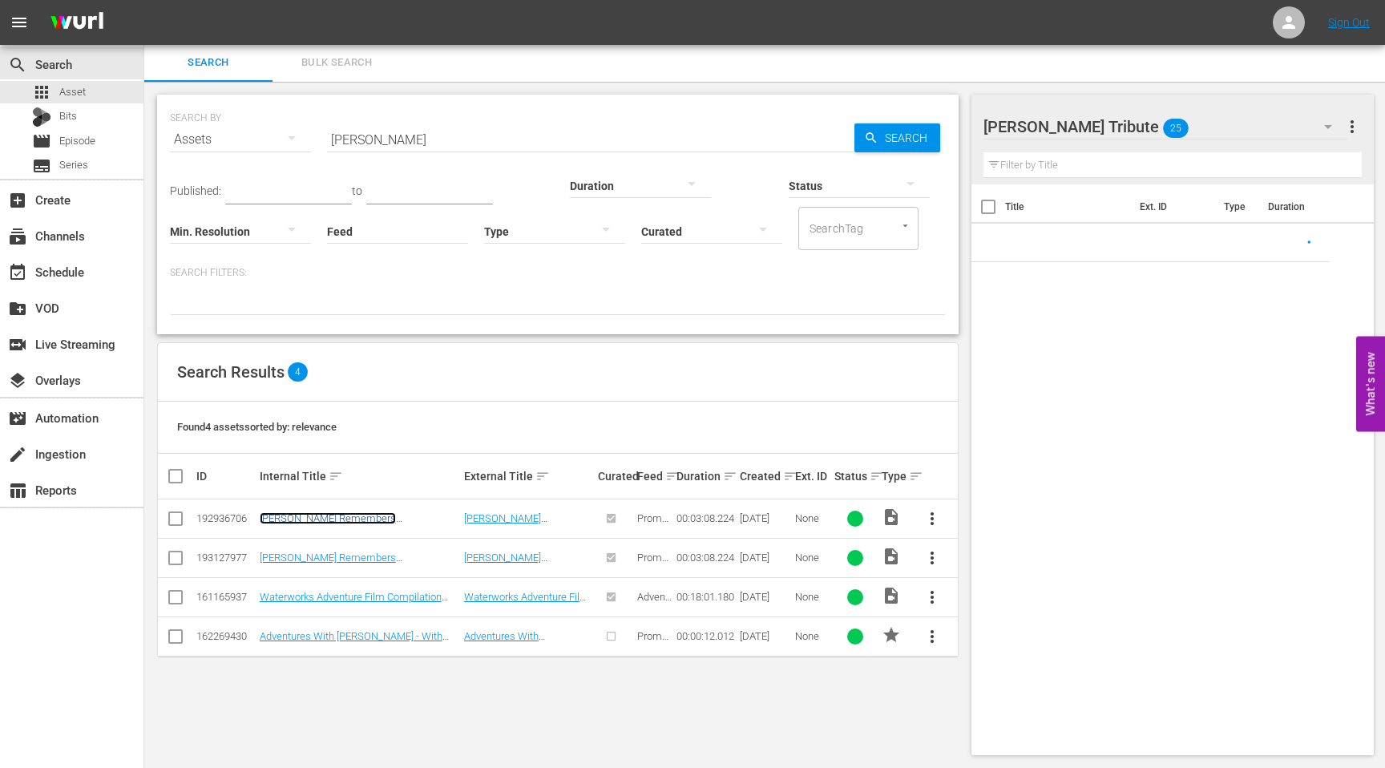
click at [346, 517] on link "[PERSON_NAME] Remembers [PERSON_NAME] V2" at bounding box center [328, 524] width 136 height 24
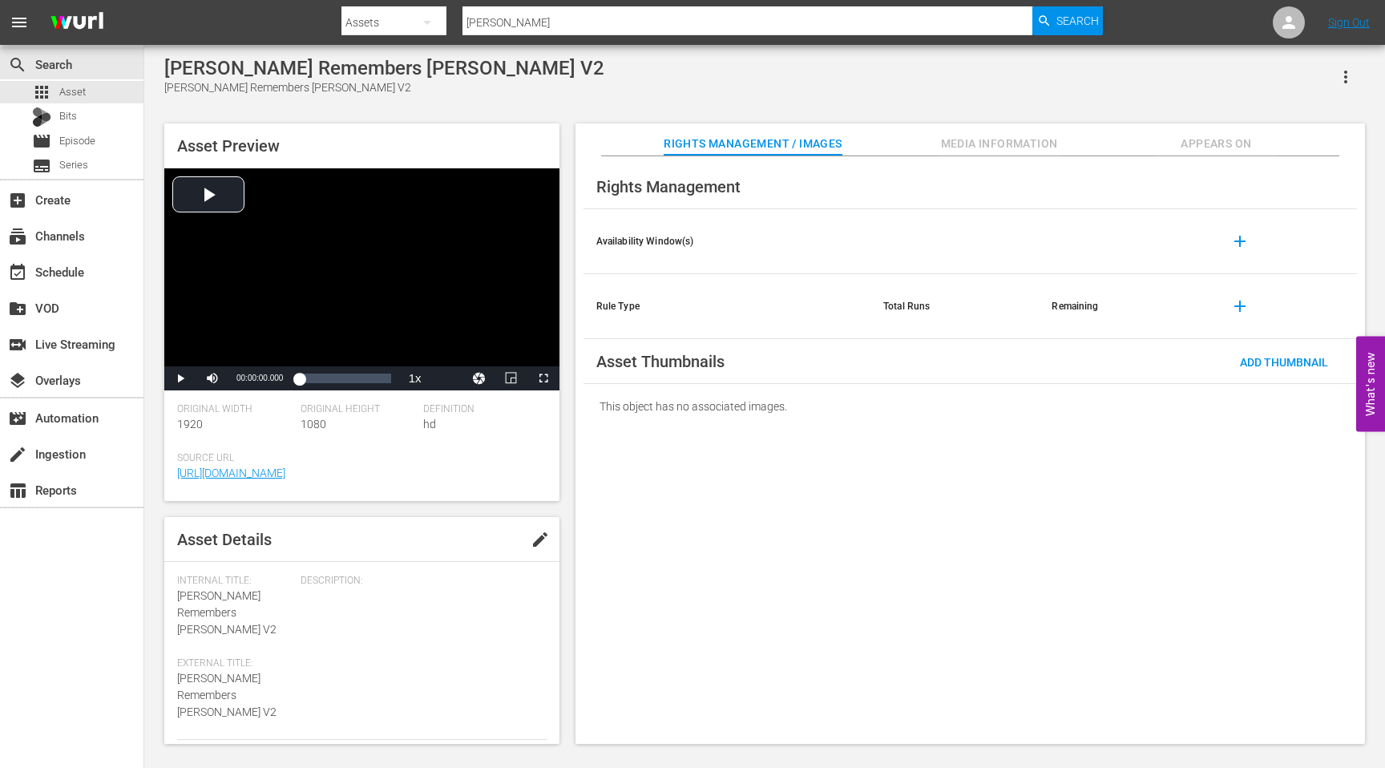
click at [1205, 143] on span "Appears On" at bounding box center [1216, 144] width 120 height 20
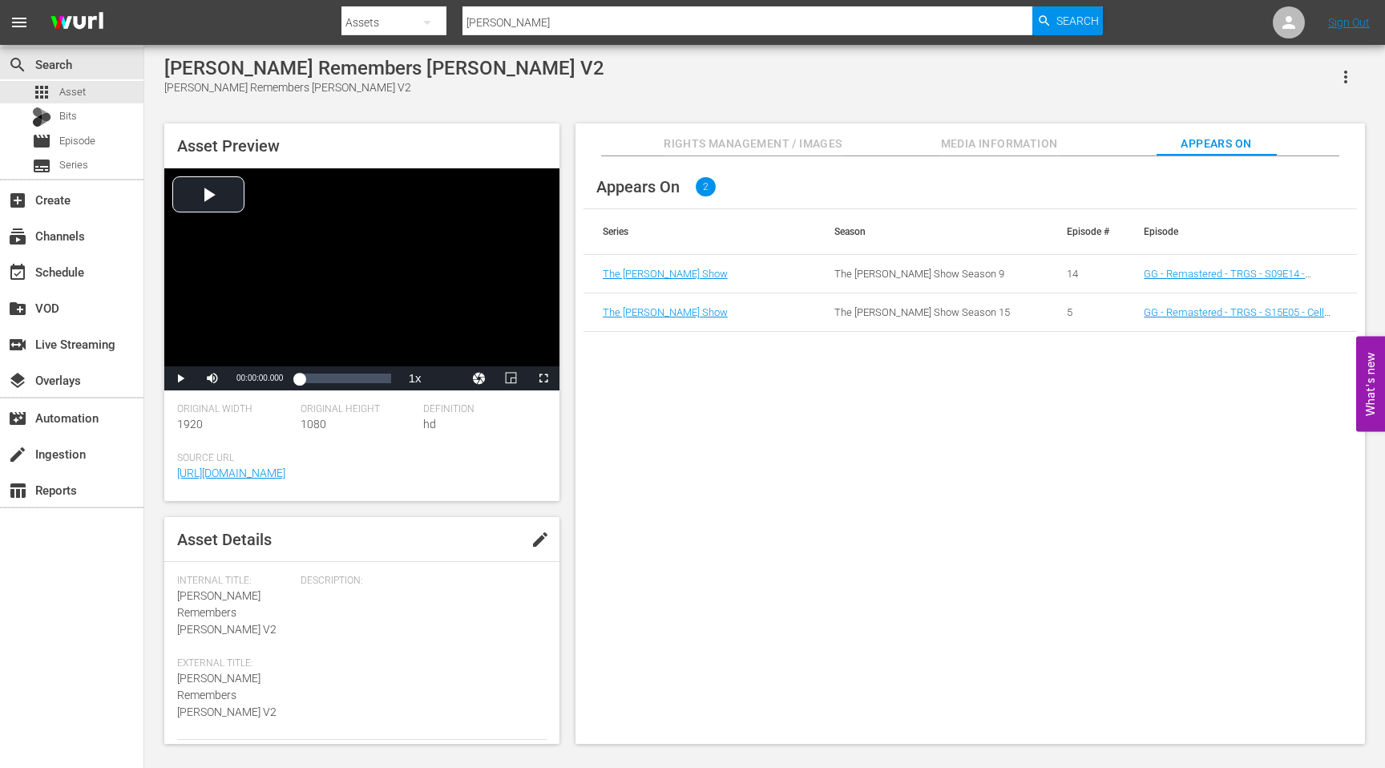
click at [739, 19] on input "[PERSON_NAME]" at bounding box center [747, 22] width 570 height 38
click at [80, 139] on span "Episode" at bounding box center [77, 141] width 36 height 16
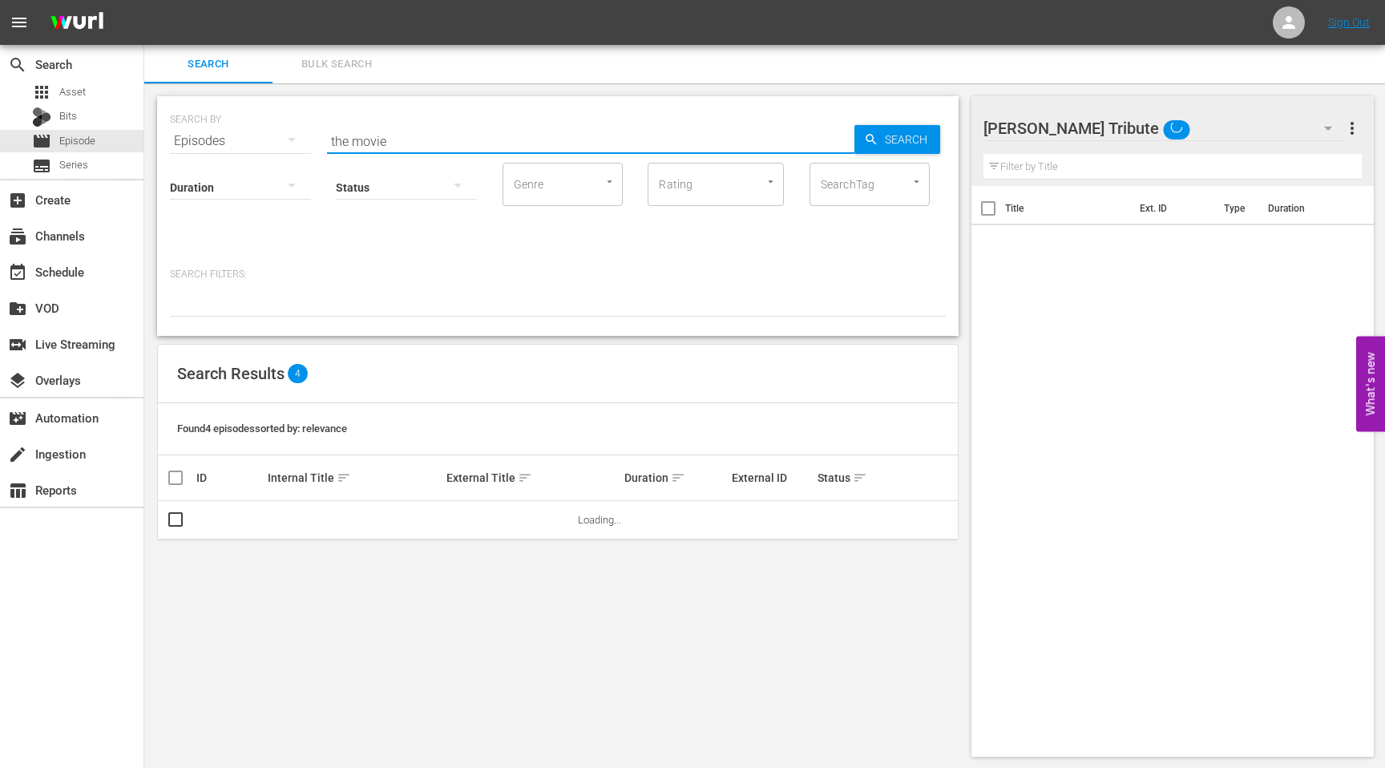
click at [503, 128] on input "the movie" at bounding box center [590, 141] width 527 height 38
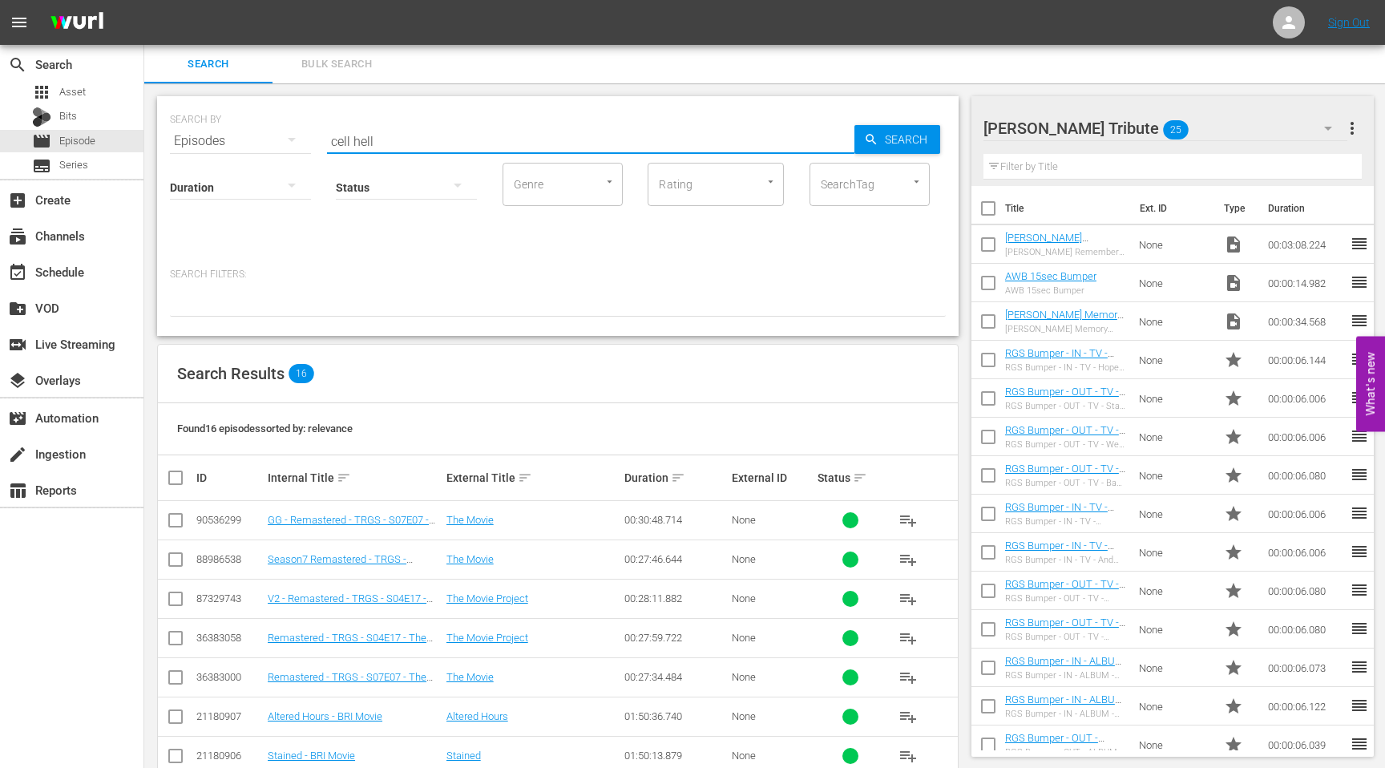
type input "cell hell"
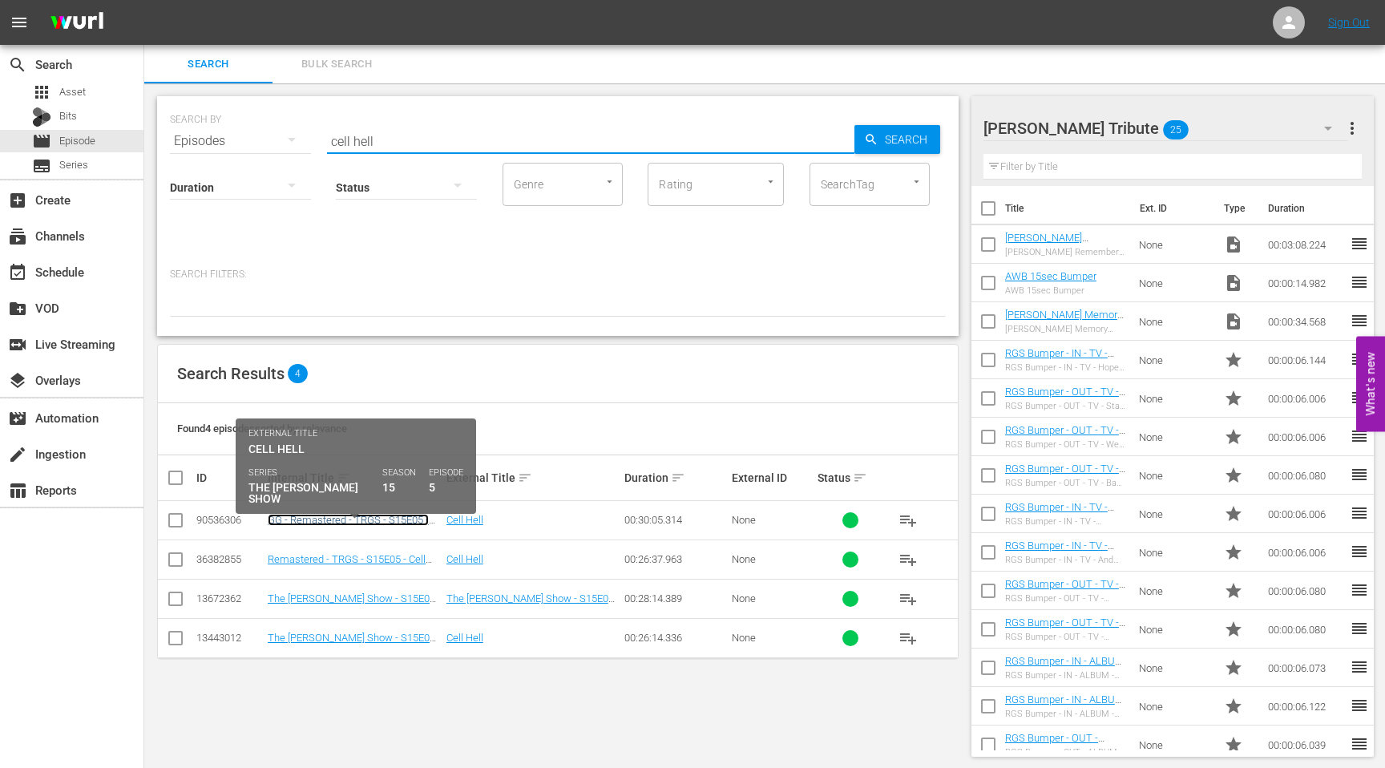
click at [319, 521] on link "GG - Remastered - TRGS - S15E05 - Cell Hell" at bounding box center [348, 526] width 161 height 24
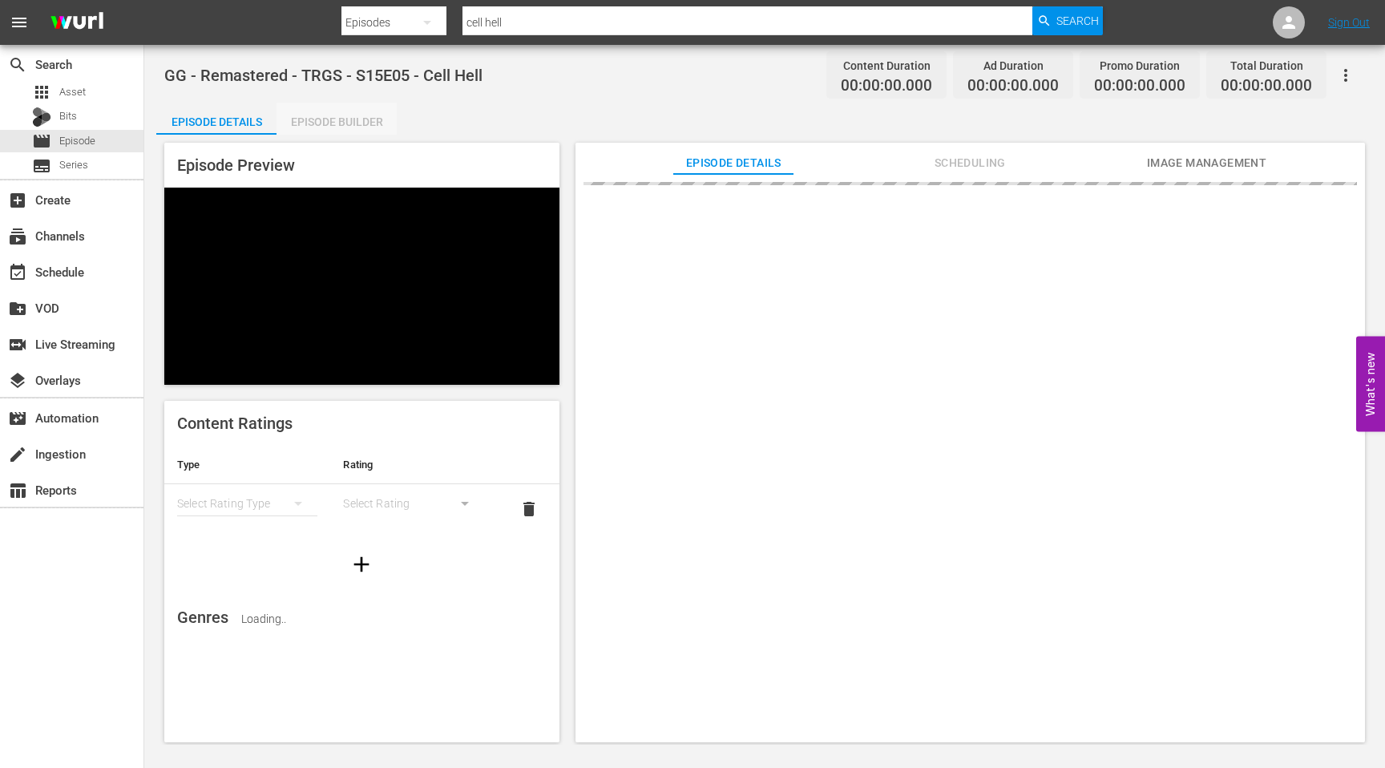
click at [355, 115] on div "Episode Builder" at bounding box center [336, 122] width 120 height 38
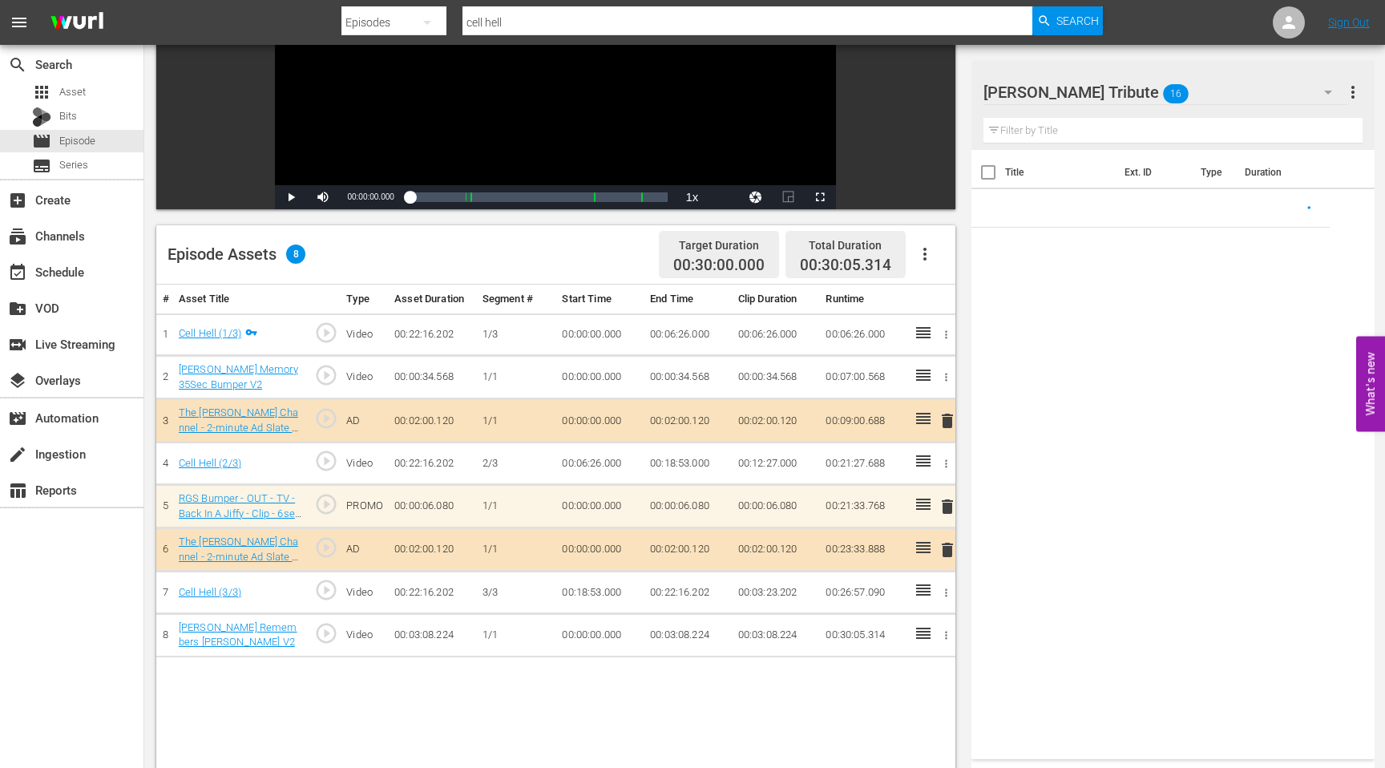
scroll to position [277, 0]
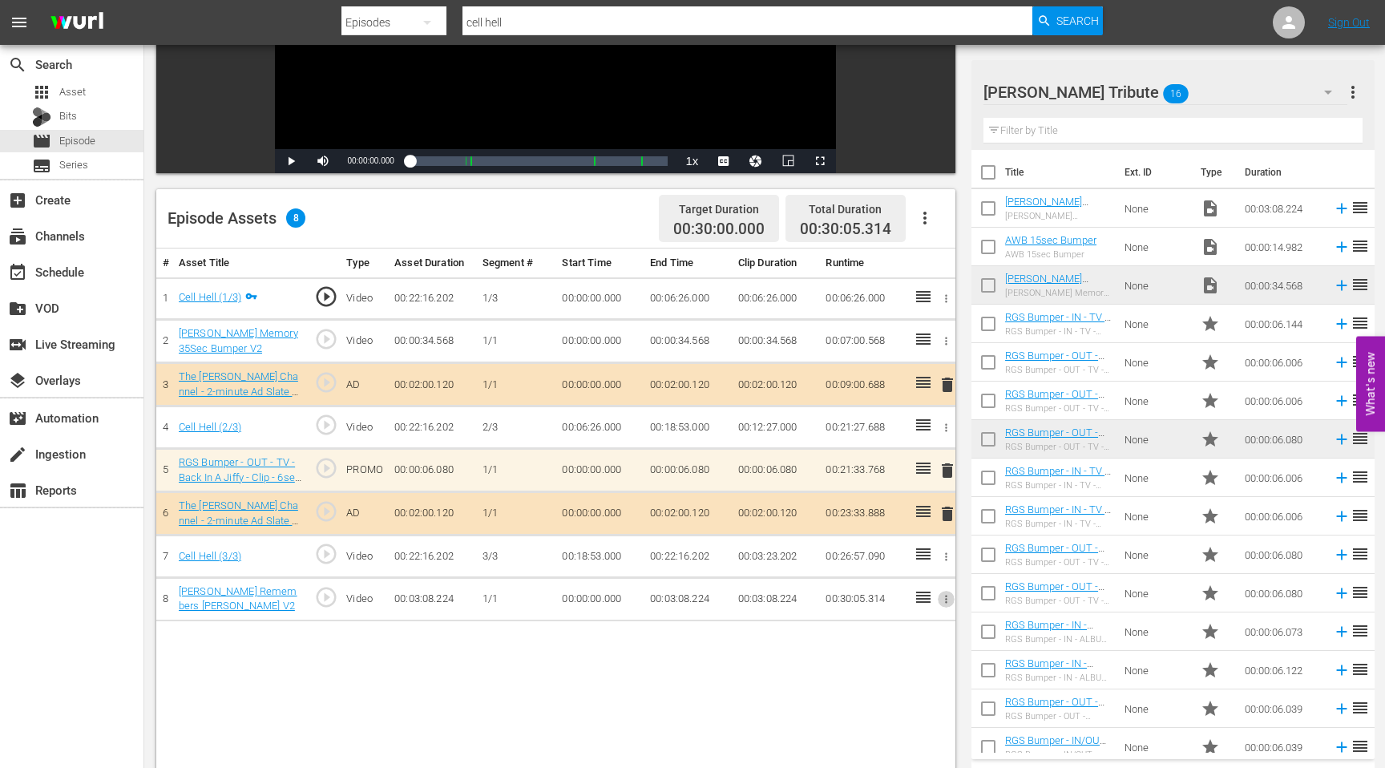
click at [947, 597] on icon "button" at bounding box center [946, 599] width 2 height 8
click at [899, 654] on span "DELETE ASSET" at bounding box center [893, 654] width 99 height 14
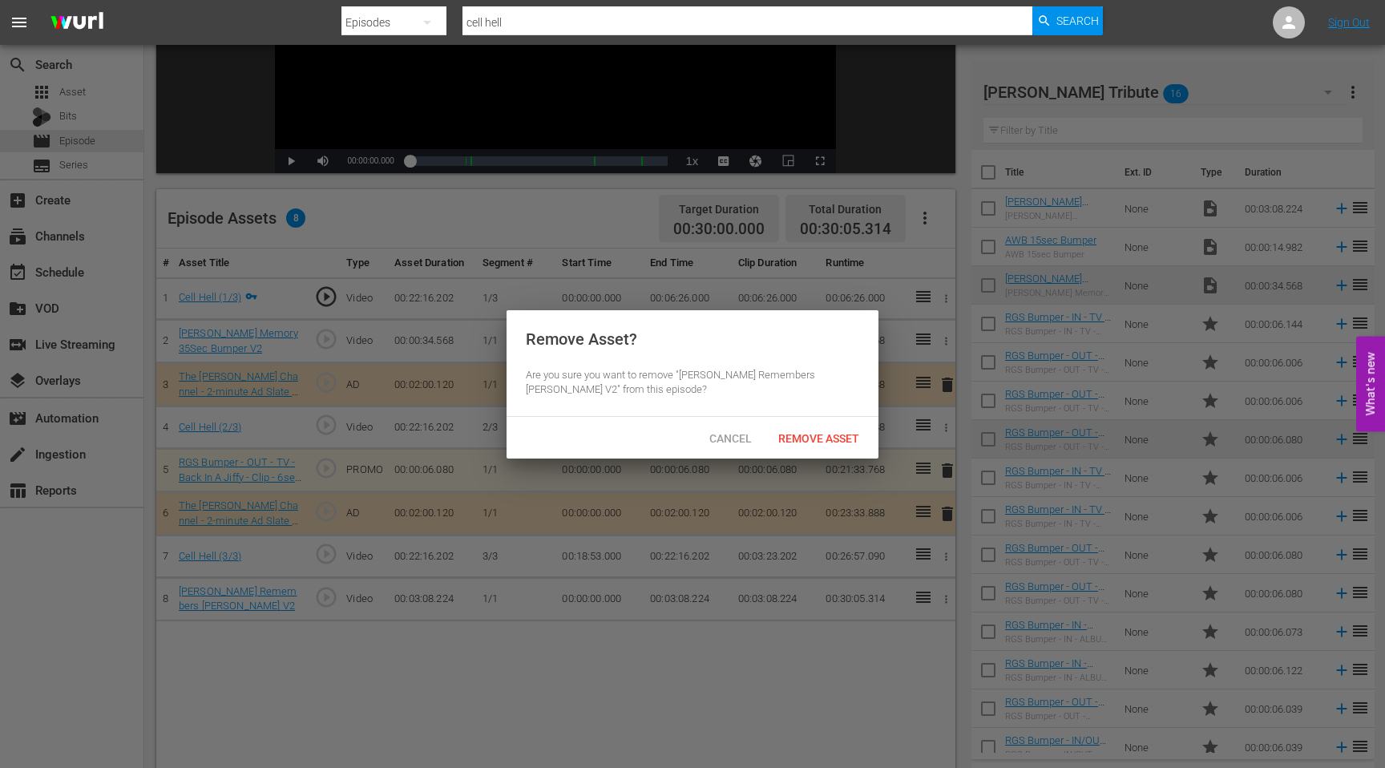
click at [829, 438] on span "Remove Asset" at bounding box center [818, 438] width 107 height 13
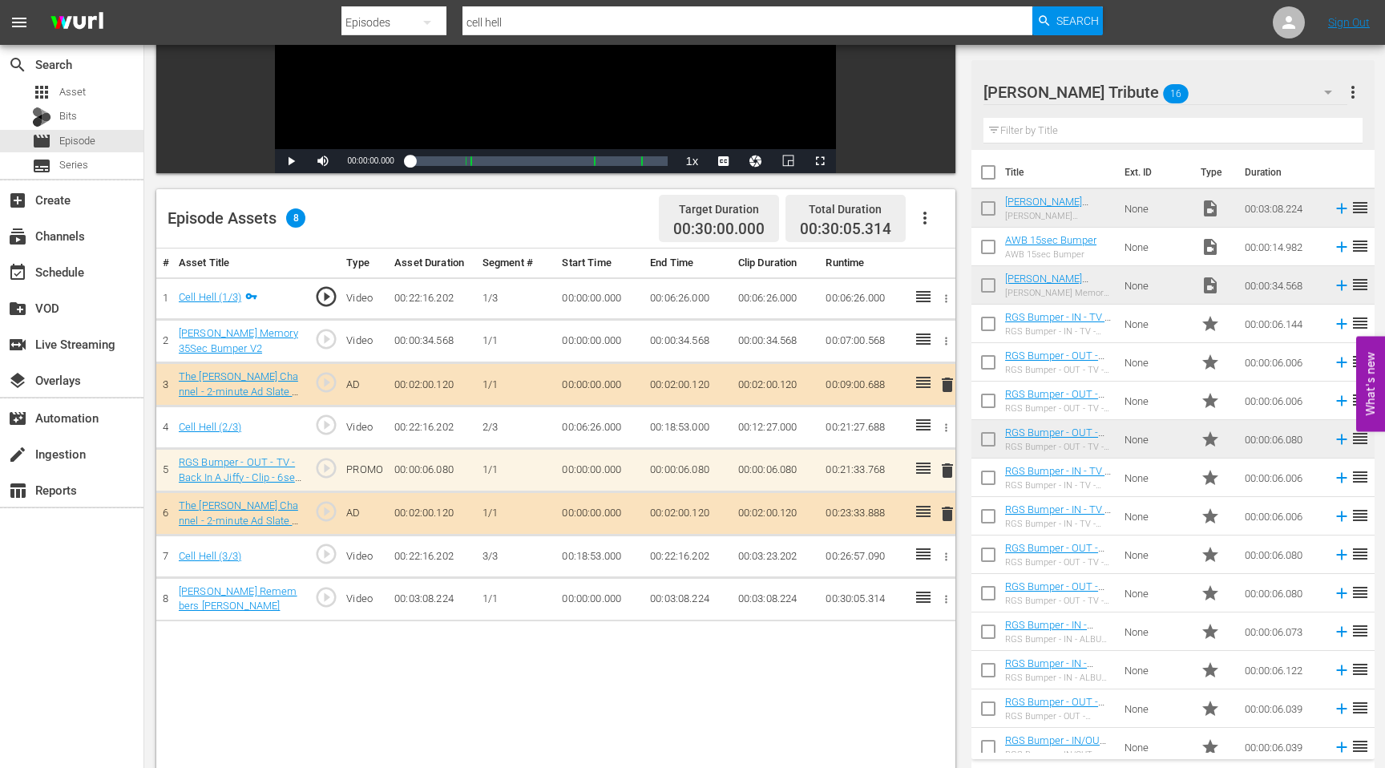
click at [517, 26] on input "cell hell" at bounding box center [747, 22] width 570 height 38
drag, startPoint x: 517, startPoint y: 26, endPoint x: 422, endPoint y: 26, distance: 94.6
click at [422, 26] on div "Search By Episodes Search ID, Title, Description, Keywords, or Category cell he…" at bounding box center [721, 22] width 761 height 38
type input "[PERSON_NAME]"
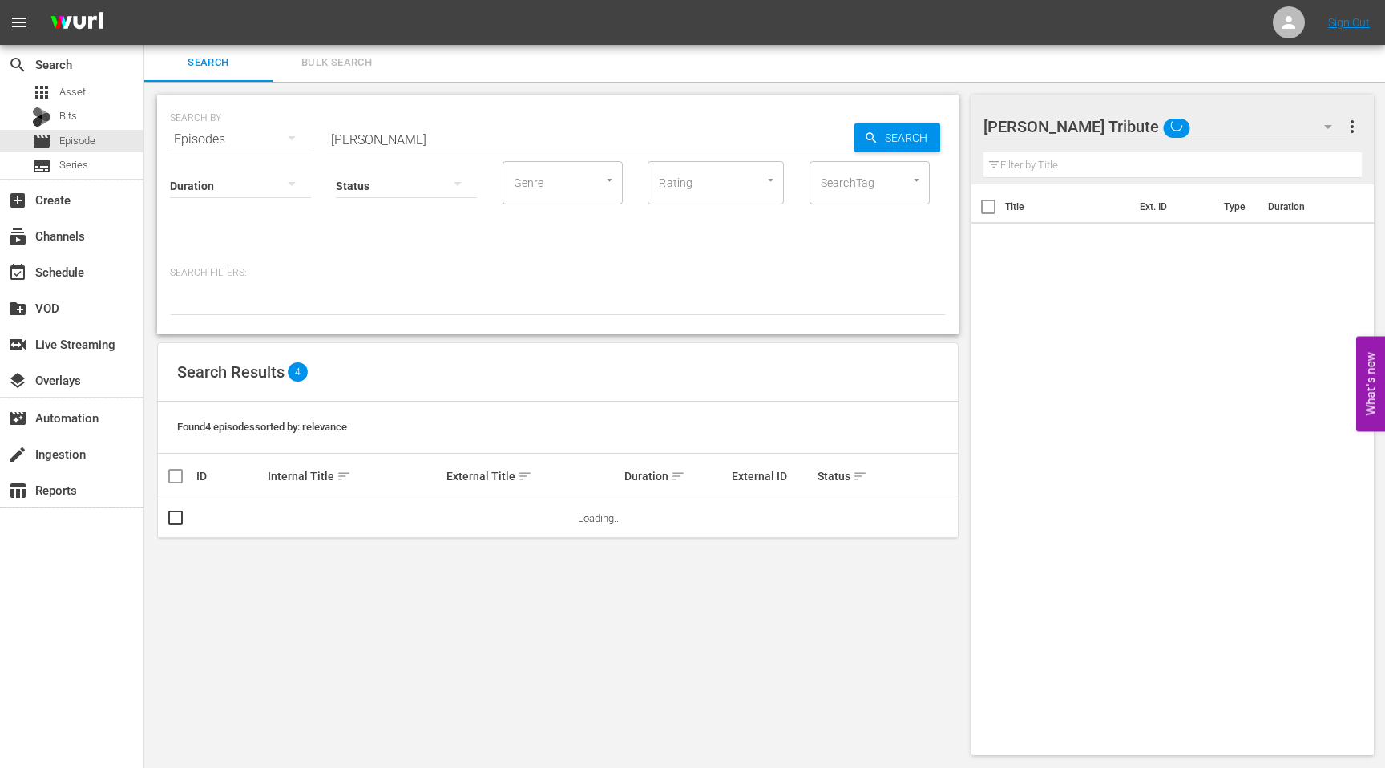
scroll to position [2, 0]
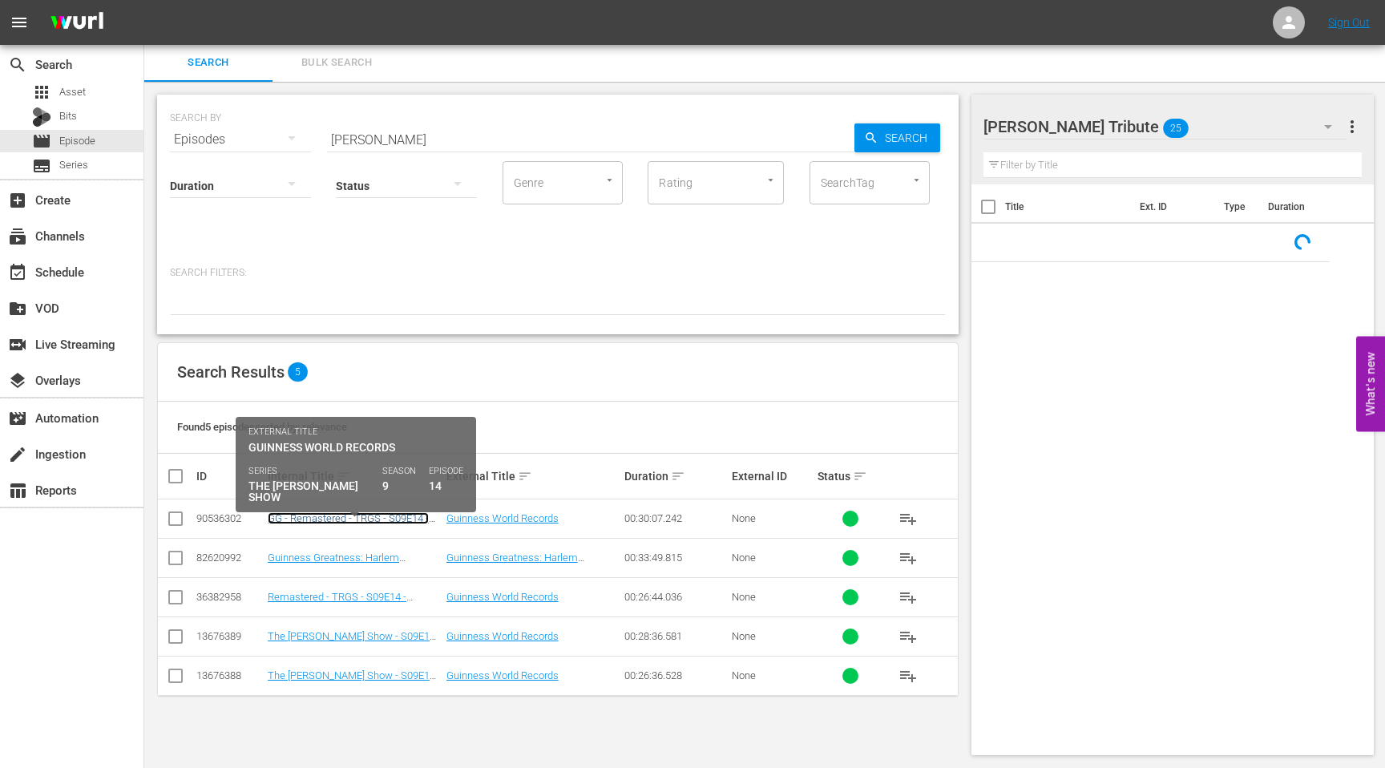
click at [330, 517] on link "GG - Remastered - TRGS - S09E14 - Guinness World Records" at bounding box center [348, 524] width 161 height 24
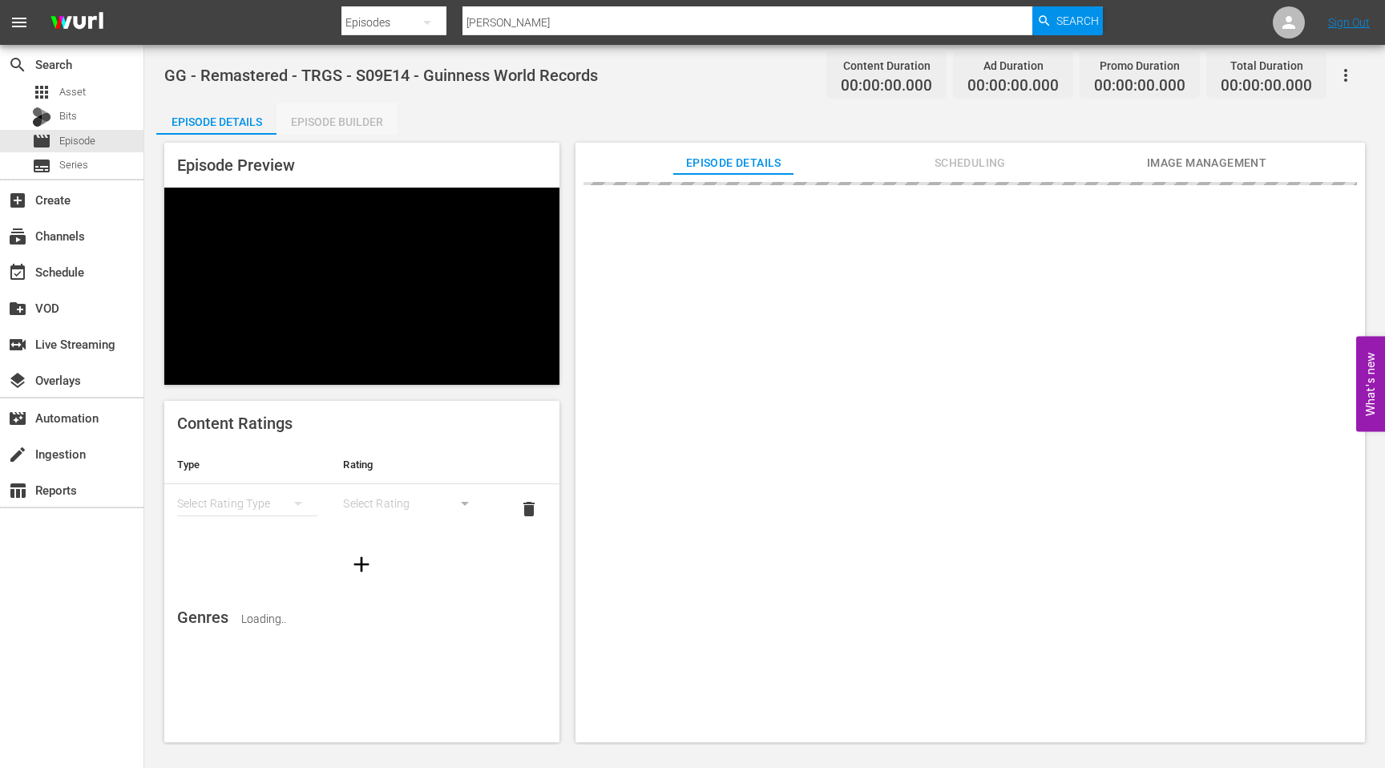
click at [357, 126] on div "Episode Builder" at bounding box center [336, 122] width 120 height 38
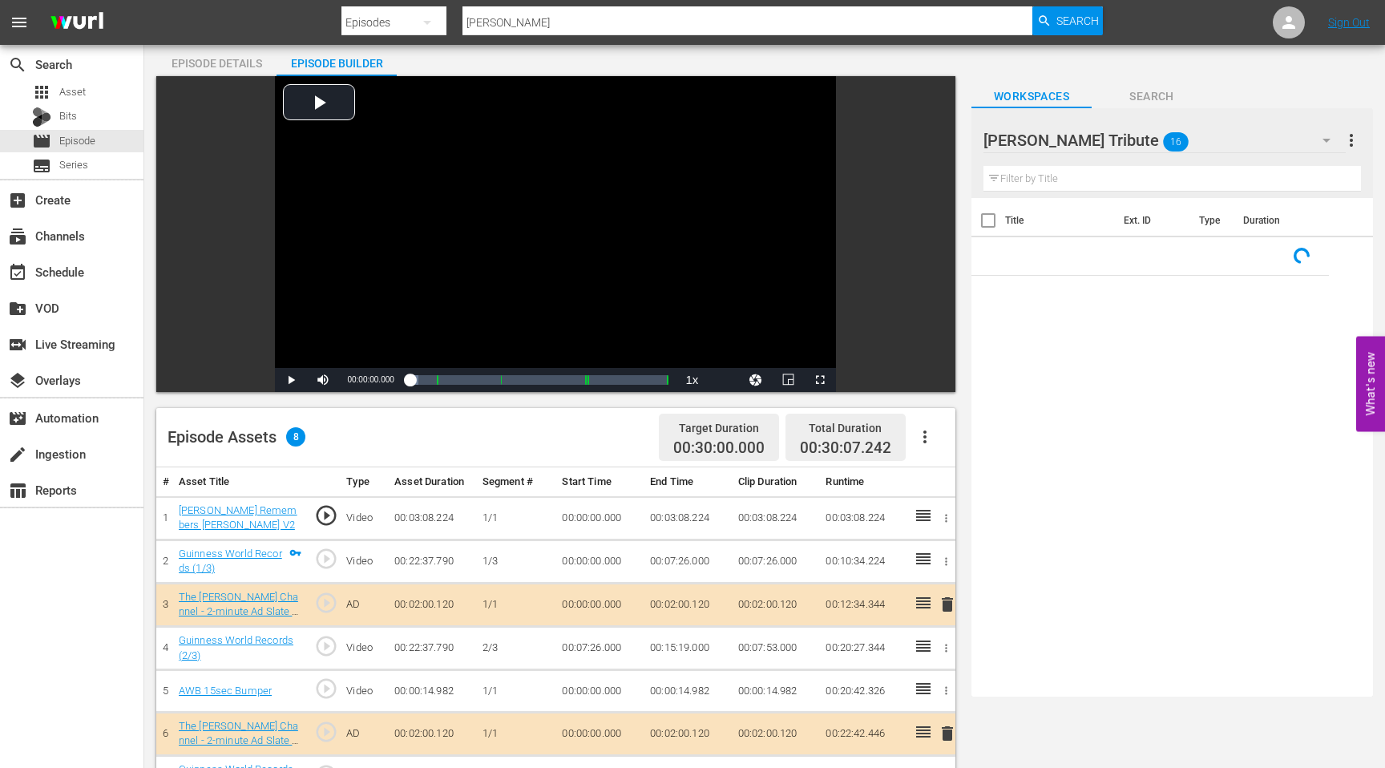
scroll to position [103, 0]
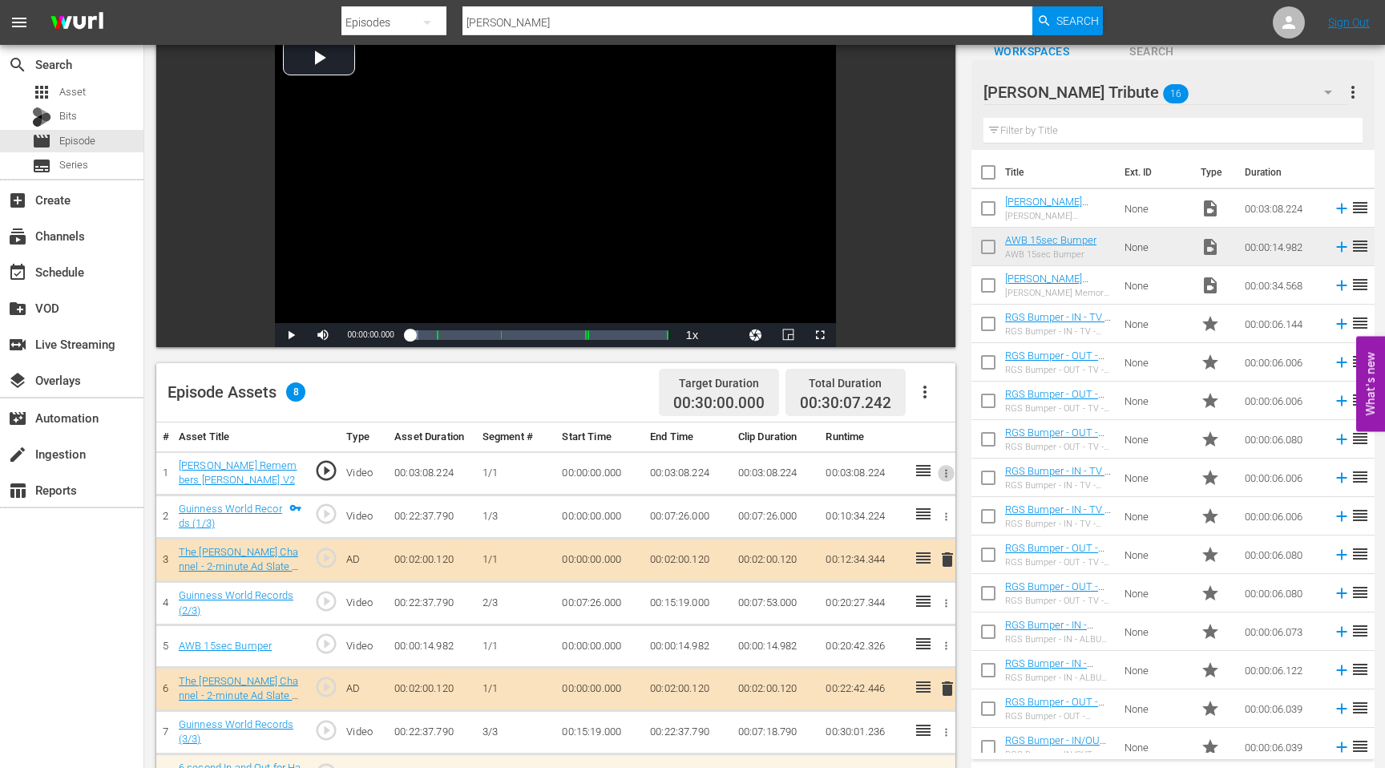
click at [947, 475] on icon "button" at bounding box center [946, 473] width 12 height 12
click at [904, 527] on span "DELETE ASSET" at bounding box center [893, 529] width 99 height 14
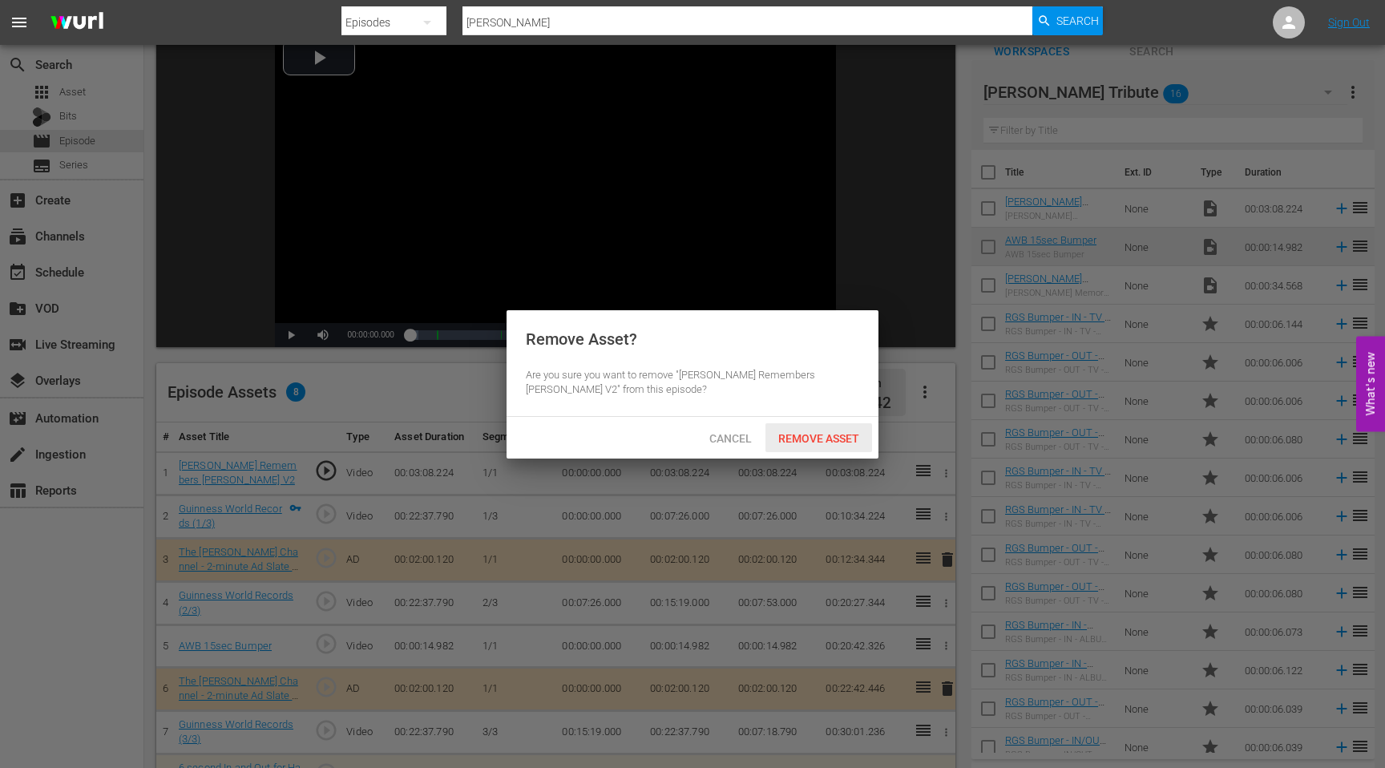
click at [839, 440] on span "Remove Asset" at bounding box center [818, 438] width 107 height 13
